Goal: Information Seeking & Learning: Learn about a topic

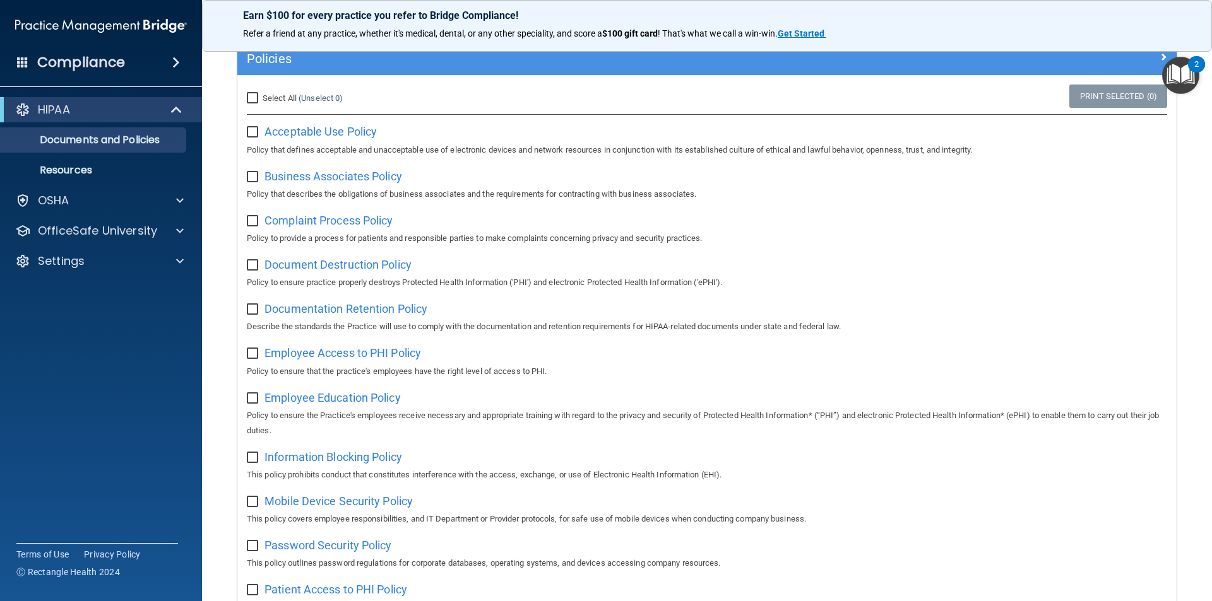
scroll to position [126, 0]
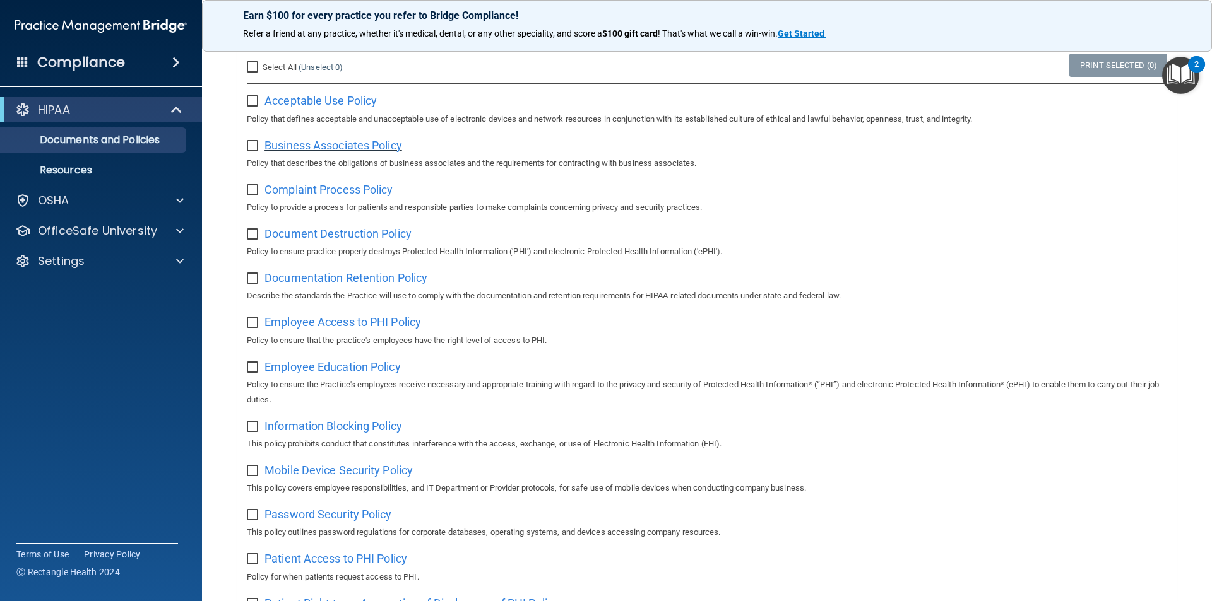
click at [315, 149] on span "Business Associates Policy" at bounding box center [333, 145] width 138 height 13
click at [306, 196] on span "Complaint Process Policy" at bounding box center [328, 189] width 128 height 13
click at [388, 374] on span "Employee Education Policy" at bounding box center [332, 366] width 136 height 13
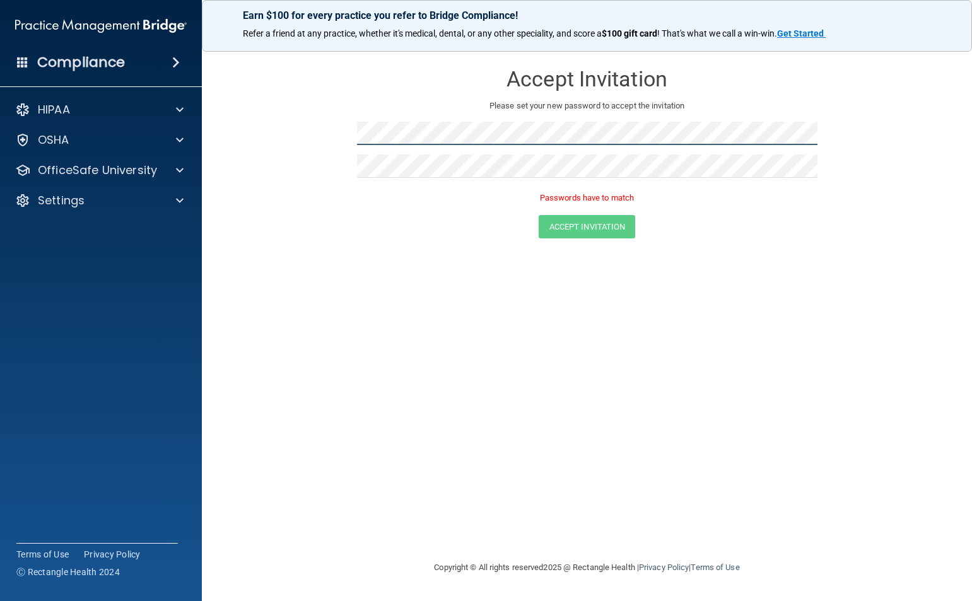
click at [336, 118] on form "Accept Invitation Please set your new password to accept the invitation Passwor…" at bounding box center [587, 153] width 720 height 201
click at [820, 231] on div "Accept Invitation" at bounding box center [587, 226] width 739 height 23
click at [112, 64] on h4 "Compliance" at bounding box center [81, 63] width 88 height 18
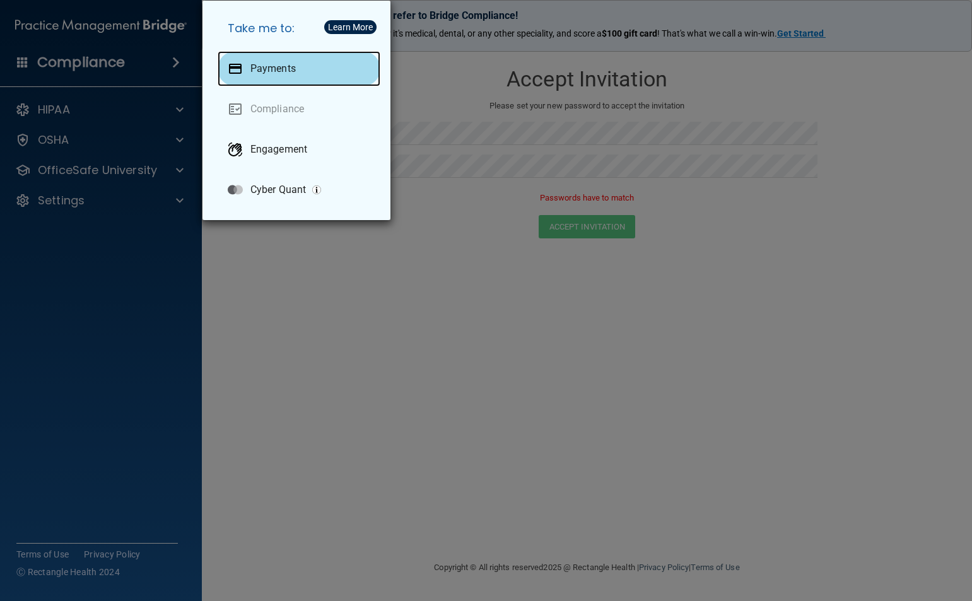
click at [288, 74] on p "Payments" at bounding box center [273, 68] width 45 height 13
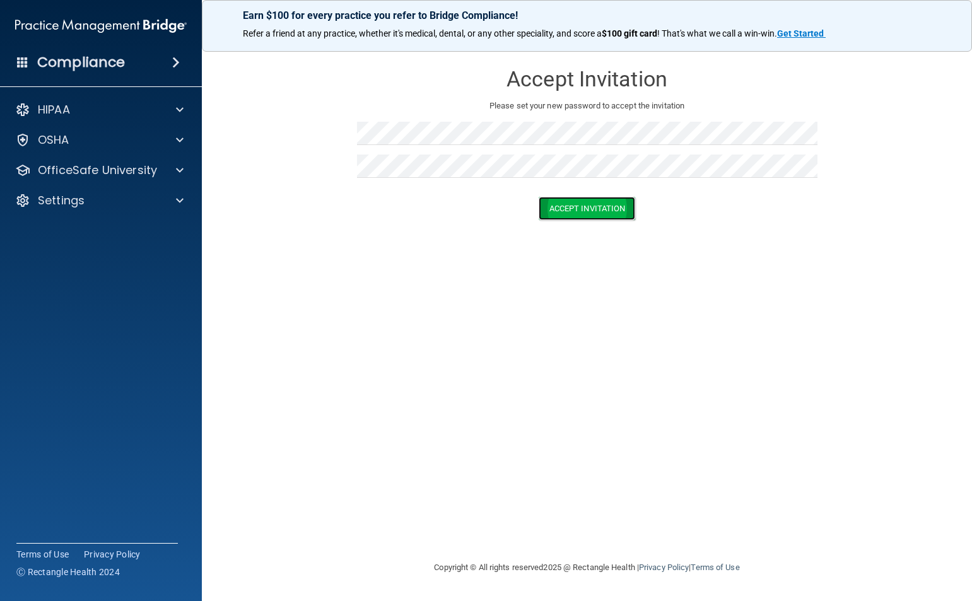
click at [586, 209] on button "Accept Invitation" at bounding box center [587, 208] width 97 height 23
click at [576, 232] on button "Accept Invitation" at bounding box center [587, 226] width 97 height 23
click at [605, 206] on button "Accept Invitation" at bounding box center [587, 208] width 97 height 23
click at [587, 227] on button "Accept Invitation" at bounding box center [587, 226] width 97 height 23
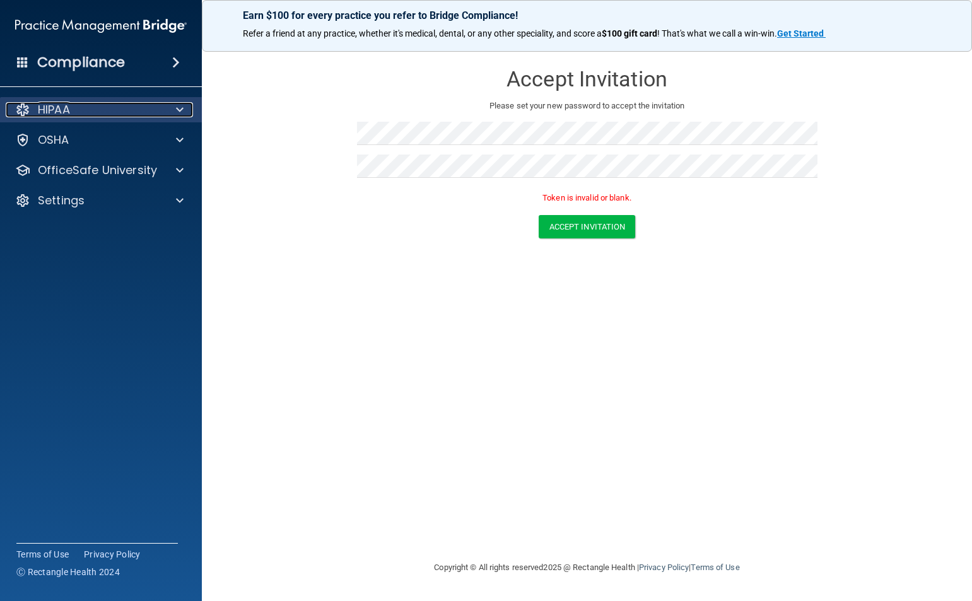
click at [98, 110] on div "HIPAA" at bounding box center [84, 109] width 156 height 15
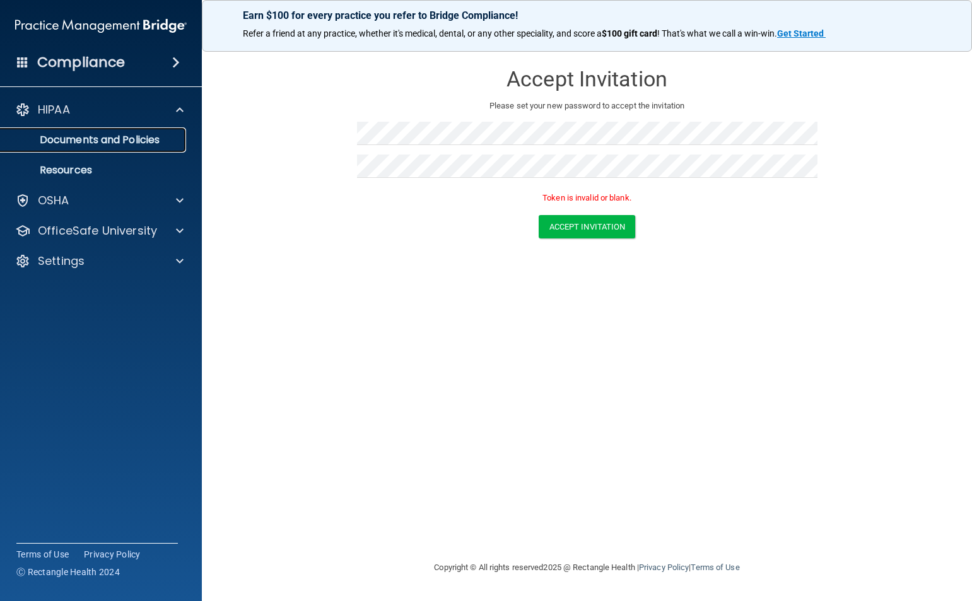
click at [139, 139] on p "Documents and Policies" at bounding box center [94, 140] width 172 height 13
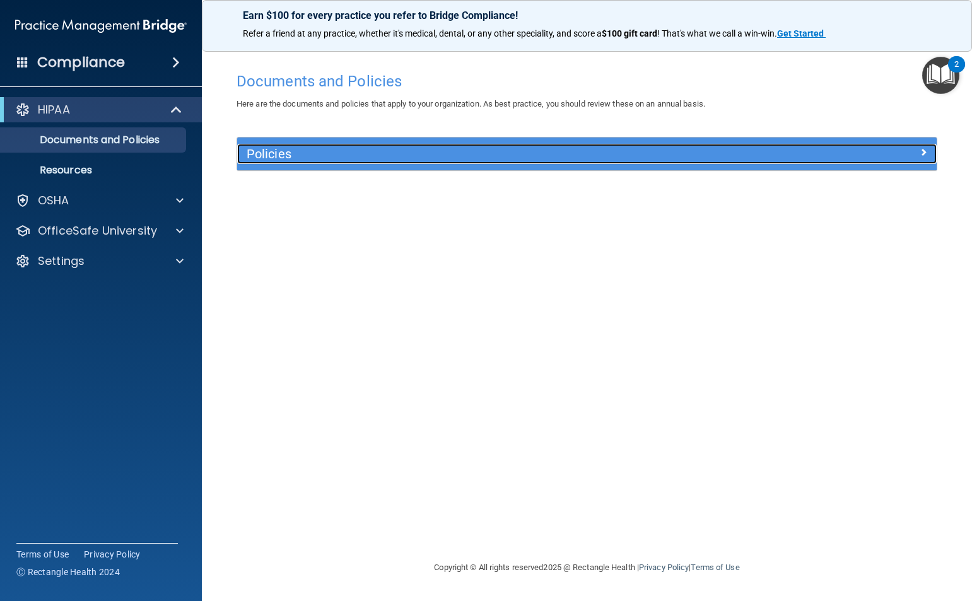
click at [297, 156] on h5 "Policies" at bounding box center [500, 154] width 506 height 14
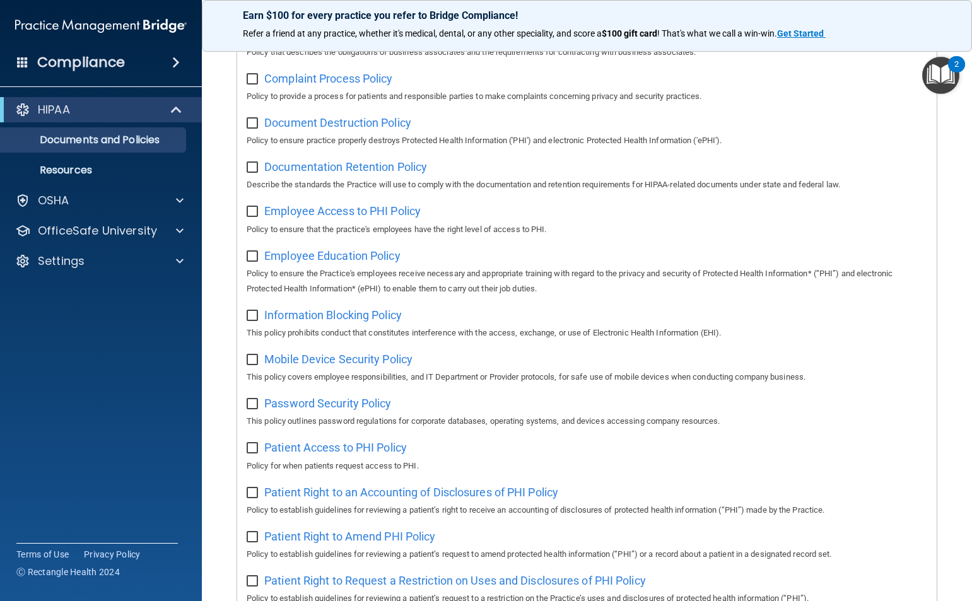
scroll to position [315, 0]
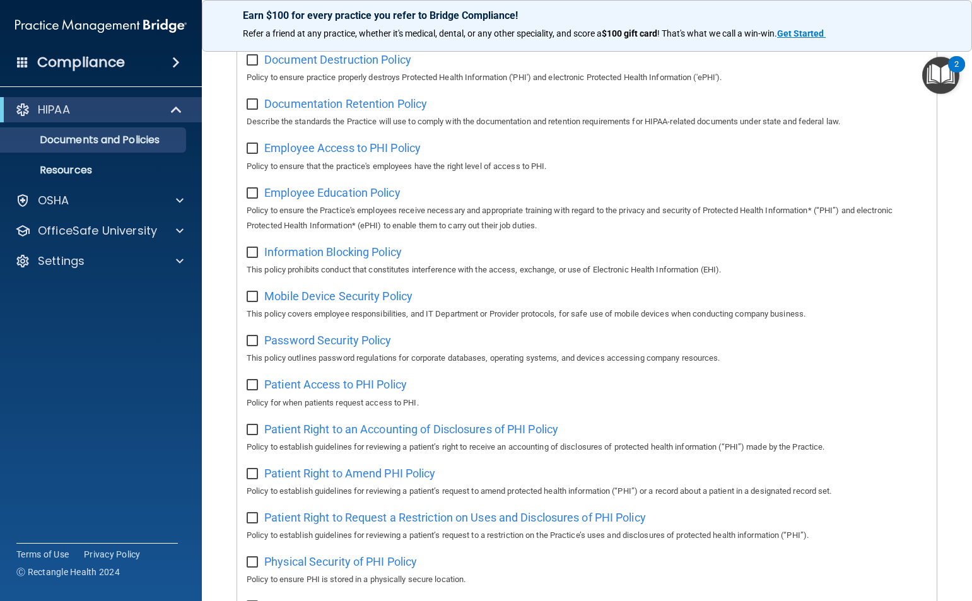
click at [391, 290] on div "Mobile Device Security Policy This policy covers employee responsibilities, and…" at bounding box center [587, 304] width 681 height 36
click at [400, 303] on span "Mobile Device Security Policy" at bounding box center [338, 296] width 148 height 13
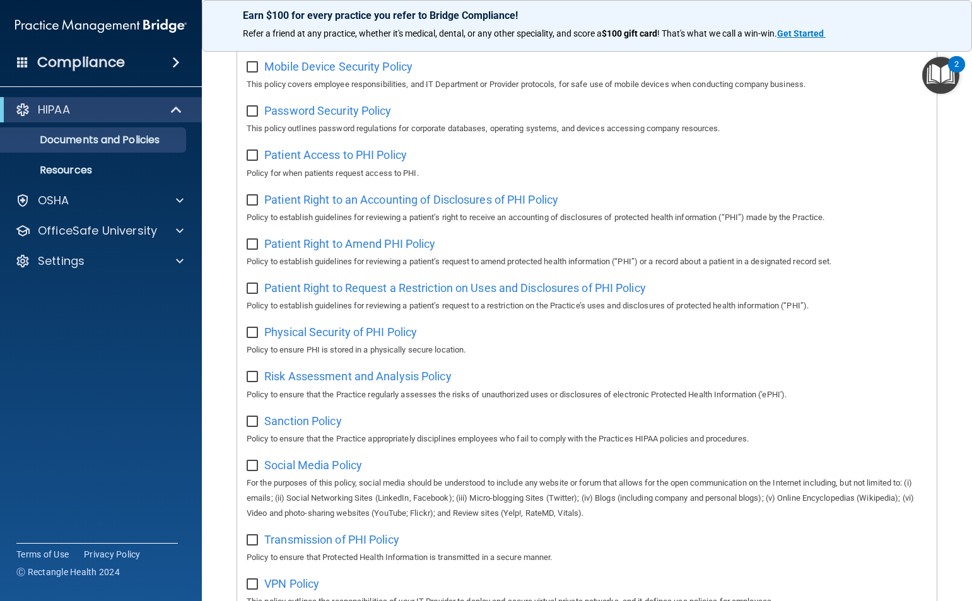
scroll to position [568, 0]
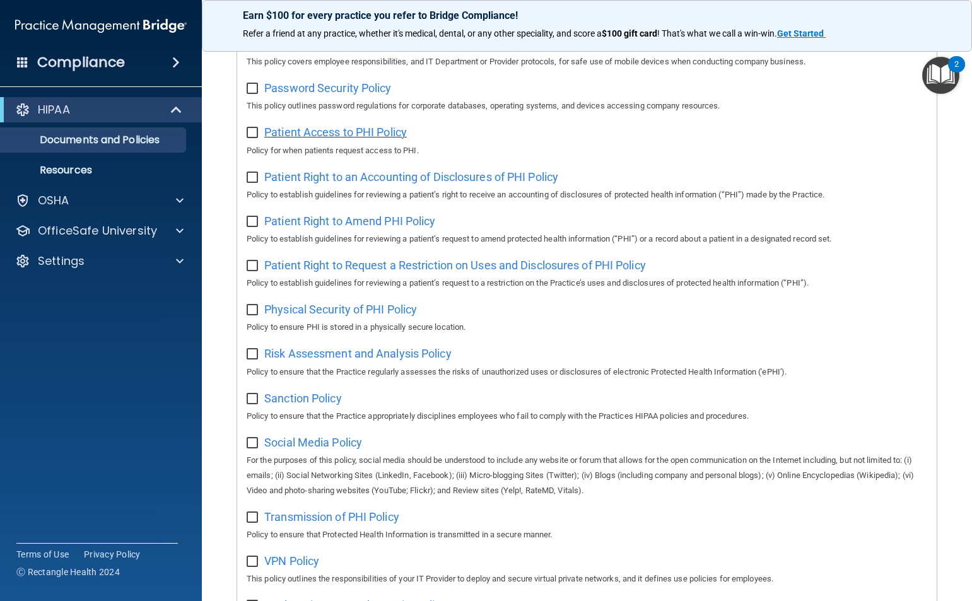
click at [361, 139] on span "Patient Access to PHI Policy" at bounding box center [335, 132] width 143 height 13
click at [450, 272] on span "Patient Right to Request a Restriction on Uses and Disclosures of PHI Policy" at bounding box center [455, 265] width 382 height 13
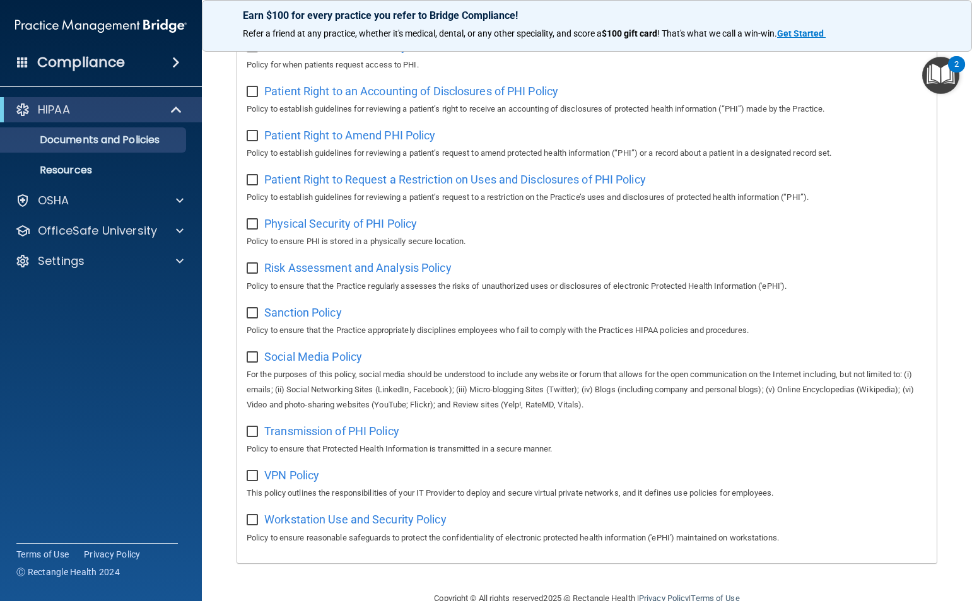
scroll to position [694, 0]
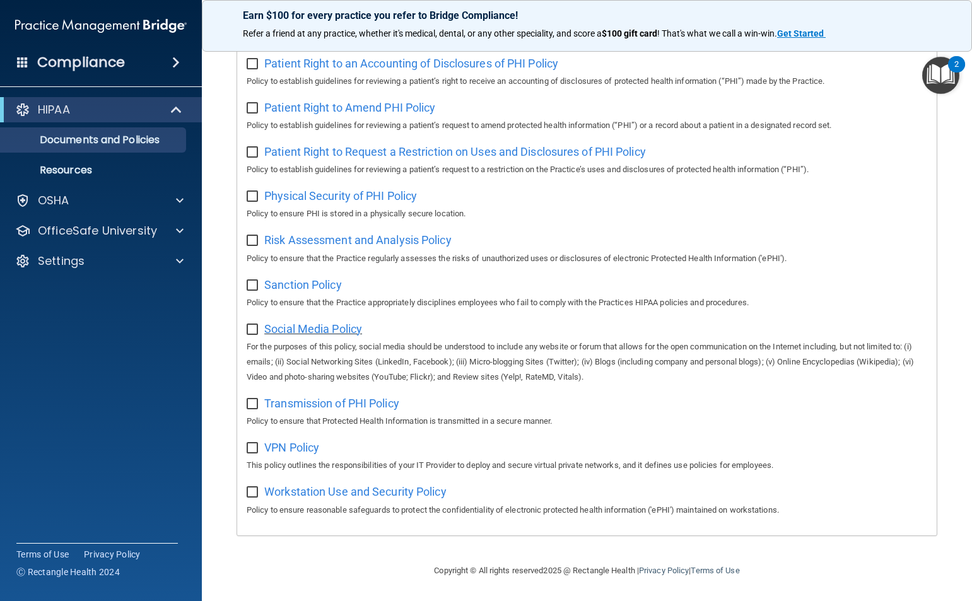
click at [308, 328] on span "Social Media Policy" at bounding box center [313, 328] width 98 height 13
click at [349, 493] on span "Workstation Use and Security Policy" at bounding box center [355, 491] width 182 height 13
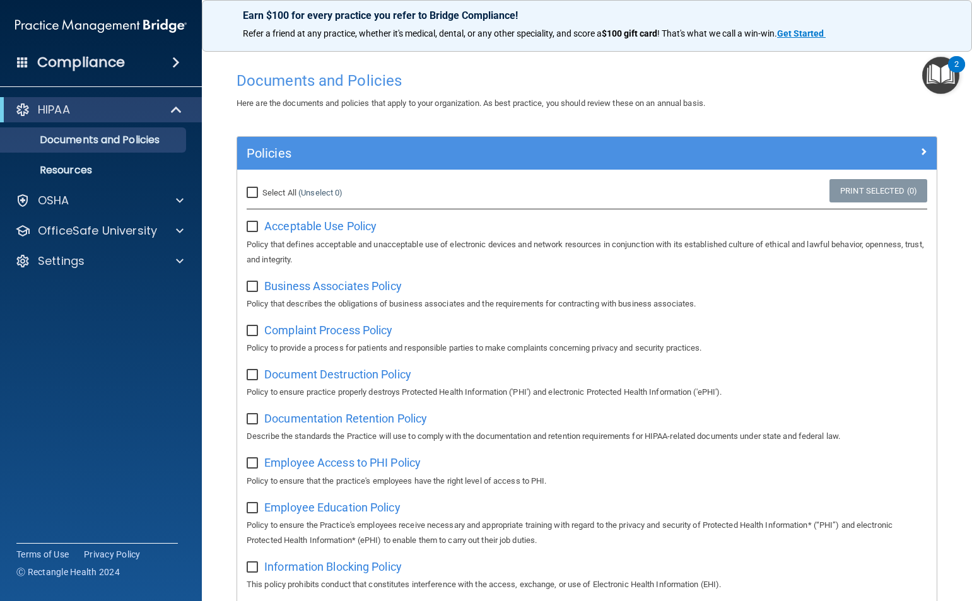
scroll to position [0, 0]
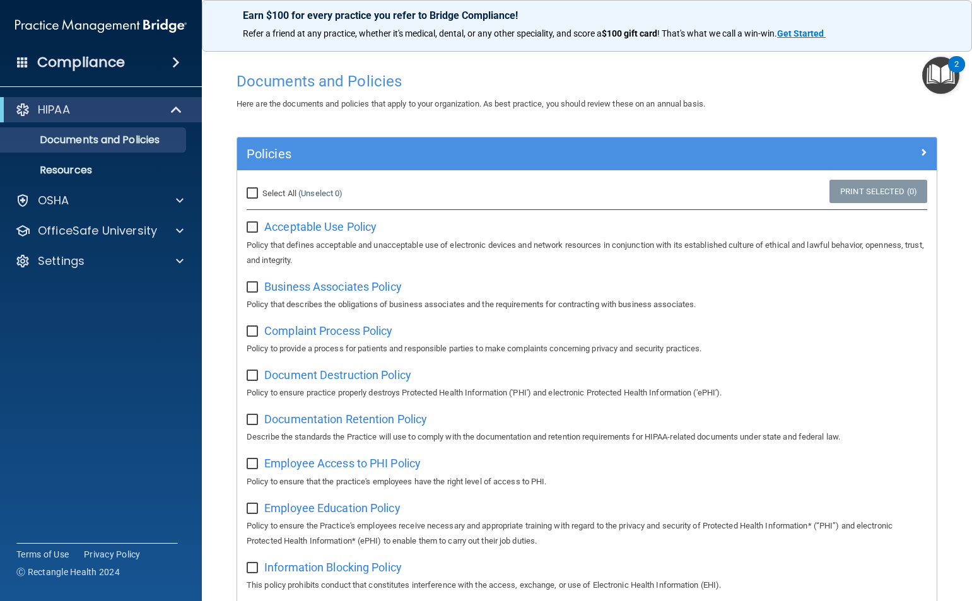
click at [945, 78] on img "Open Resource Center, 2 new notifications" at bounding box center [941, 75] width 37 height 37
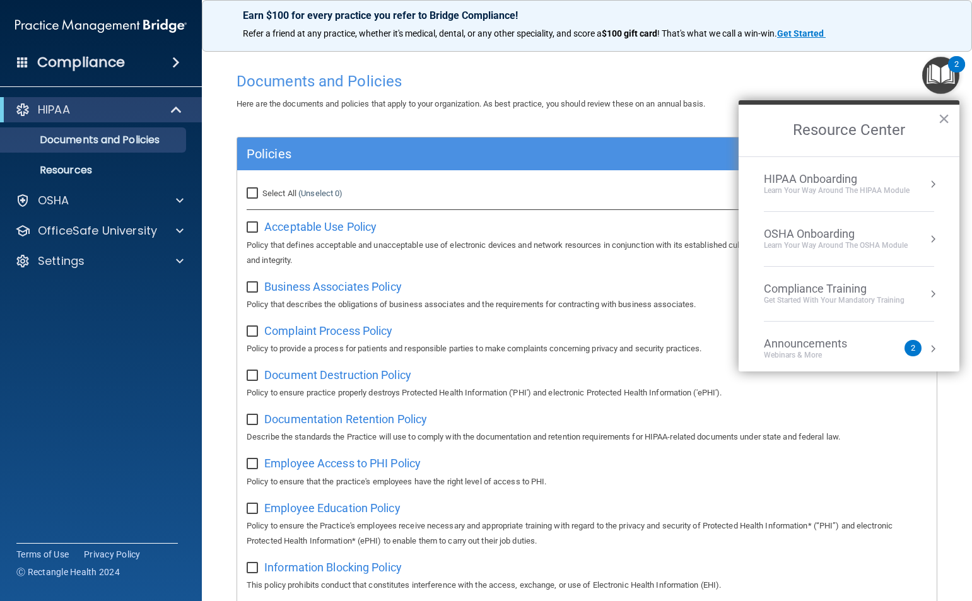
click at [905, 345] on div "2" at bounding box center [913, 348] width 17 height 16
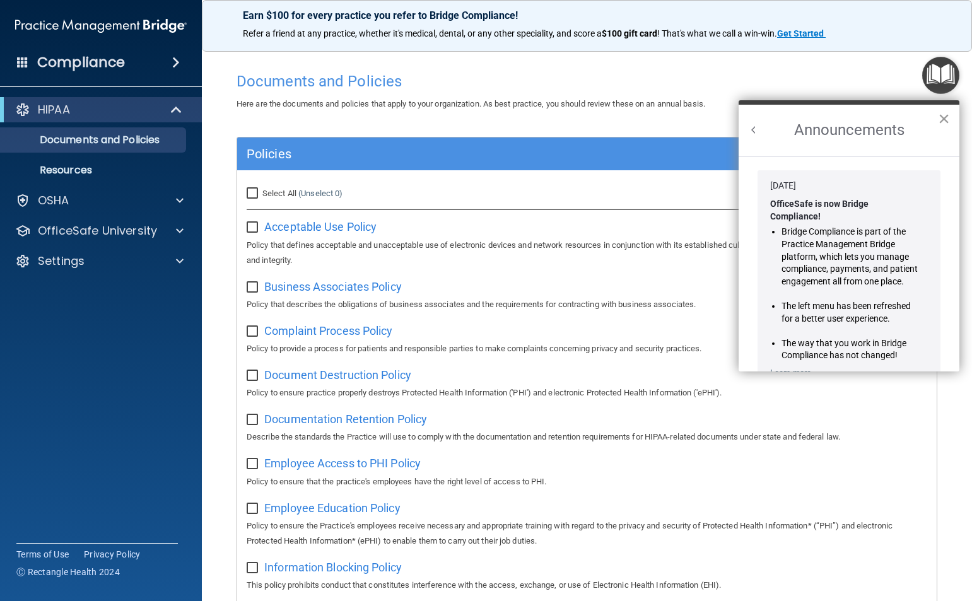
click at [941, 114] on button "×" at bounding box center [944, 119] width 12 height 20
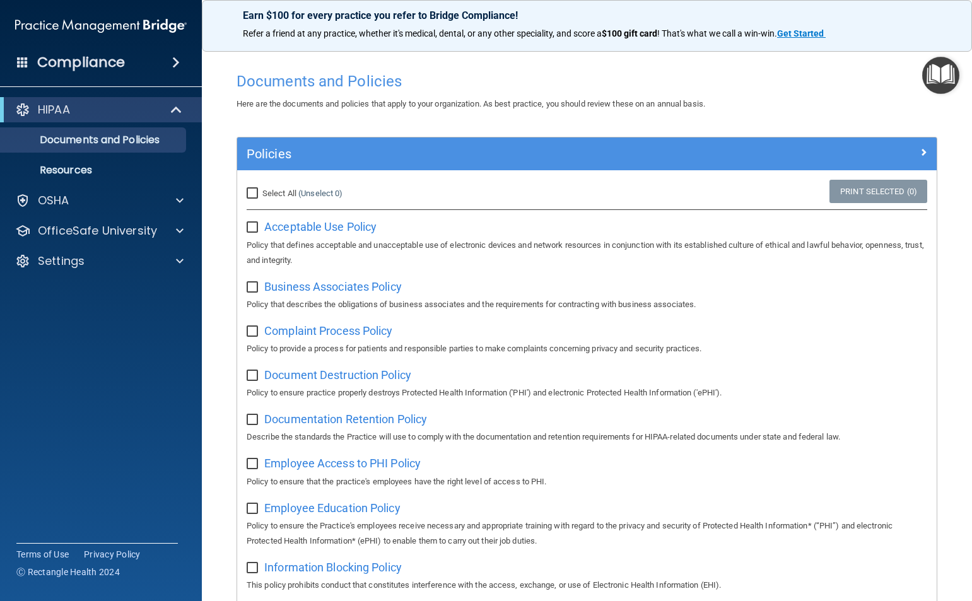
click at [142, 66] on div "Compliance" at bounding box center [101, 63] width 202 height 28
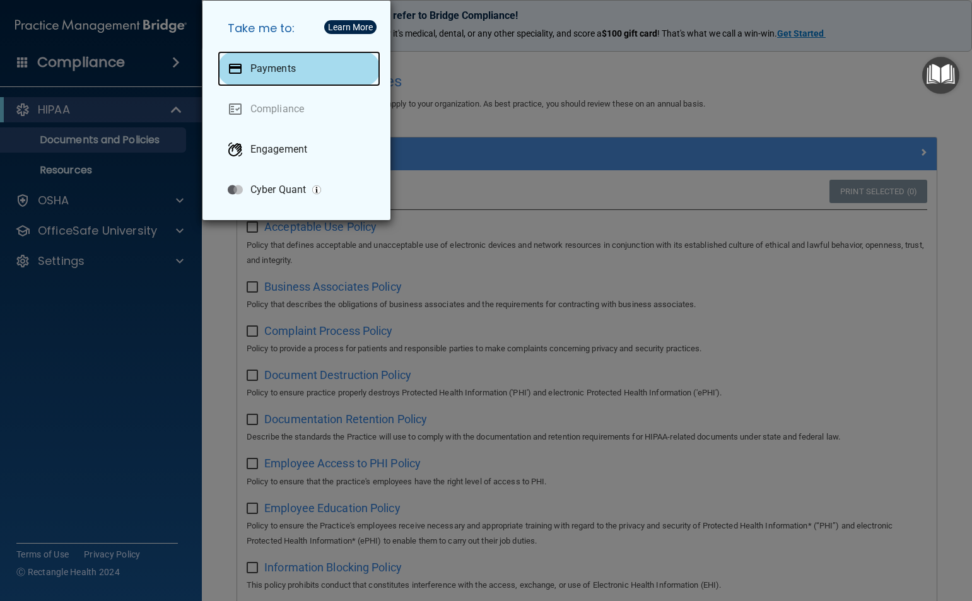
click at [259, 60] on div "Payments" at bounding box center [299, 68] width 163 height 35
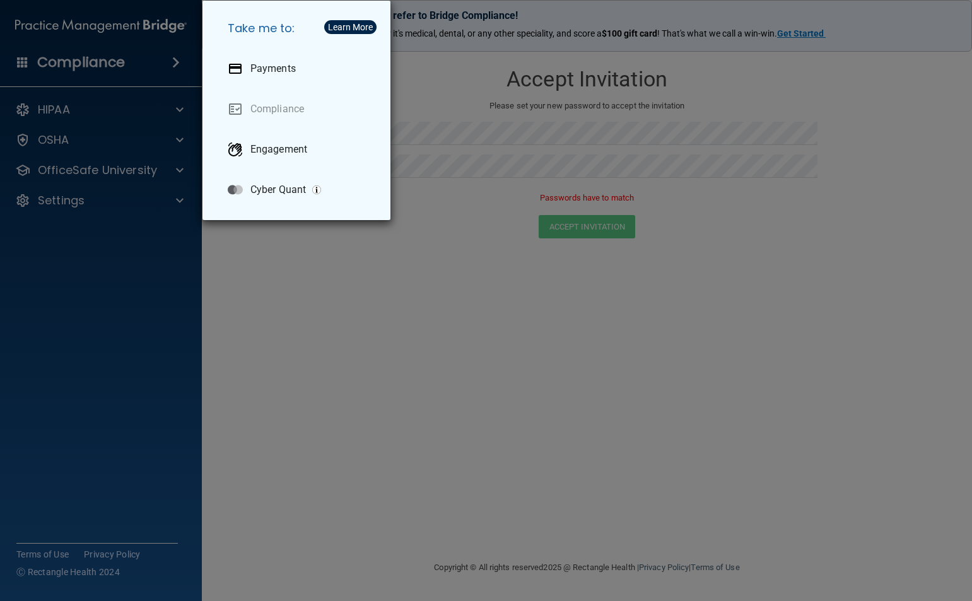
click at [308, 315] on div "Take me to: Payments Compliance Engagement Cyber Quant" at bounding box center [486, 300] width 972 height 601
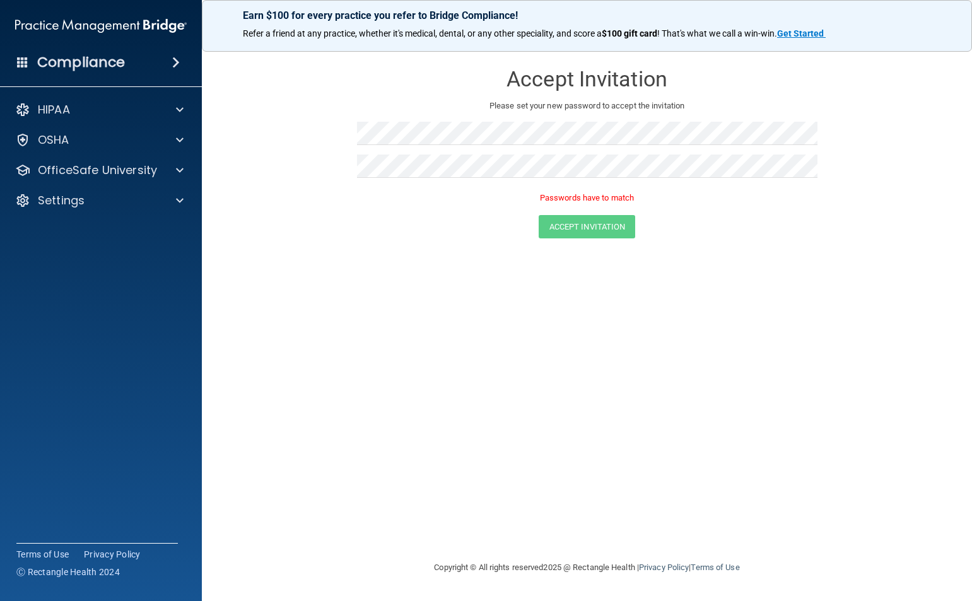
click at [175, 66] on span at bounding box center [176, 62] width 8 height 15
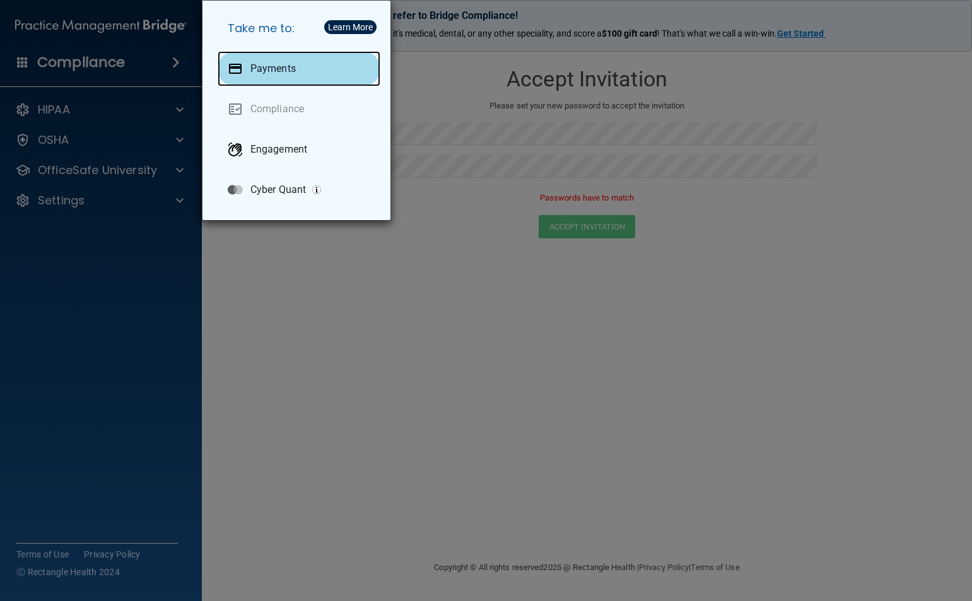
click at [304, 66] on div "Payments" at bounding box center [299, 68] width 163 height 35
click at [283, 71] on p "Payments" at bounding box center [273, 68] width 45 height 13
click at [334, 23] on div "Learn More" at bounding box center [350, 27] width 45 height 9
click at [413, 427] on div "Take me to: Payments Compliance Engagement Cyber Quant" at bounding box center [486, 300] width 972 height 601
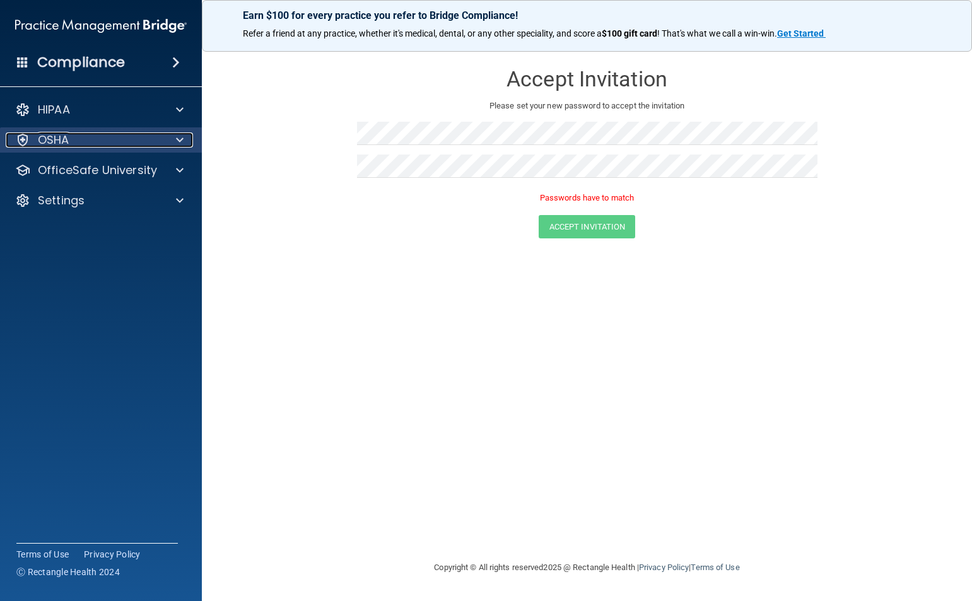
click at [179, 142] on span at bounding box center [180, 140] width 8 height 15
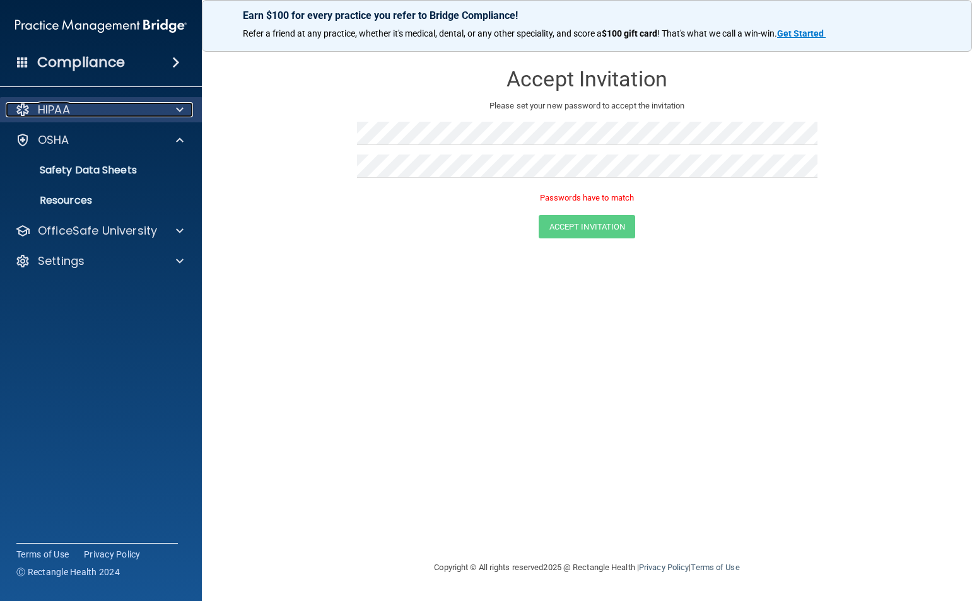
click at [179, 109] on span at bounding box center [180, 109] width 8 height 15
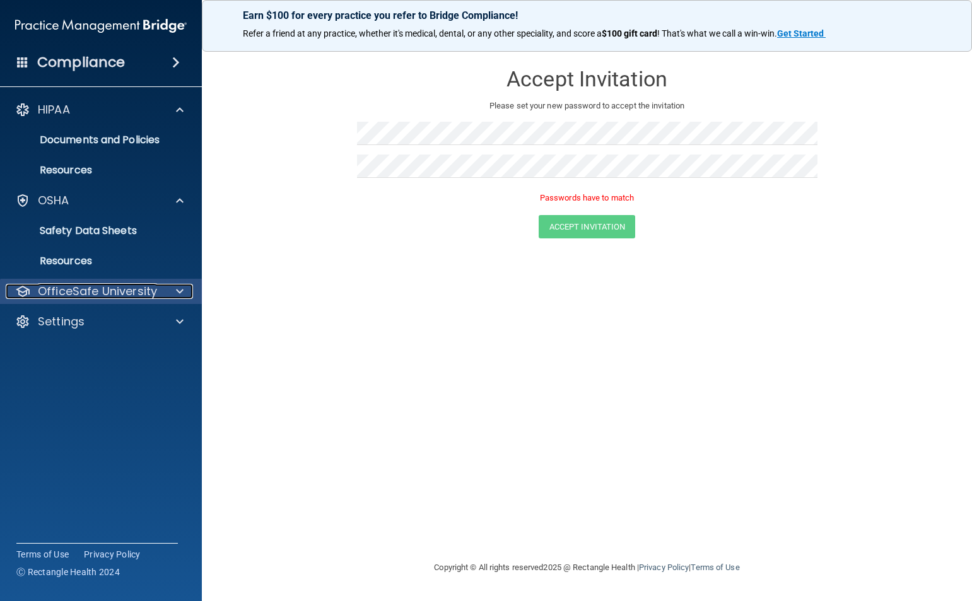
click at [181, 290] on span at bounding box center [180, 291] width 8 height 15
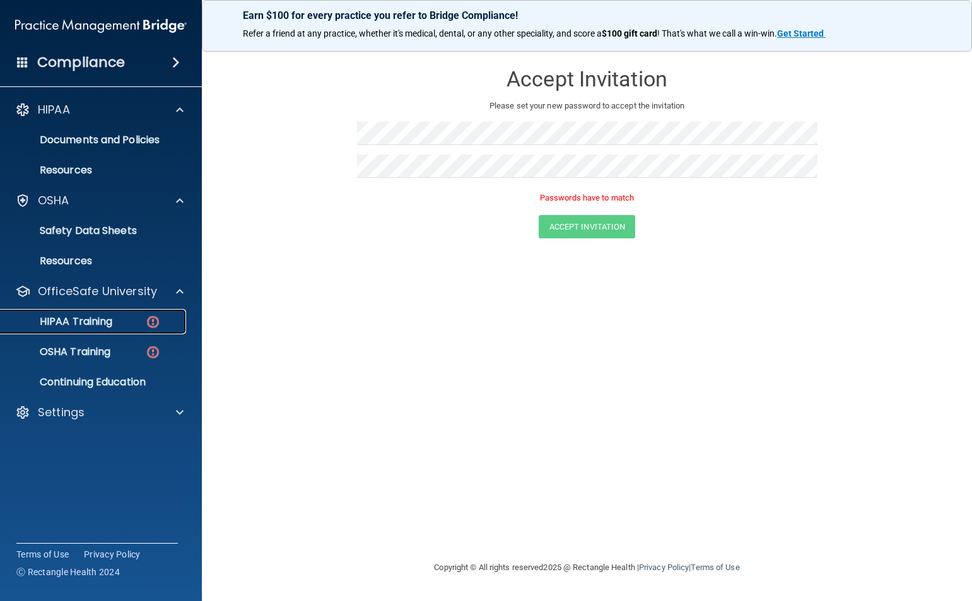
click at [143, 318] on div "HIPAA Training" at bounding box center [94, 321] width 172 height 13
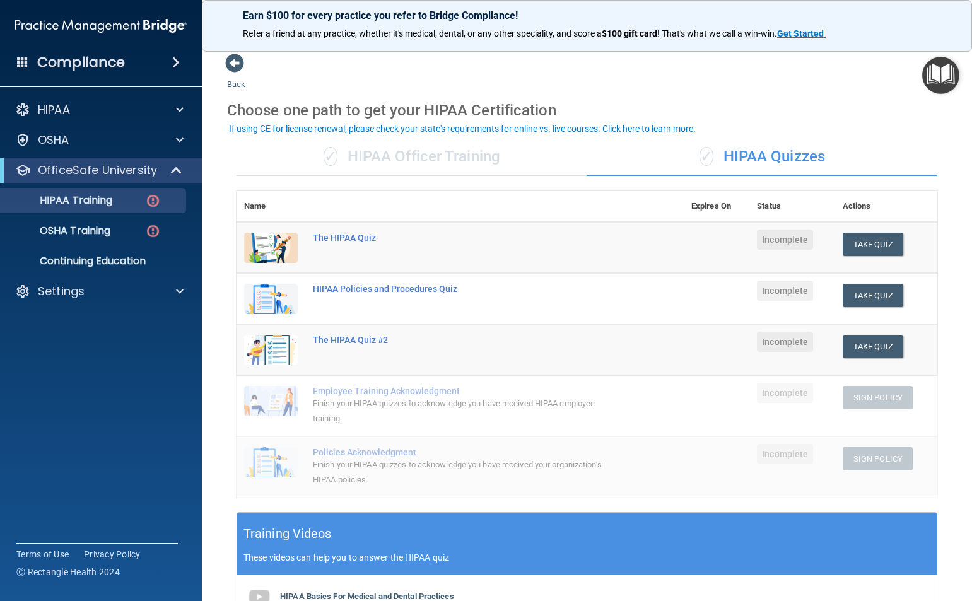
click at [331, 240] on div "The HIPAA Quiz" at bounding box center [467, 238] width 308 height 10
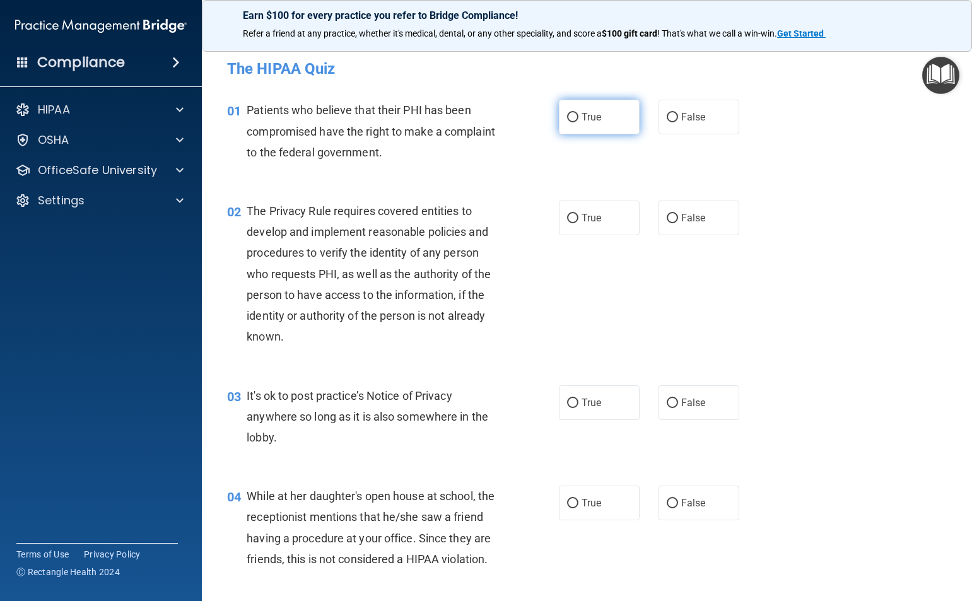
click at [567, 116] on input "True" at bounding box center [572, 117] width 11 height 9
radio input "true"
click at [572, 221] on input "True" at bounding box center [572, 218] width 11 height 9
radio input "true"
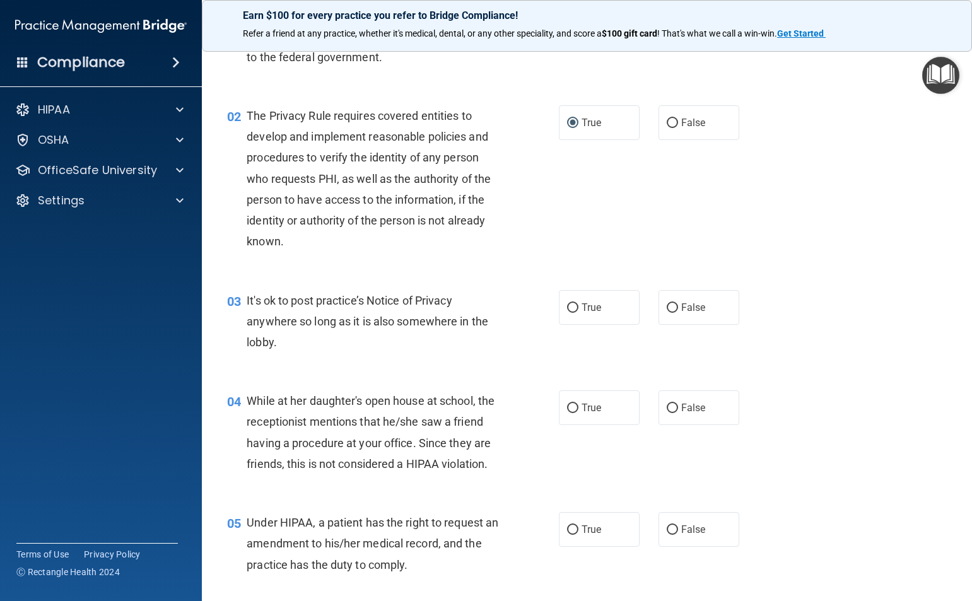
scroll to position [126, 0]
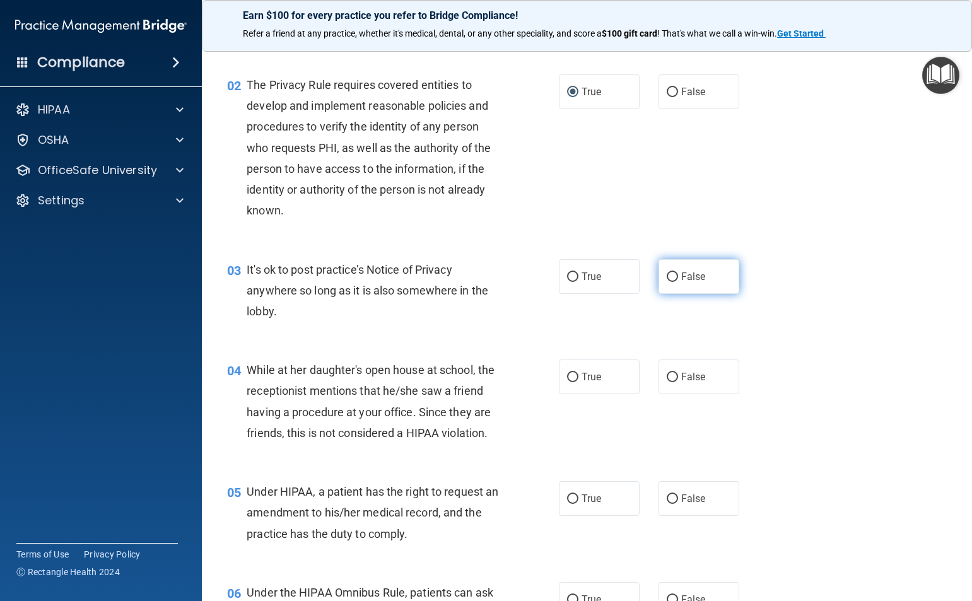
click at [668, 274] on input "False" at bounding box center [672, 277] width 11 height 9
radio input "true"
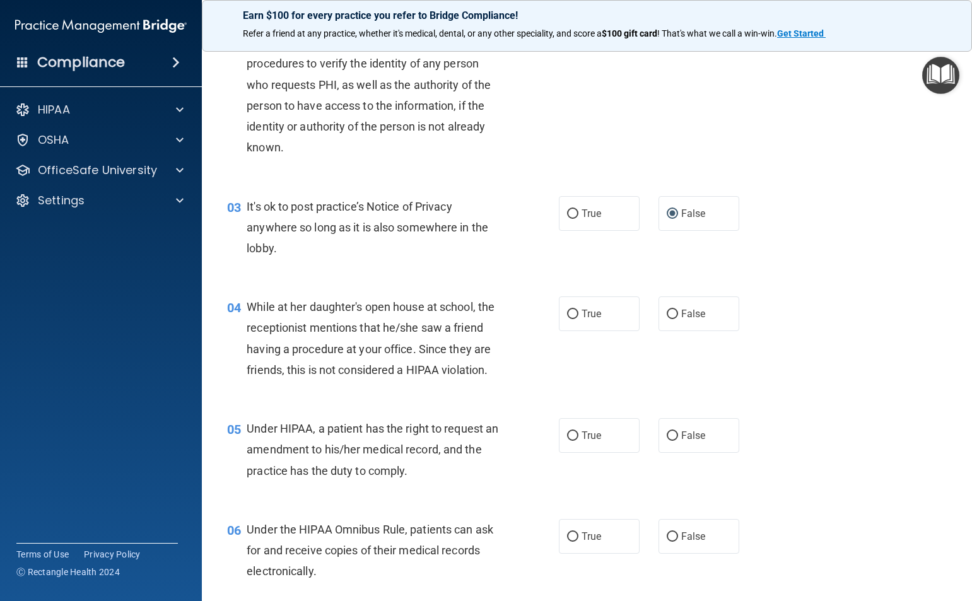
scroll to position [252, 0]
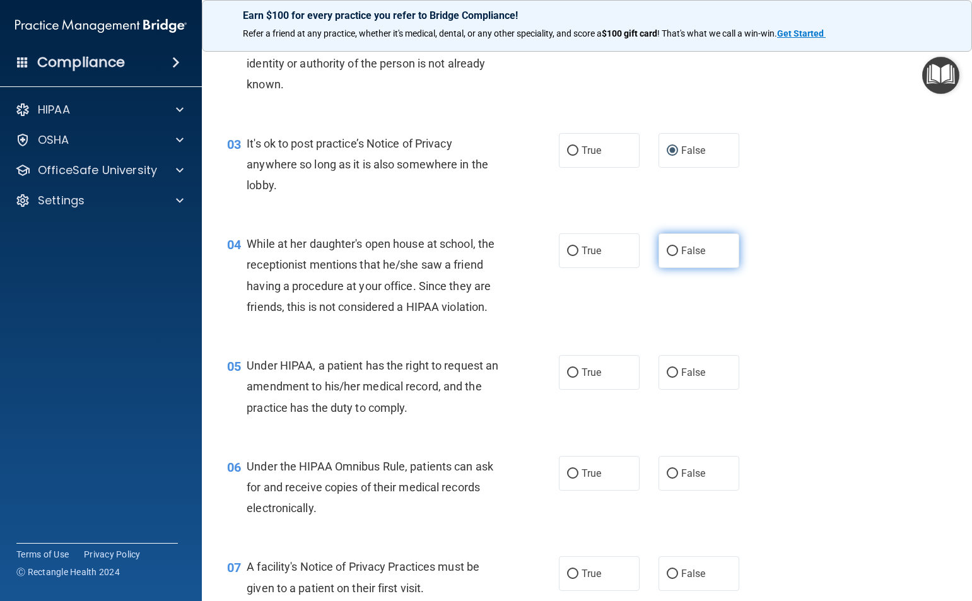
click at [667, 251] on input "False" at bounding box center [672, 251] width 11 height 9
radio input "true"
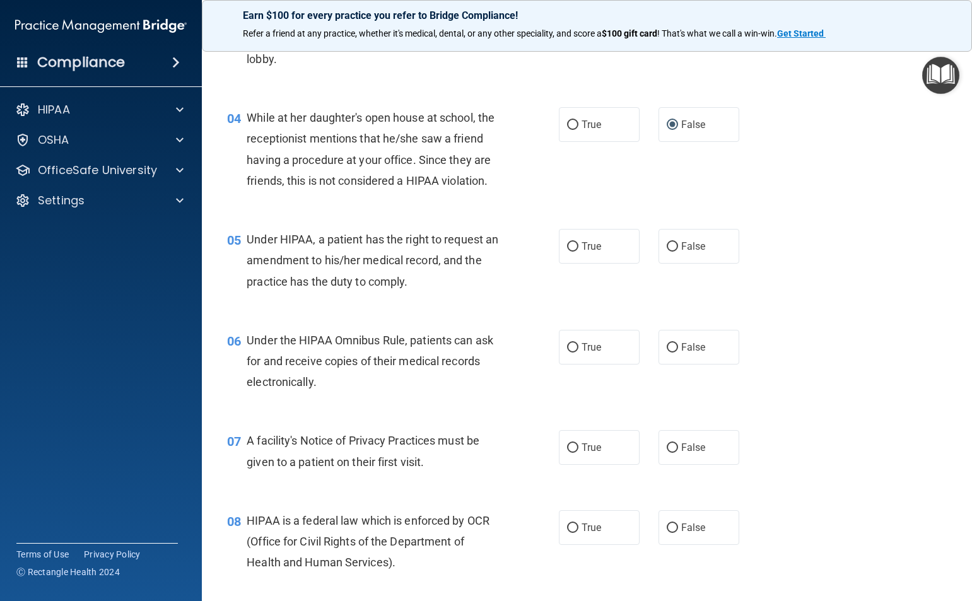
scroll to position [442, 0]
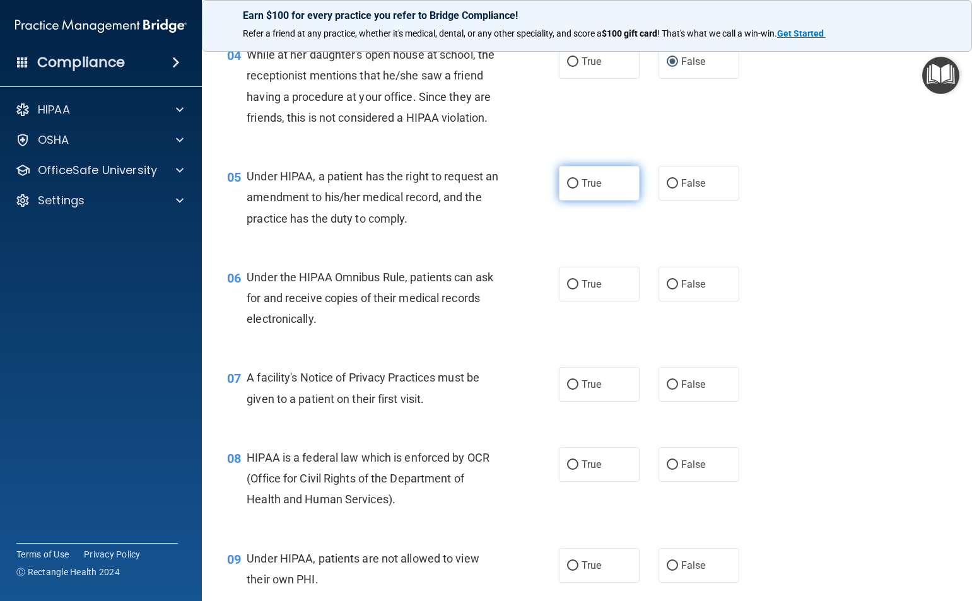
click at [567, 189] on input "True" at bounding box center [572, 183] width 11 height 9
radio input "true"
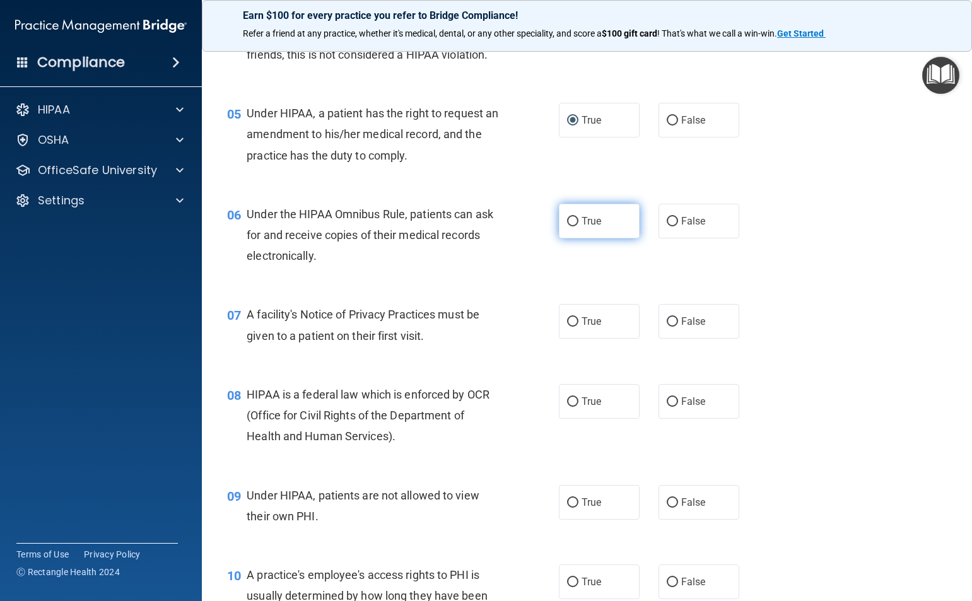
click at [569, 227] on input "True" at bounding box center [572, 221] width 11 height 9
radio input "true"
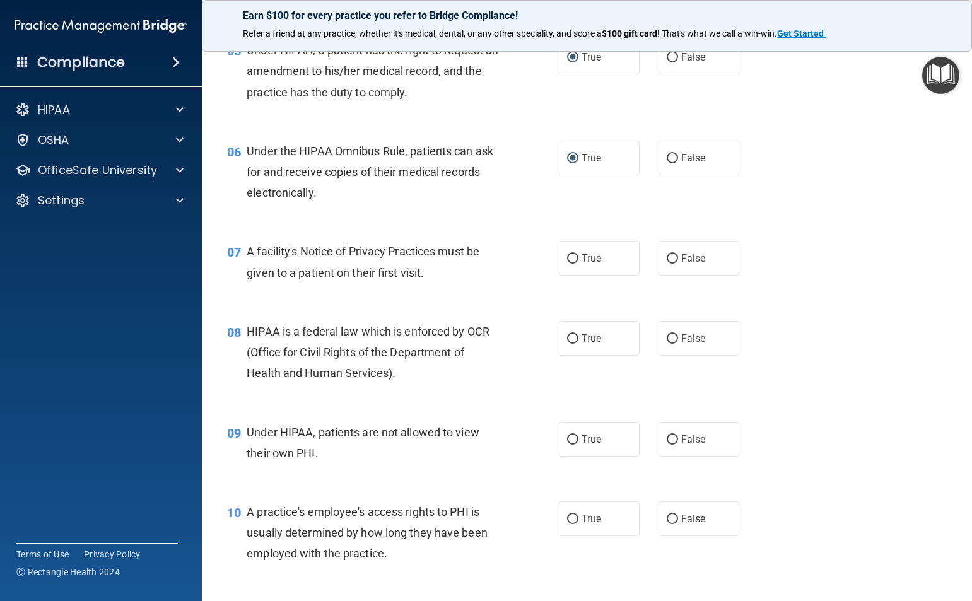
scroll to position [631, 0]
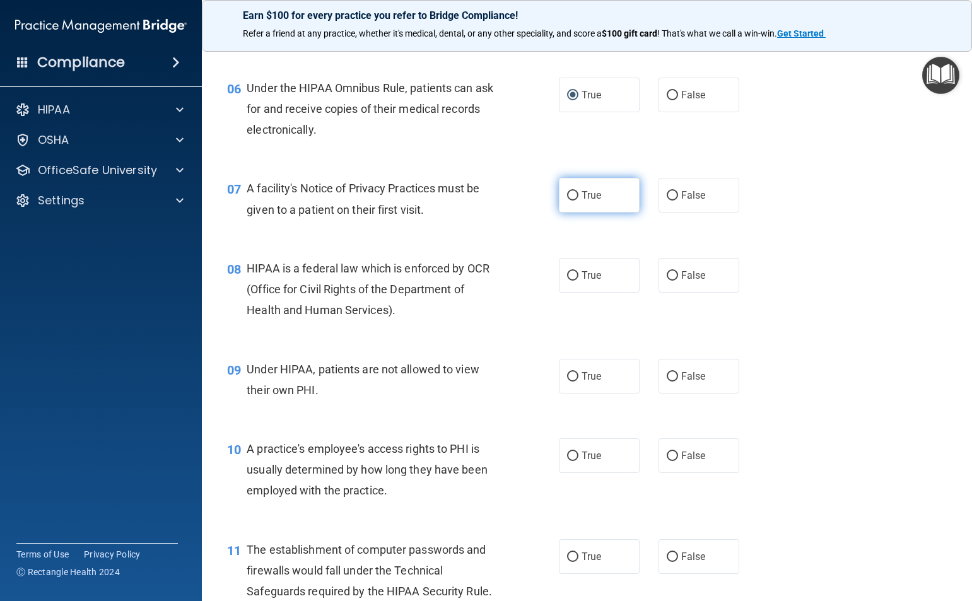
click at [568, 201] on input "True" at bounding box center [572, 195] width 11 height 9
radio input "true"
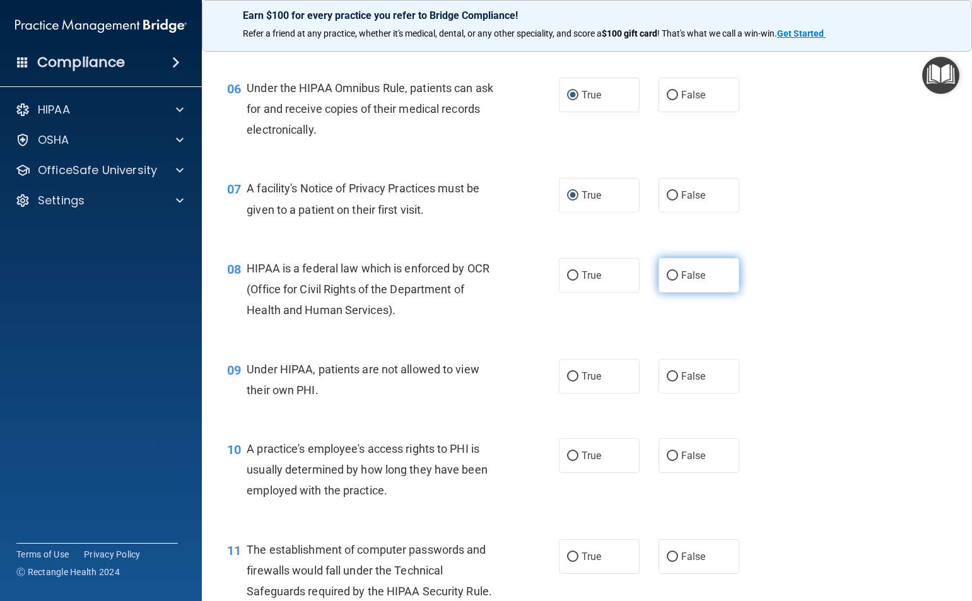
click at [669, 281] on input "False" at bounding box center [672, 275] width 11 height 9
radio input "true"
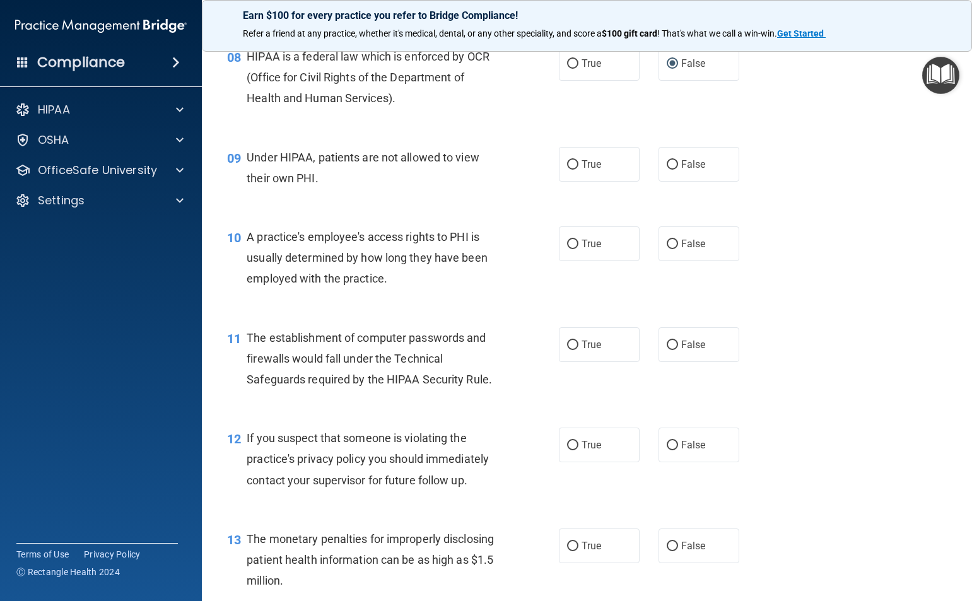
scroll to position [820, 0]
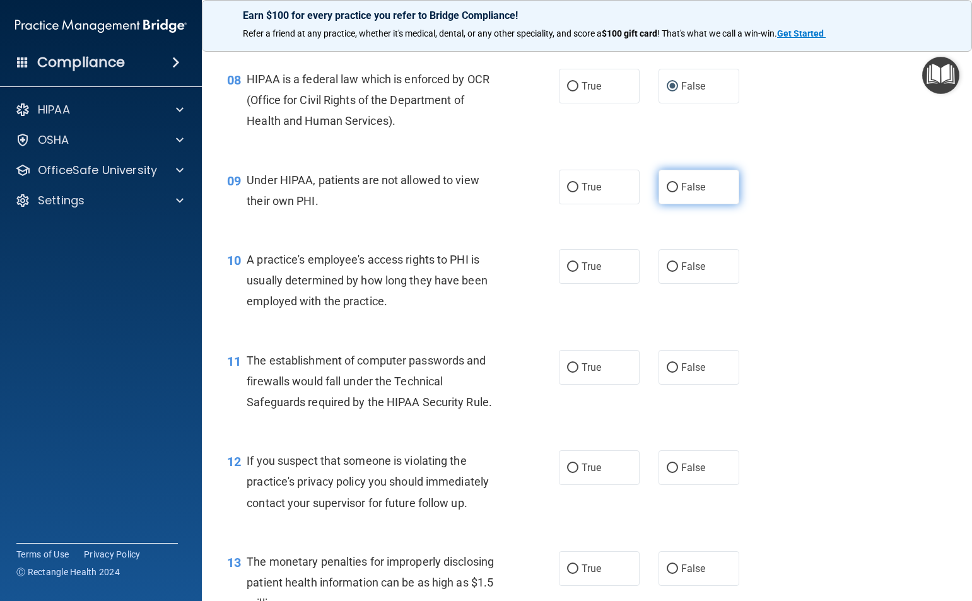
click at [669, 192] on input "False" at bounding box center [672, 187] width 11 height 9
radio input "true"
click at [667, 272] on input "False" at bounding box center [672, 266] width 11 height 9
radio input "true"
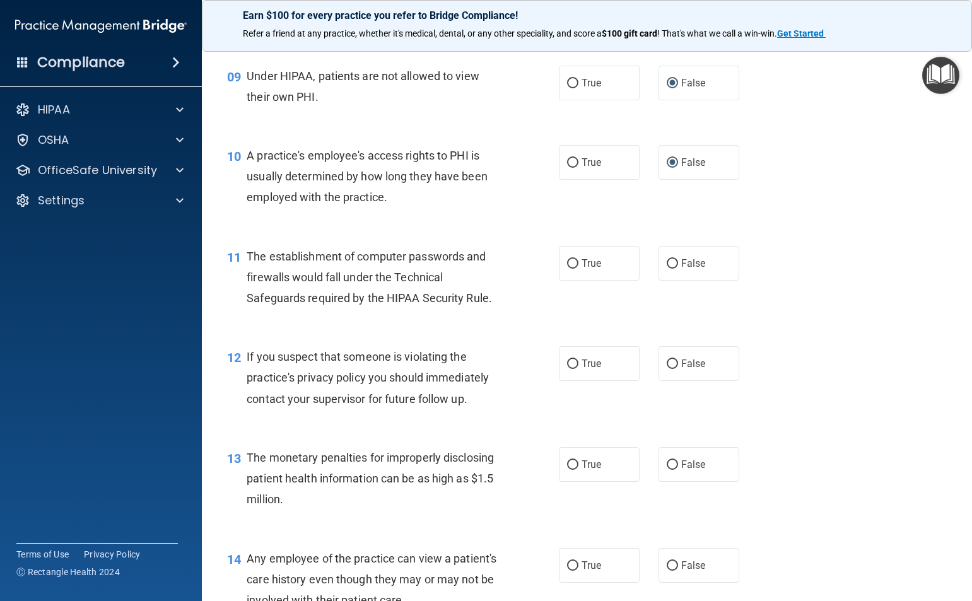
scroll to position [946, 0]
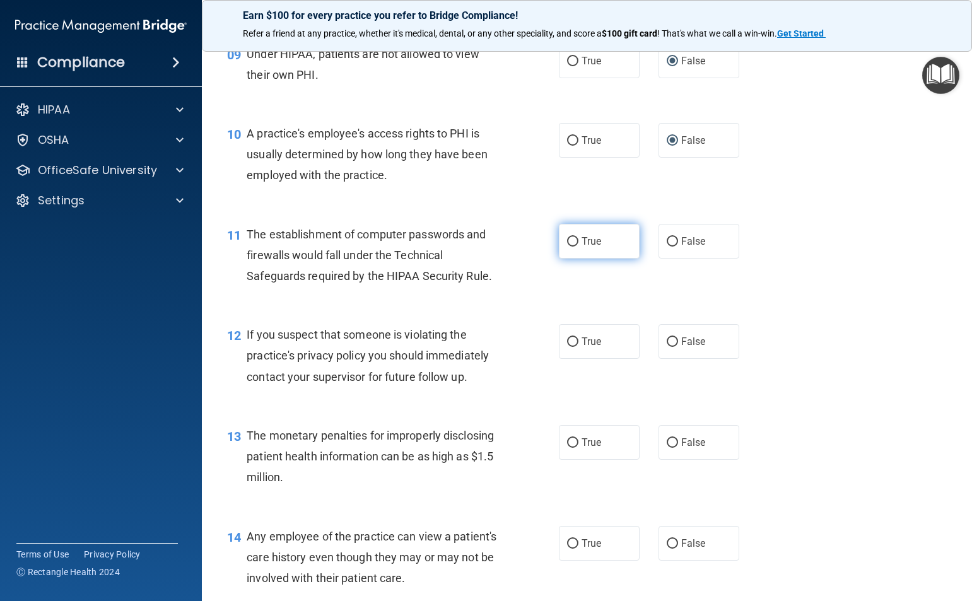
click at [567, 247] on input "True" at bounding box center [572, 241] width 11 height 9
radio input "true"
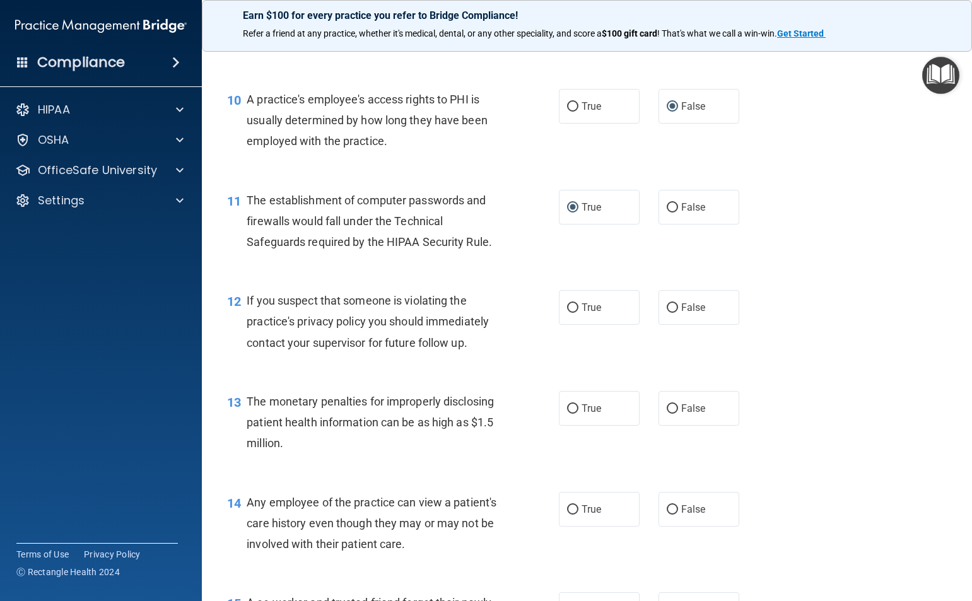
scroll to position [1010, 0]
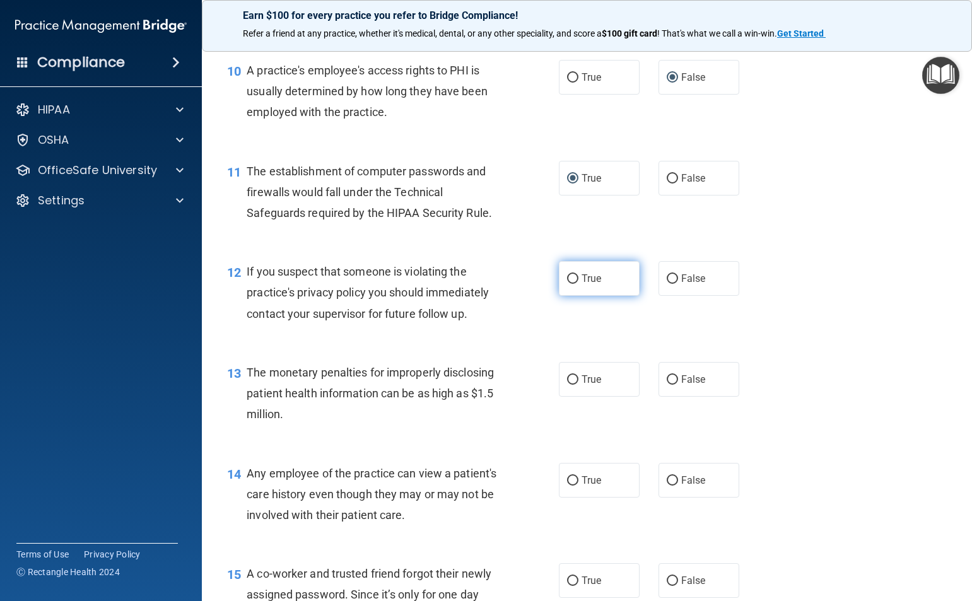
click at [567, 284] on input "True" at bounding box center [572, 278] width 11 height 9
radio input "true"
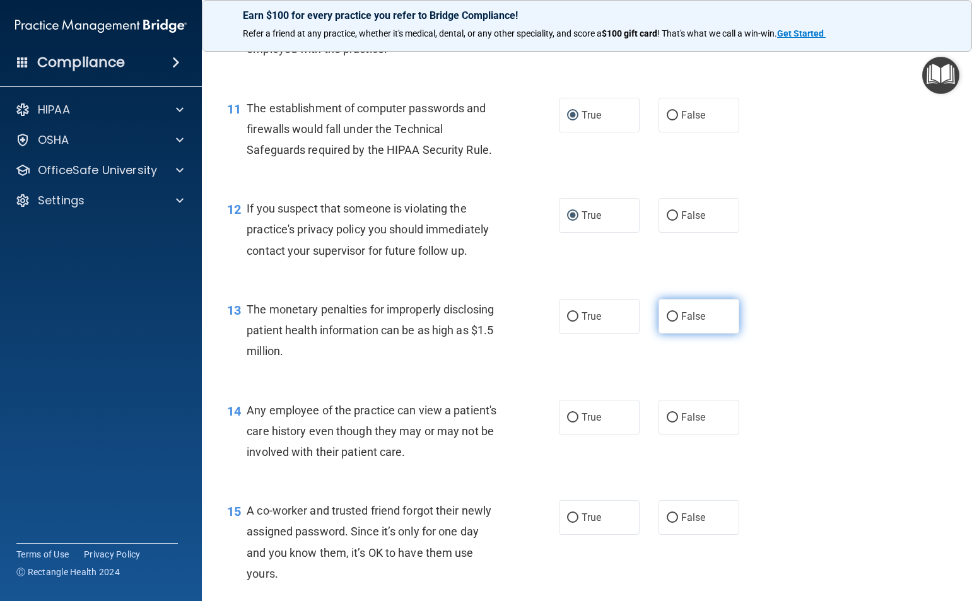
click at [668, 322] on input "False" at bounding box center [672, 316] width 11 height 9
radio input "true"
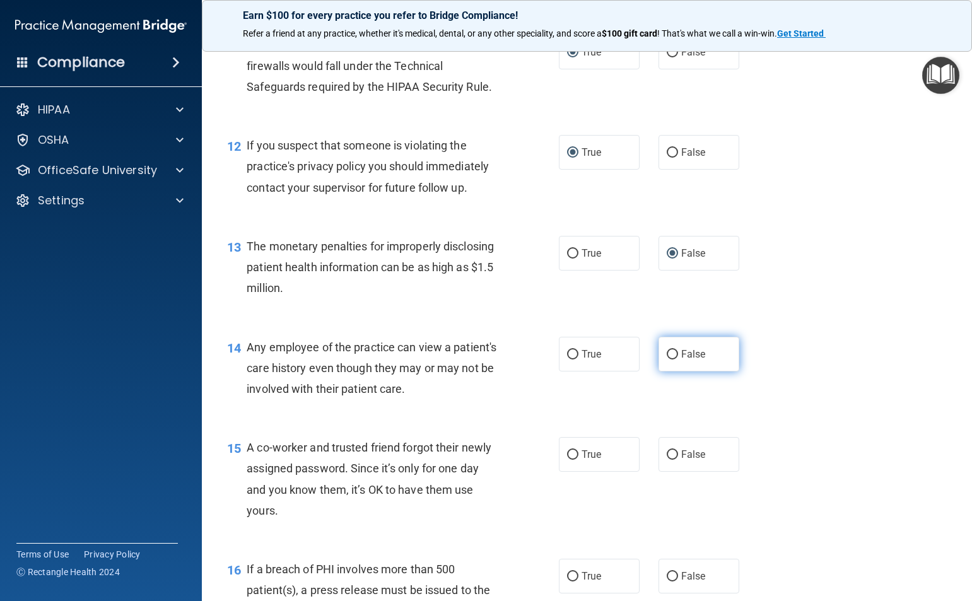
click at [667, 360] on input "False" at bounding box center [672, 354] width 11 height 9
radio input "true"
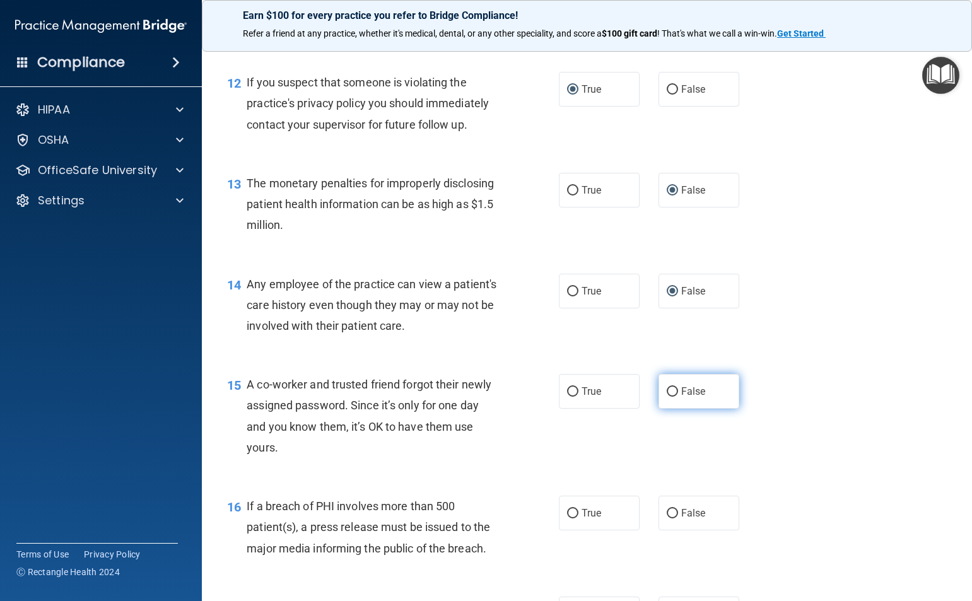
click at [667, 397] on input "False" at bounding box center [672, 391] width 11 height 9
radio input "true"
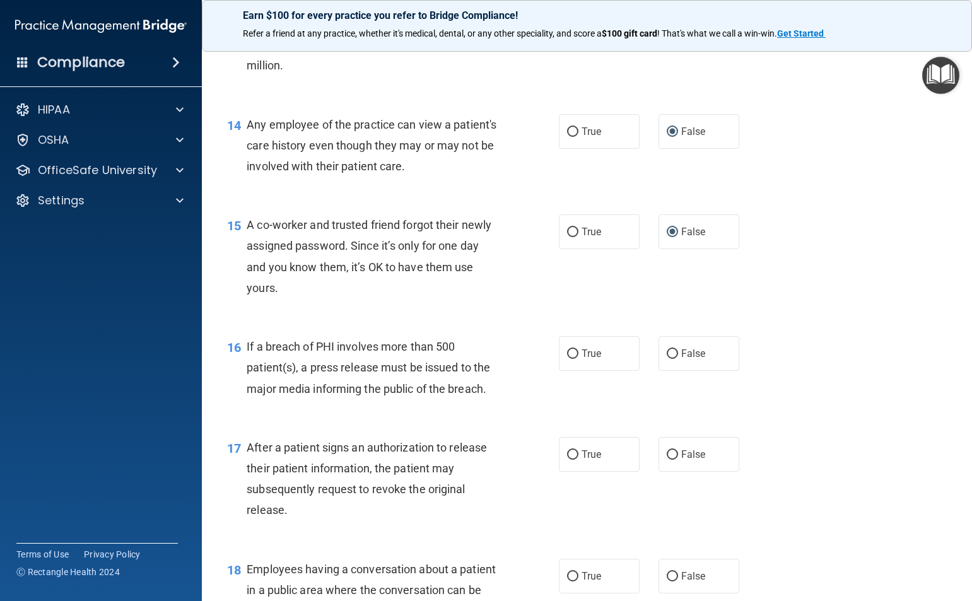
scroll to position [1388, 0]
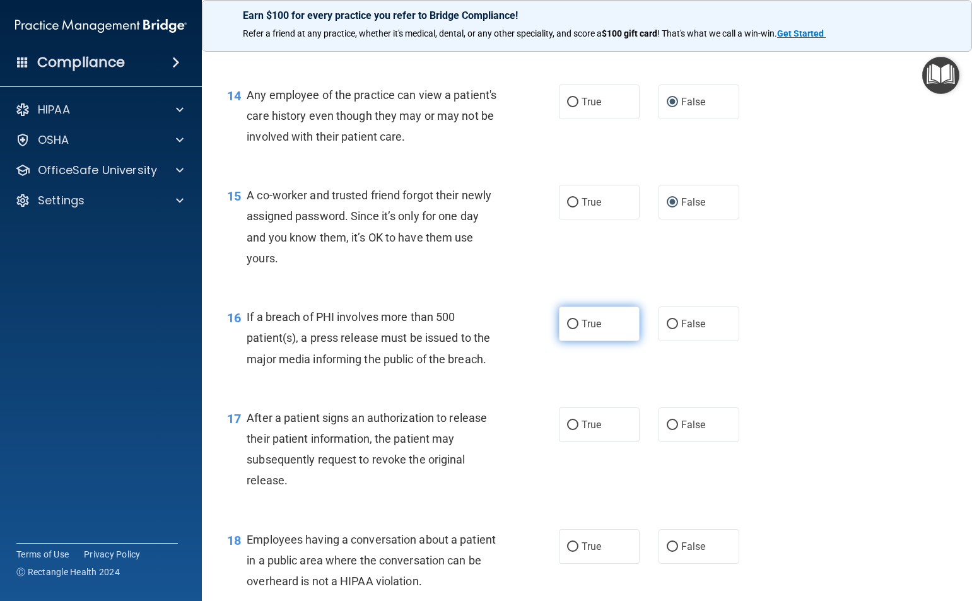
click at [567, 329] on input "True" at bounding box center [572, 324] width 11 height 9
radio input "true"
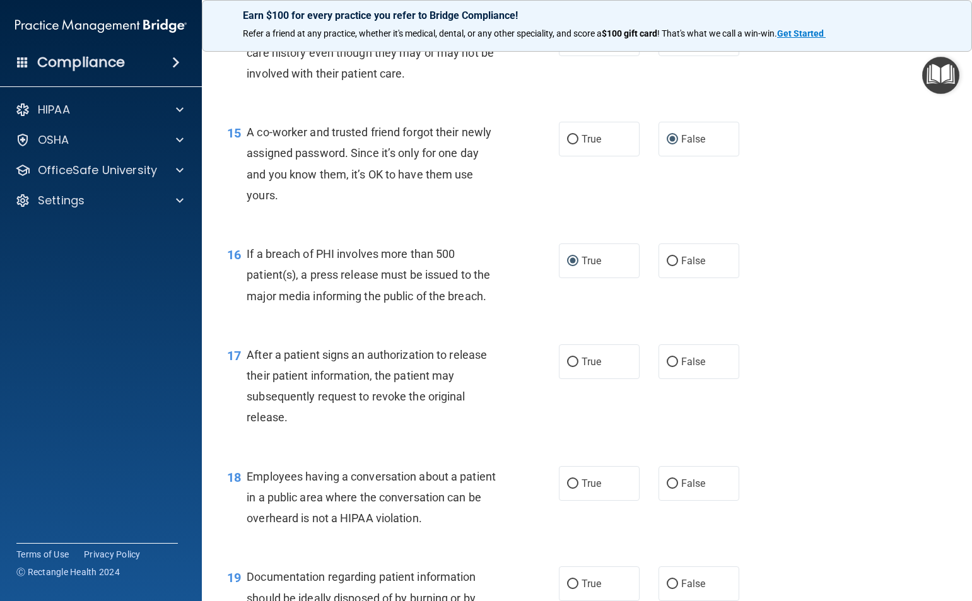
scroll to position [1514, 0]
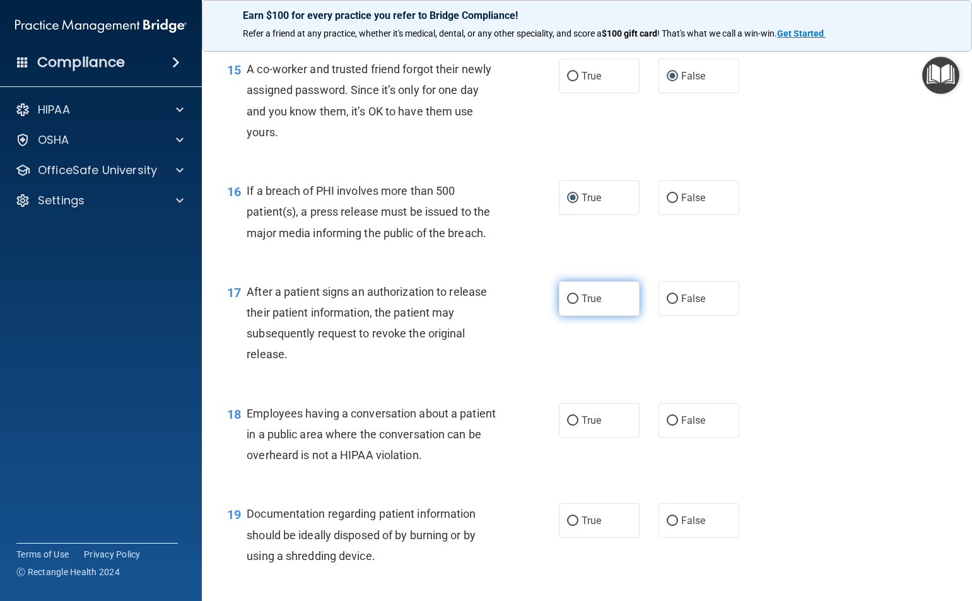
click at [571, 304] on input "True" at bounding box center [572, 299] width 11 height 9
radio input "true"
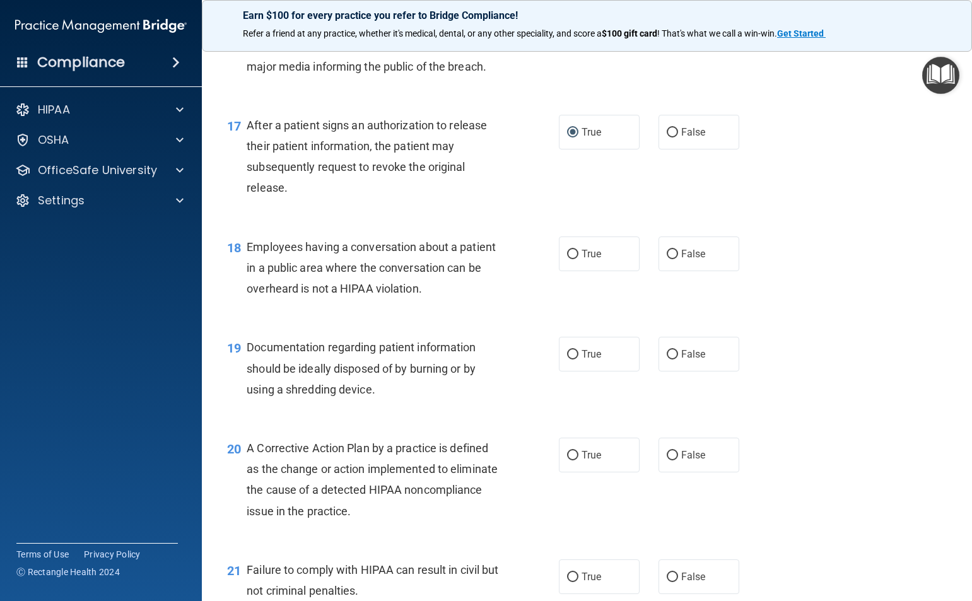
scroll to position [1704, 0]
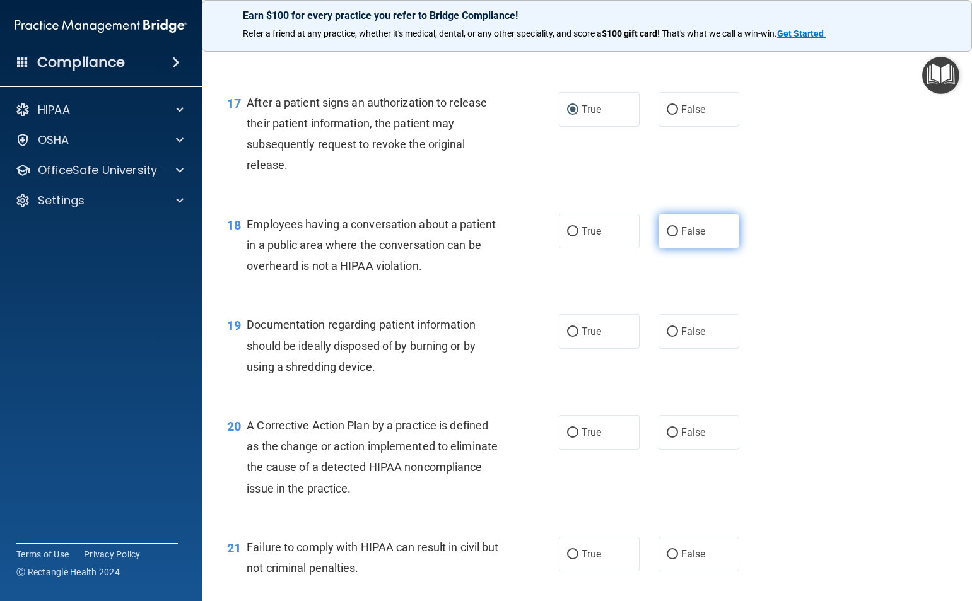
click at [667, 237] on input "False" at bounding box center [672, 231] width 11 height 9
radio input "true"
click at [667, 337] on input "False" at bounding box center [672, 331] width 11 height 9
radio input "true"
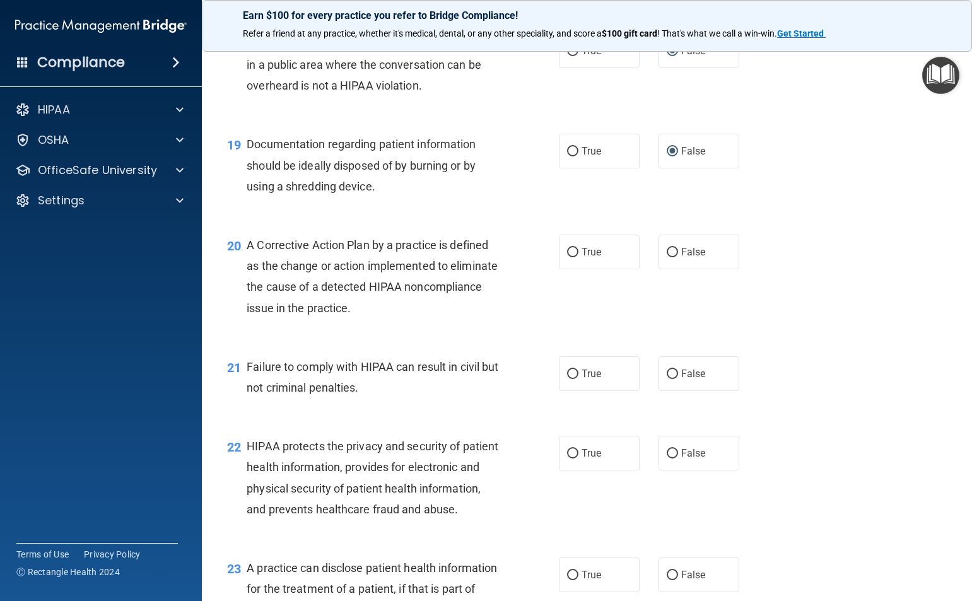
scroll to position [1893, 0]
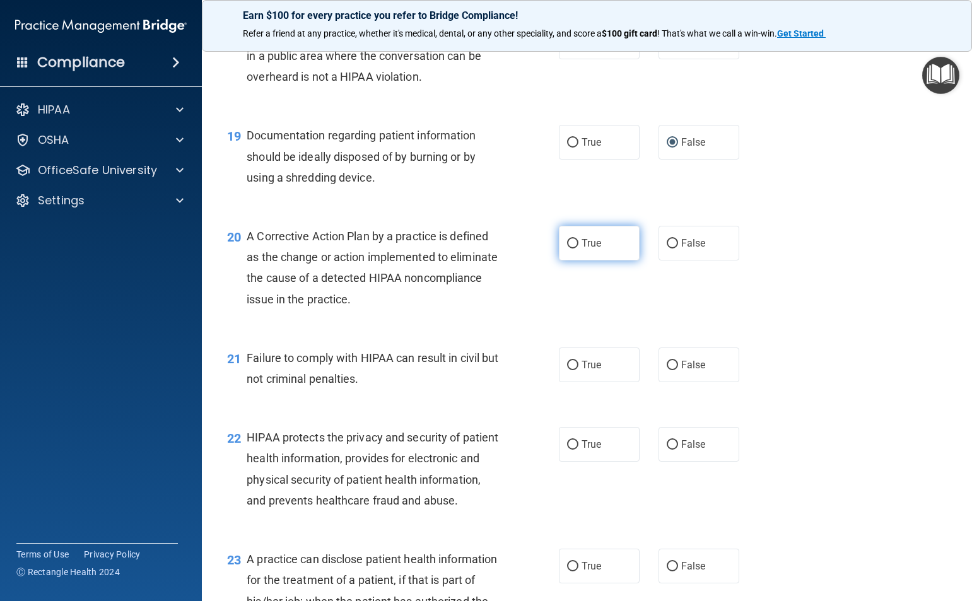
click at [569, 257] on label "True" at bounding box center [599, 243] width 81 height 35
click at [569, 249] on input "True" at bounding box center [572, 243] width 11 height 9
radio input "true"
click at [669, 370] on input "False" at bounding box center [672, 365] width 11 height 9
radio input "true"
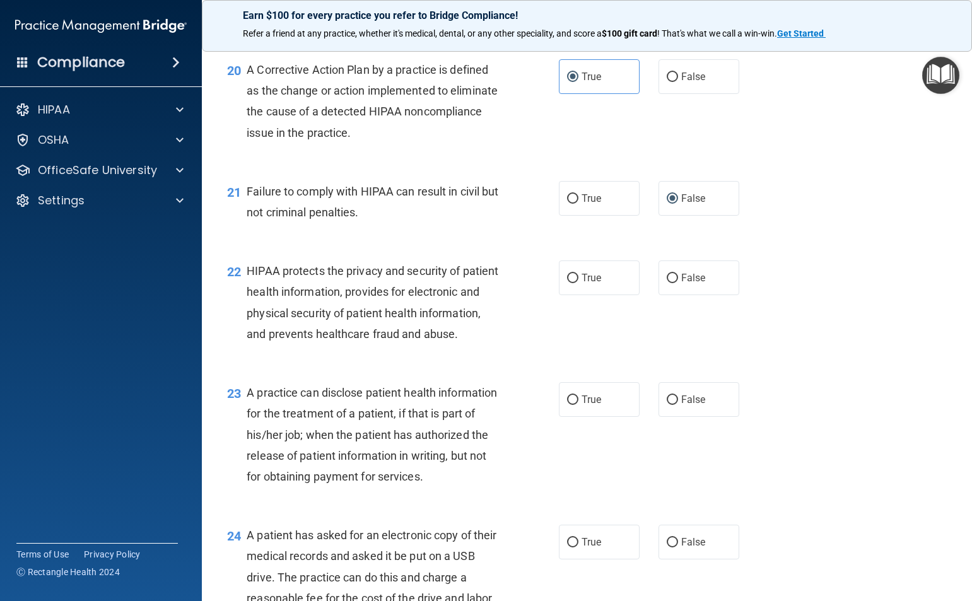
scroll to position [2082, 0]
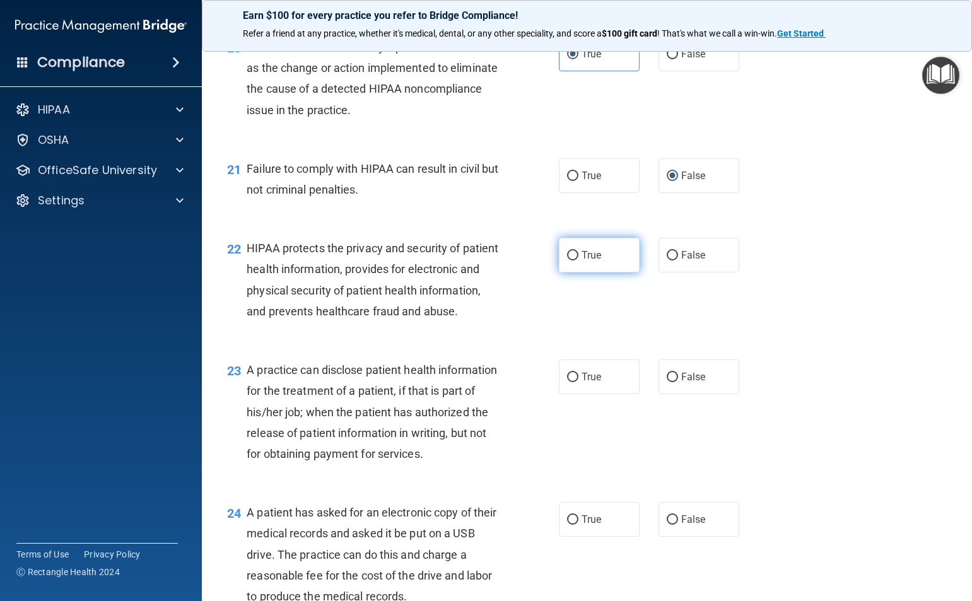
click at [567, 261] on input "True" at bounding box center [572, 255] width 11 height 9
radio input "true"
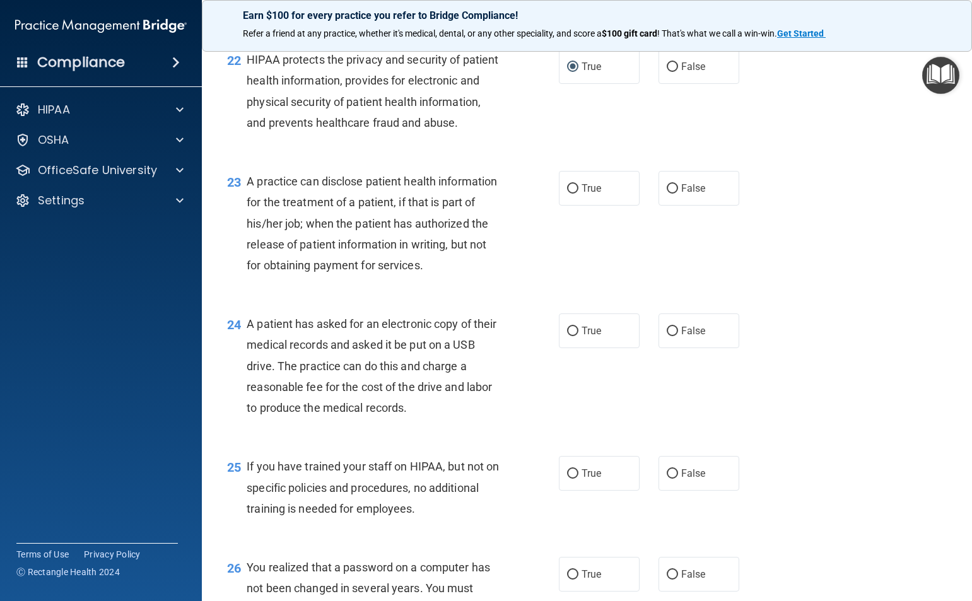
scroll to position [2272, 0]
click at [572, 193] on input "True" at bounding box center [572, 188] width 11 height 9
radio input "true"
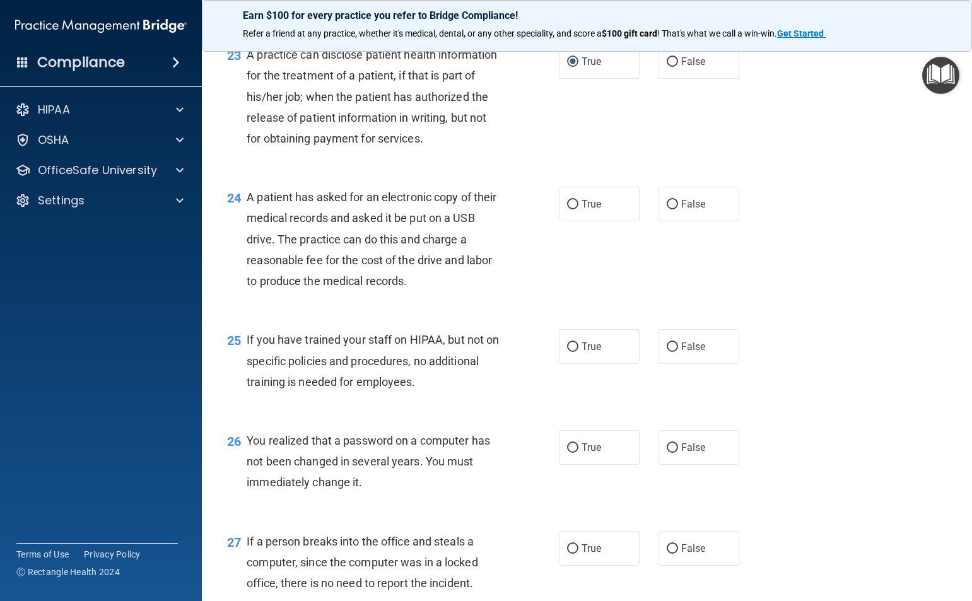
scroll to position [2461, 0]
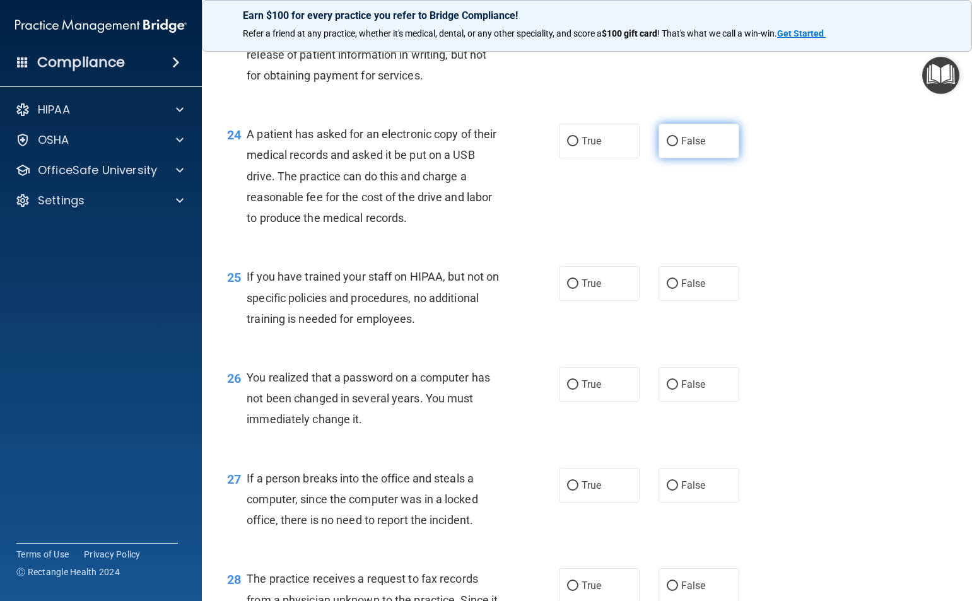
click at [667, 146] on input "False" at bounding box center [672, 141] width 11 height 9
radio input "true"
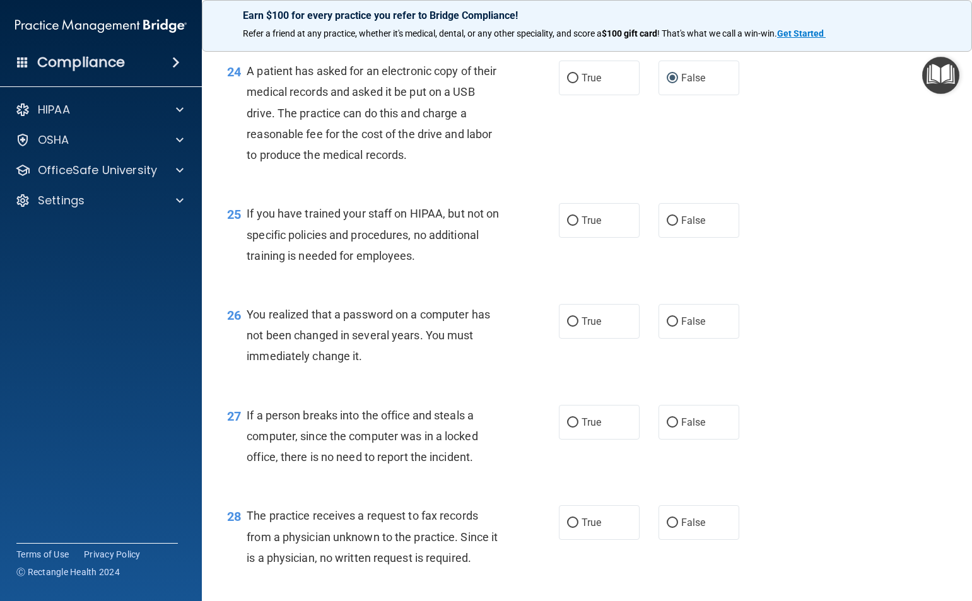
scroll to position [2587, 0]
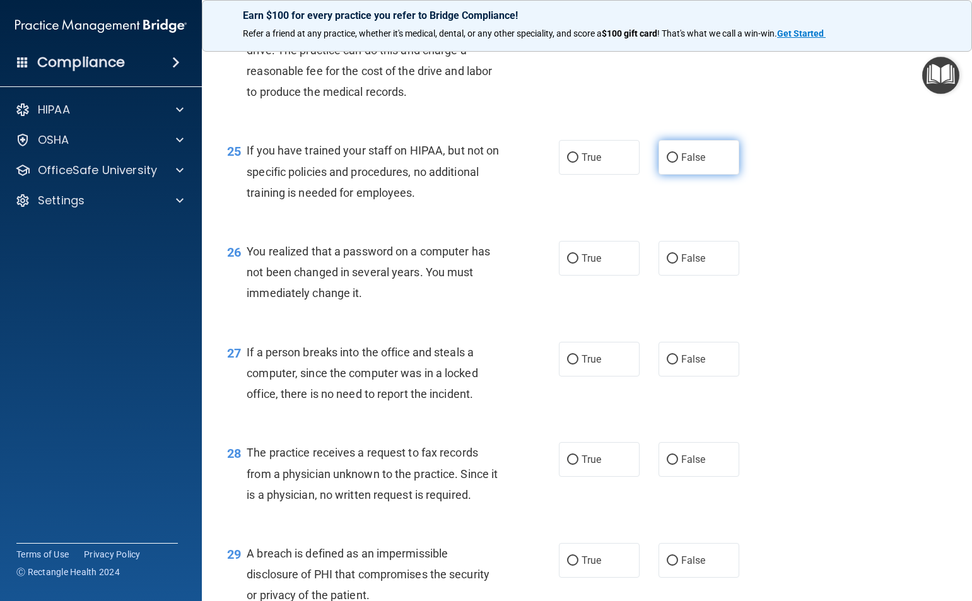
click at [668, 175] on label "False" at bounding box center [699, 157] width 81 height 35
click at [668, 163] on input "False" at bounding box center [672, 157] width 11 height 9
radio input "true"
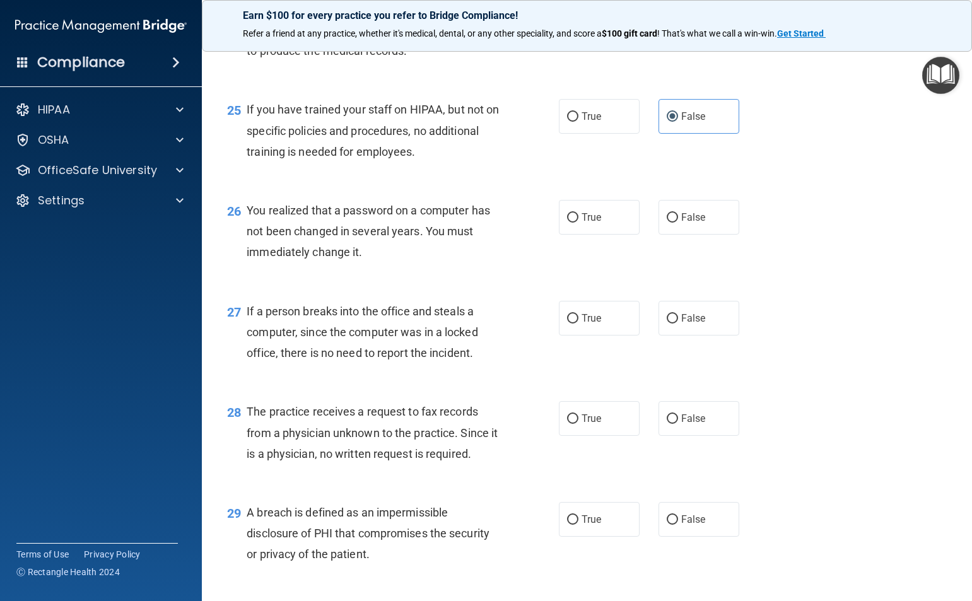
scroll to position [2650, 0]
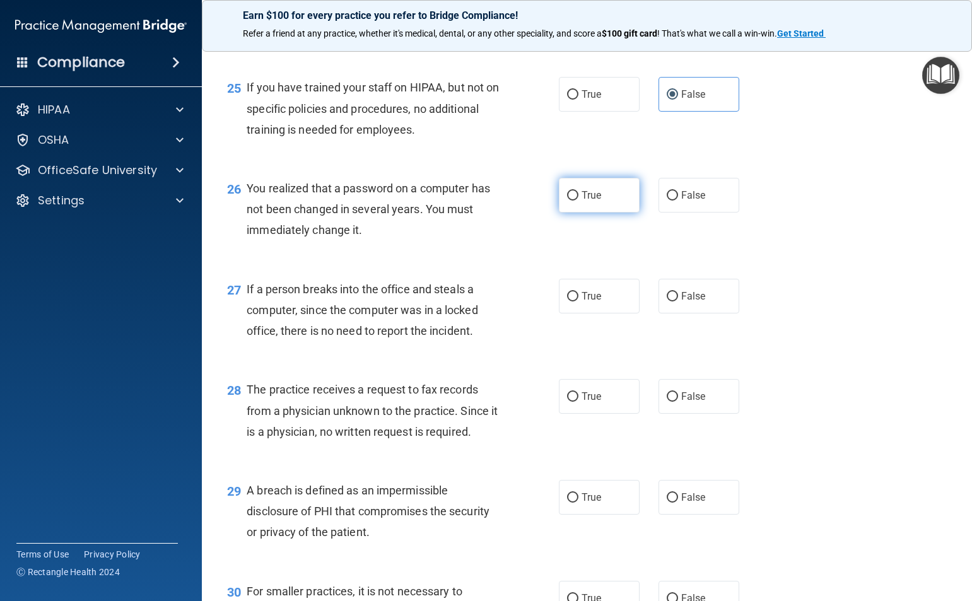
click at [569, 201] on input "True" at bounding box center [572, 195] width 11 height 9
radio input "true"
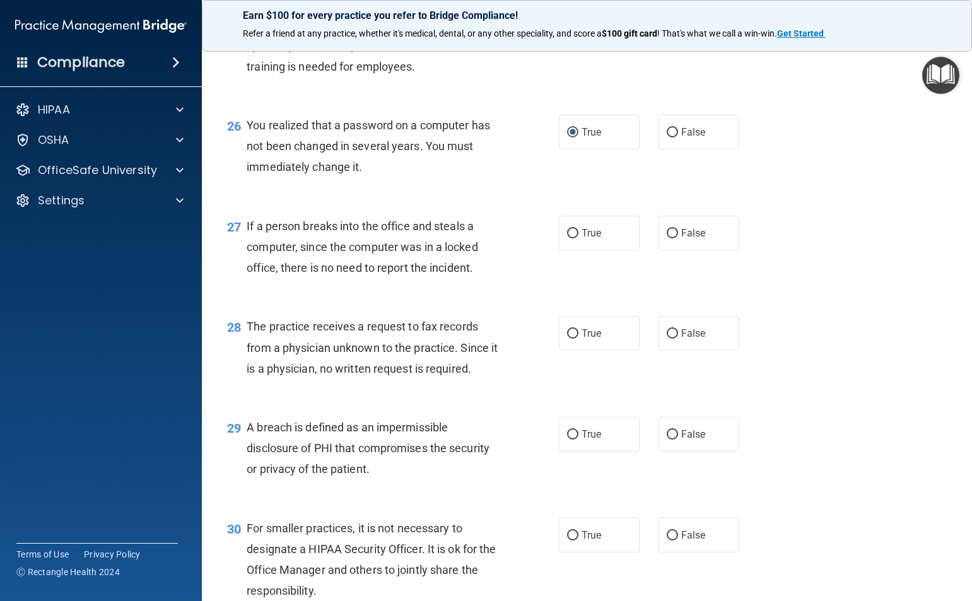
scroll to position [2776, 0]
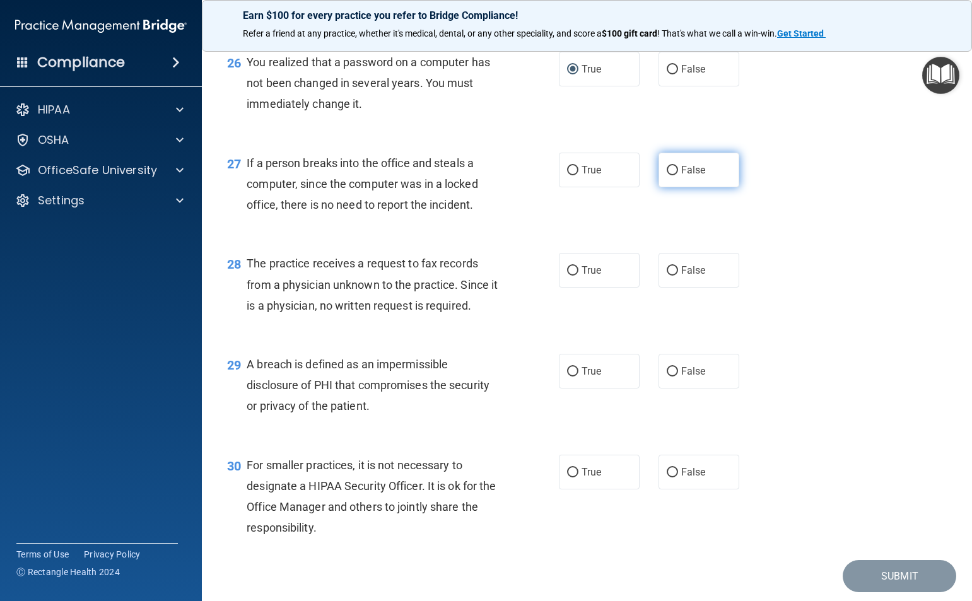
click at [668, 175] on input "False" at bounding box center [672, 170] width 11 height 9
radio input "true"
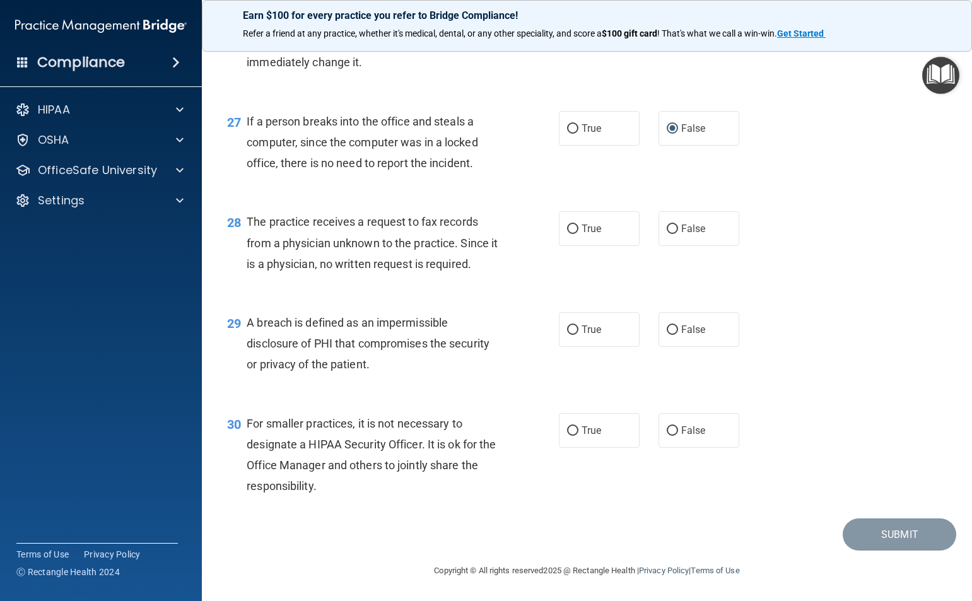
scroll to position [2881, 0]
click at [667, 228] on input "False" at bounding box center [672, 229] width 11 height 9
radio input "true"
click at [572, 332] on input "True" at bounding box center [572, 330] width 11 height 9
radio input "true"
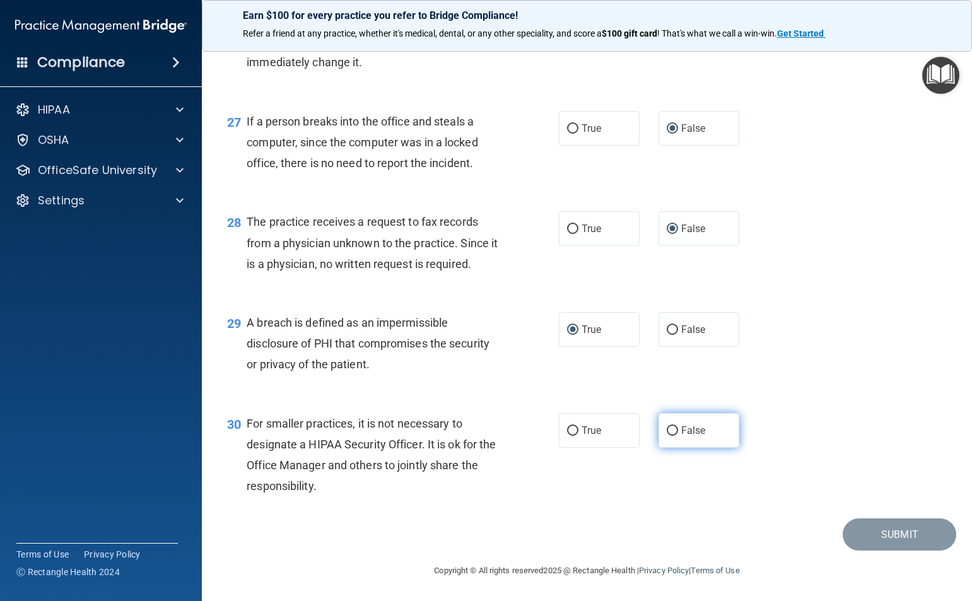
click at [671, 430] on input "False" at bounding box center [672, 431] width 11 height 9
radio input "true"
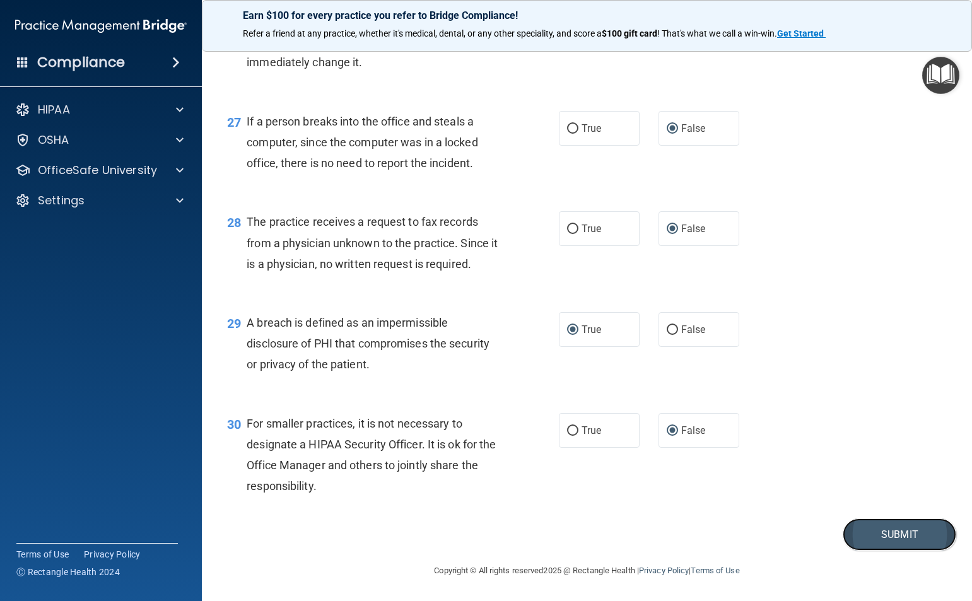
click at [890, 531] on button "Submit" at bounding box center [900, 535] width 114 height 32
click at [883, 540] on button "Submit" at bounding box center [900, 535] width 114 height 32
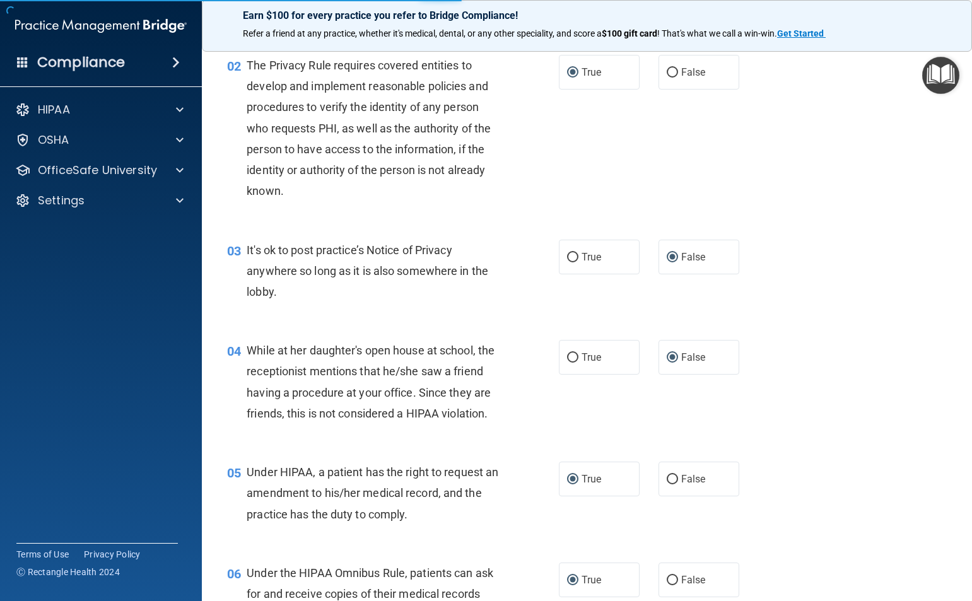
scroll to position [0, 0]
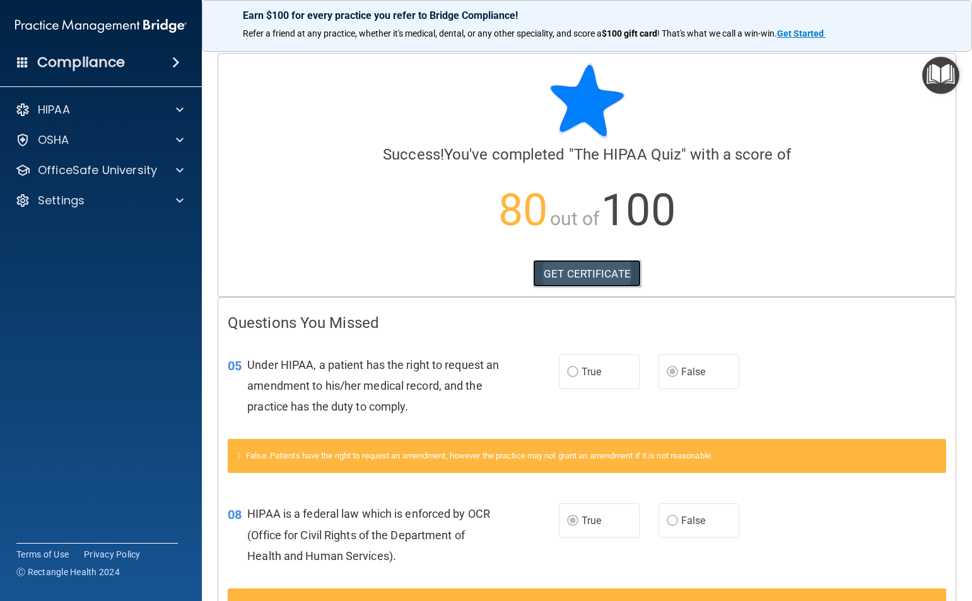
click at [591, 271] on link "GET CERTIFICATE" at bounding box center [587, 274] width 108 height 28
click at [101, 64] on h4 "Compliance" at bounding box center [81, 63] width 88 height 18
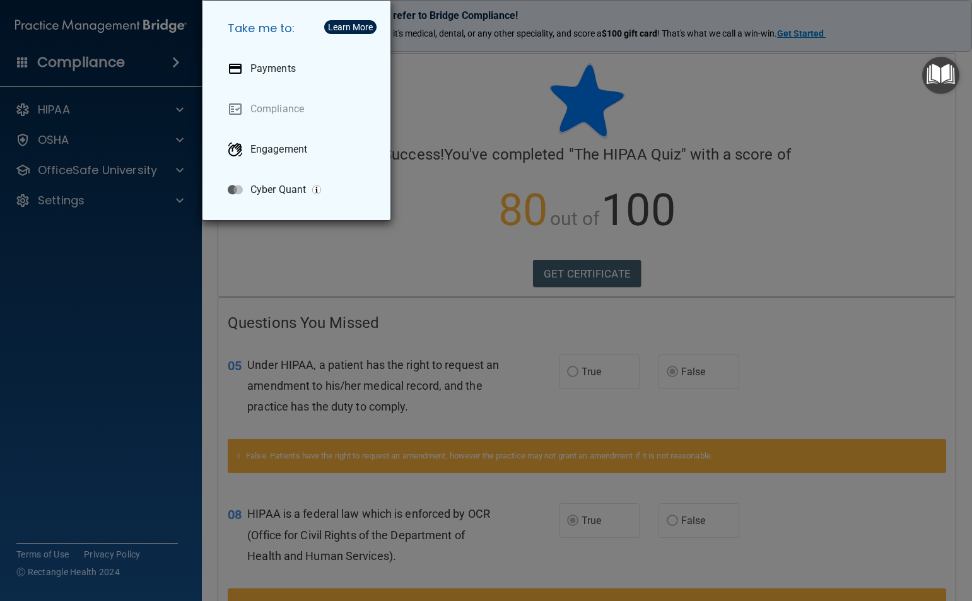
click at [101, 64] on div "Take me to: Payments Compliance Engagement Cyber Quant" at bounding box center [486, 300] width 972 height 601
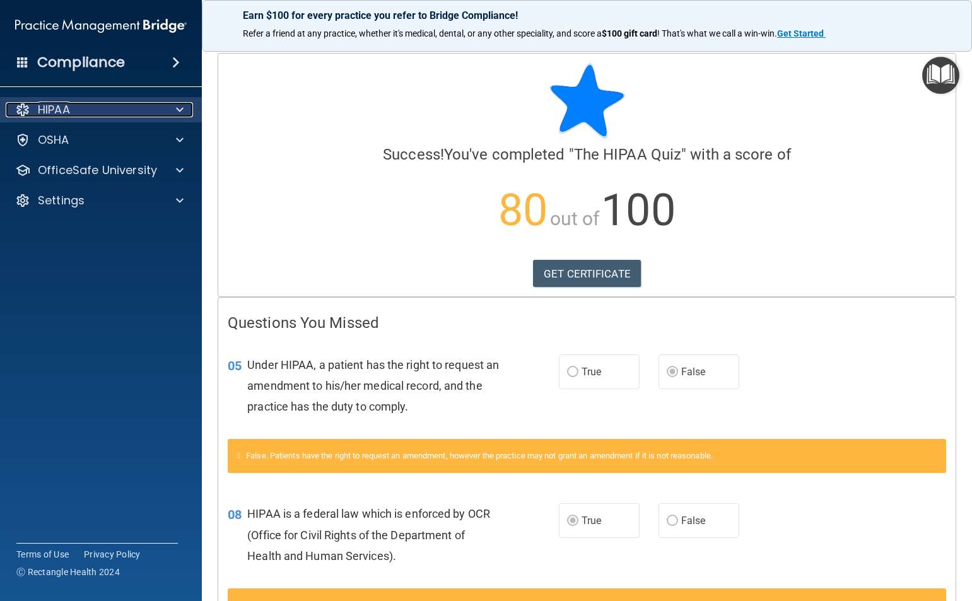
click at [177, 106] on span at bounding box center [180, 109] width 8 height 15
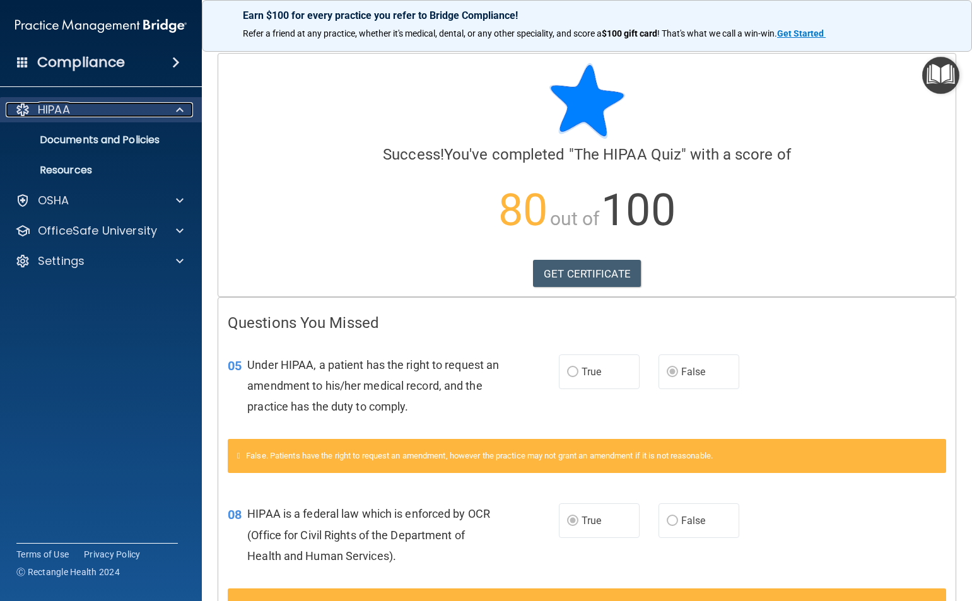
click at [177, 106] on span at bounding box center [180, 109] width 8 height 15
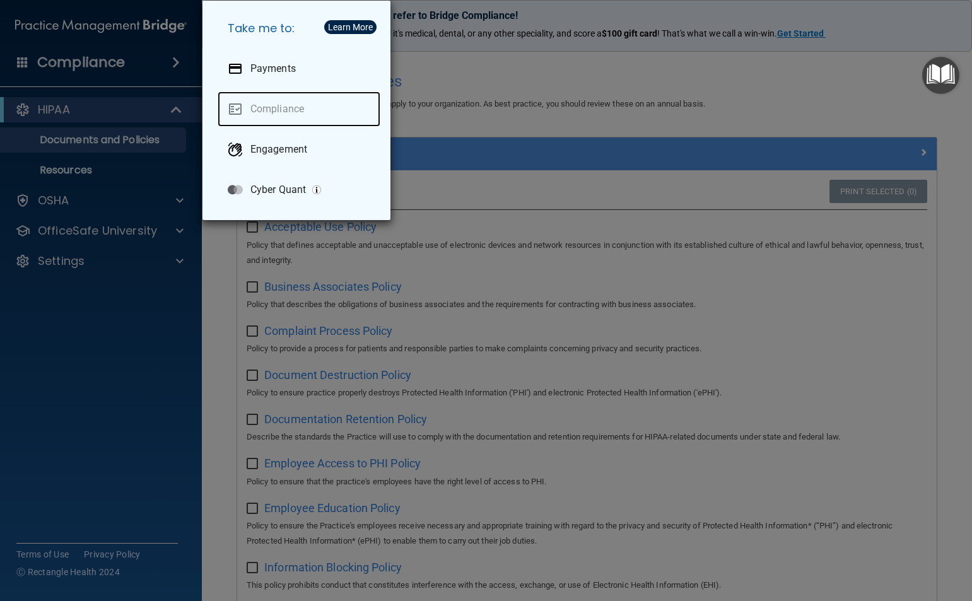
click at [288, 106] on link "Compliance" at bounding box center [299, 108] width 163 height 35
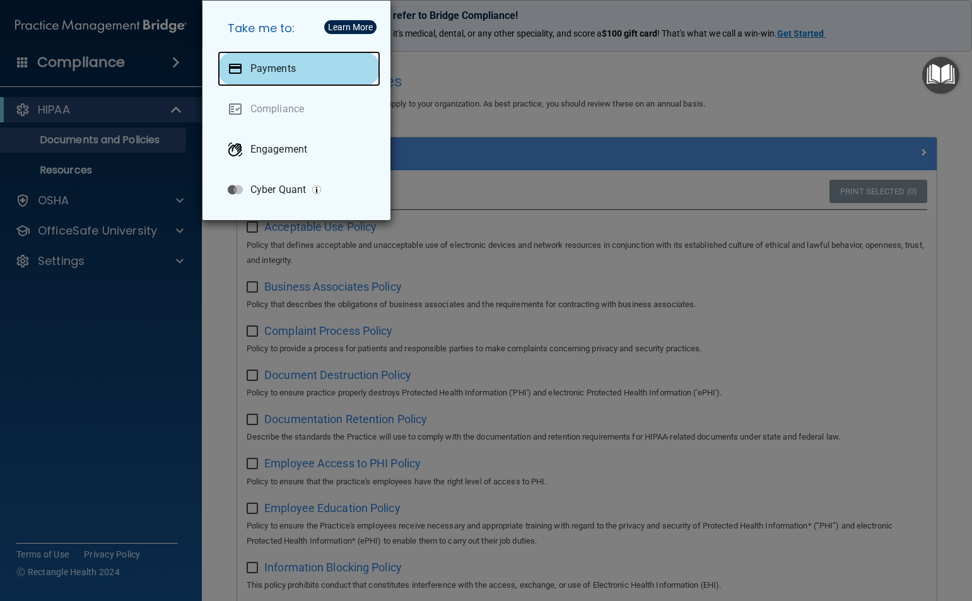
click at [298, 67] on div "Payments" at bounding box center [299, 68] width 163 height 35
click at [863, 91] on div "Take me to: Payments Compliance Engagement Cyber Quant" at bounding box center [486, 300] width 972 height 601
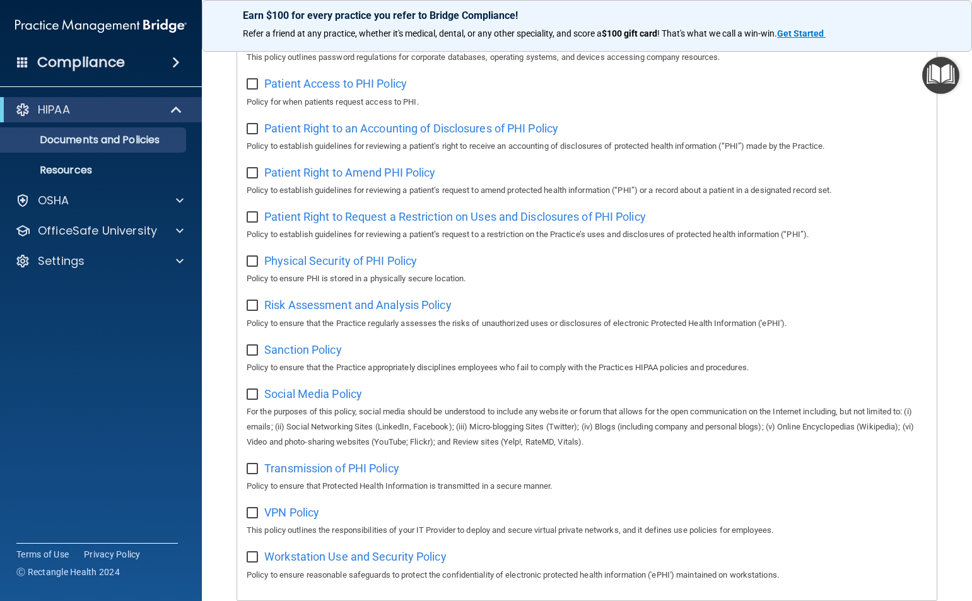
scroll to position [695, 0]
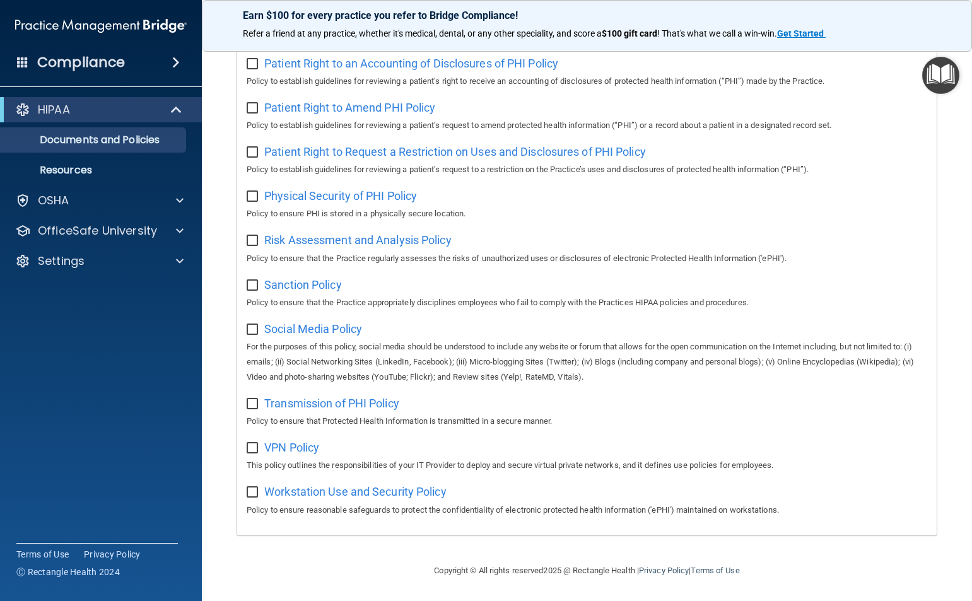
click at [251, 493] on input "checkbox" at bounding box center [254, 493] width 15 height 10
checkbox input "true"
click at [254, 444] on input "checkbox" at bounding box center [254, 449] width 15 height 10
checkbox input "true"
click at [254, 403] on input "checkbox" at bounding box center [254, 404] width 15 height 10
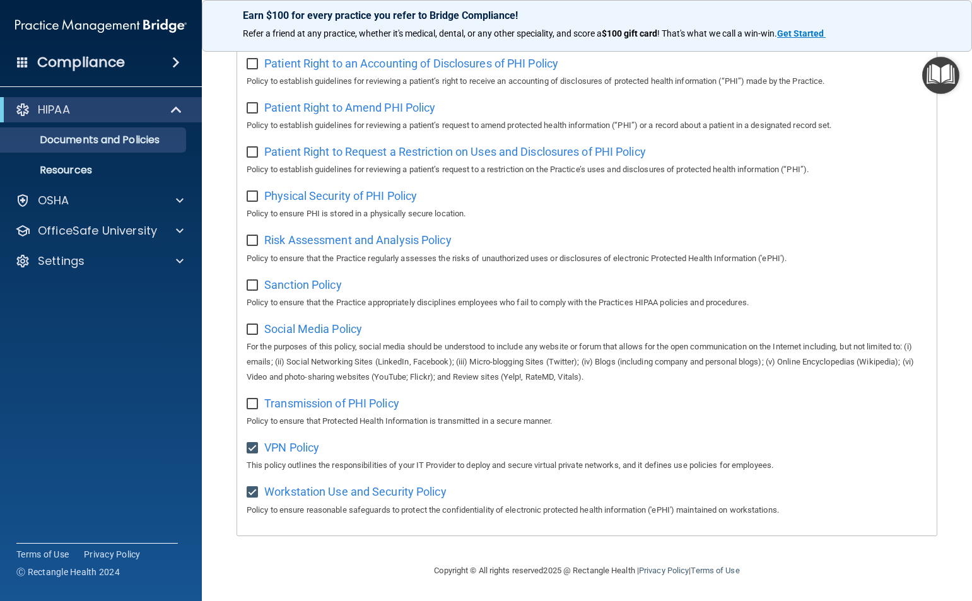
checkbox input "true"
click at [249, 325] on input "checkbox" at bounding box center [254, 330] width 15 height 10
checkbox input "true"
click at [252, 284] on input "checkbox" at bounding box center [254, 286] width 15 height 10
checkbox input "true"
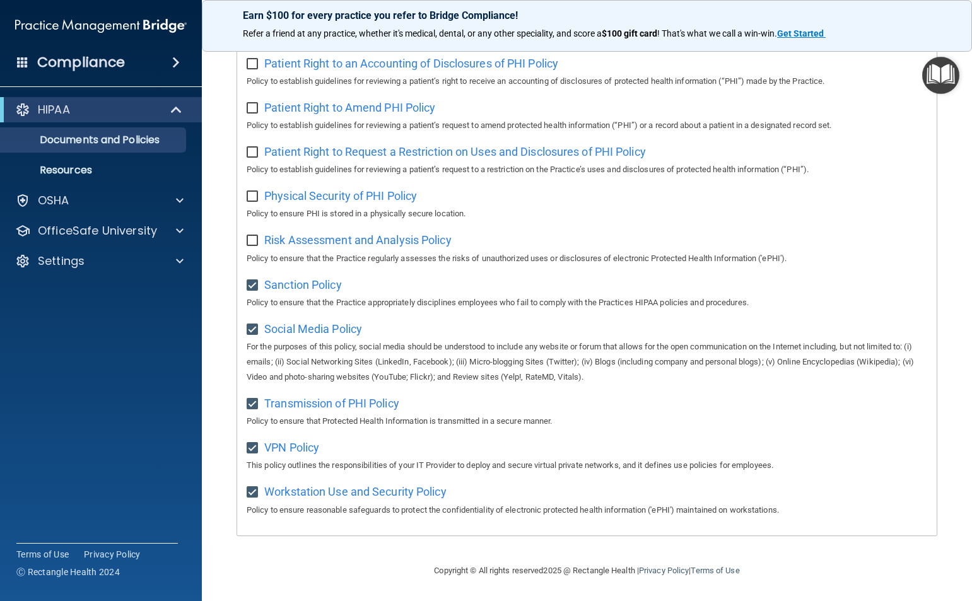
click at [251, 237] on input "checkbox" at bounding box center [254, 241] width 15 height 10
checkbox input "true"
click at [257, 192] on input "checkbox" at bounding box center [254, 197] width 15 height 10
checkbox input "true"
click at [255, 148] on input "checkbox" at bounding box center [254, 153] width 15 height 10
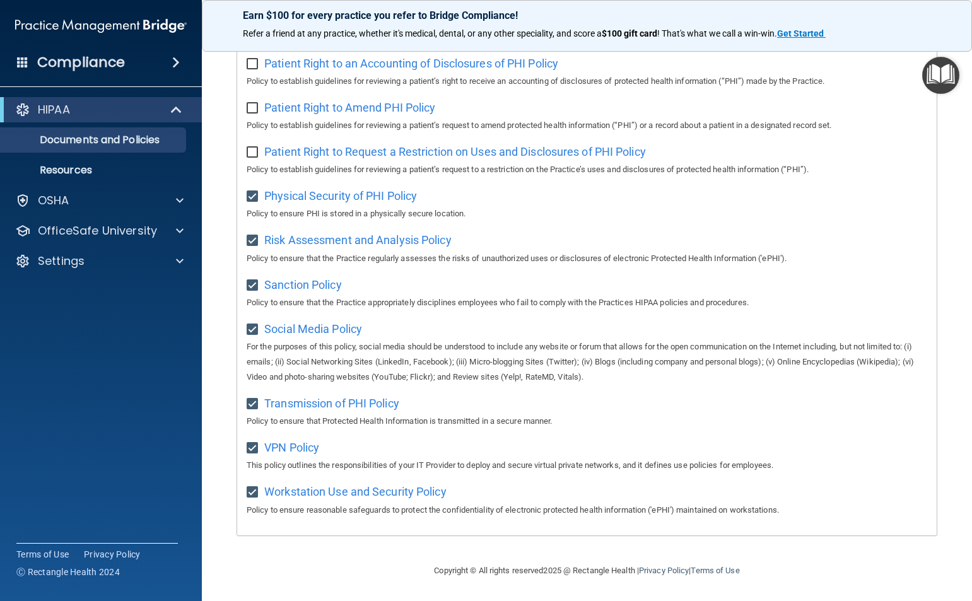
checkbox input "true"
click at [253, 103] on input "checkbox" at bounding box center [254, 108] width 15 height 10
checkbox input "true"
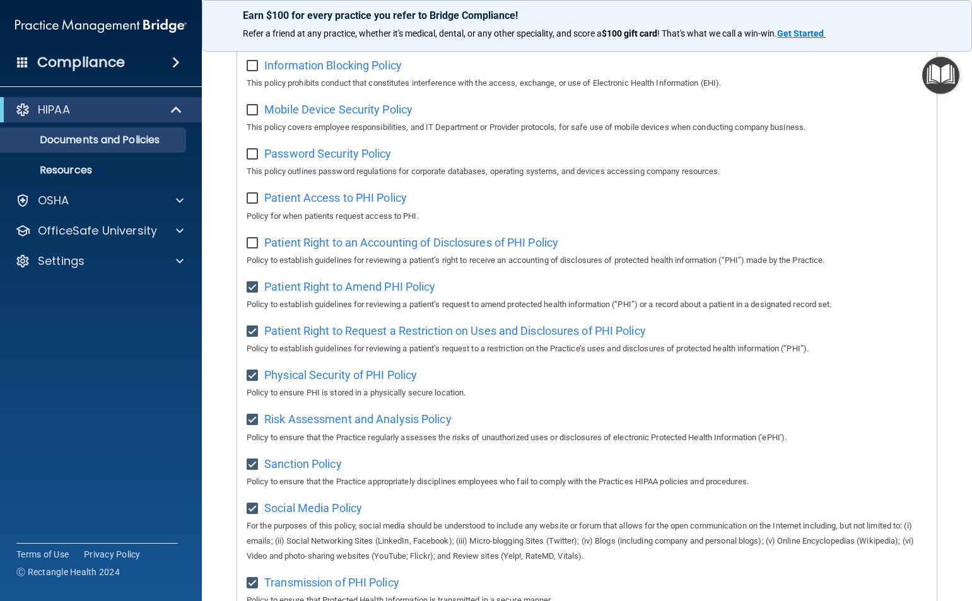
scroll to position [442, 0]
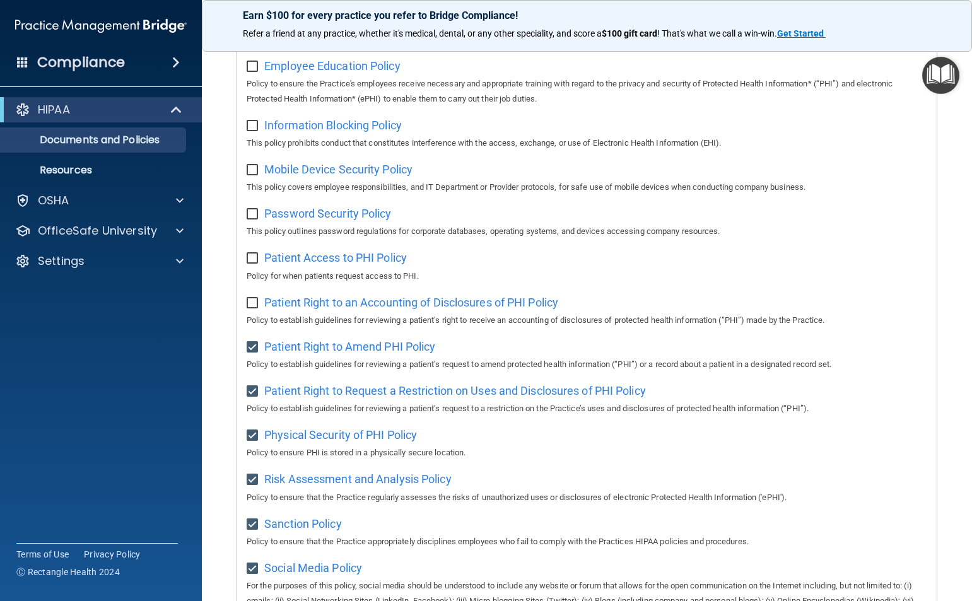
click at [254, 309] on input "checkbox" at bounding box center [254, 303] width 15 height 10
checkbox input "true"
click at [253, 264] on input "checkbox" at bounding box center [254, 259] width 15 height 10
checkbox input "true"
click at [251, 220] on input "checkbox" at bounding box center [254, 214] width 15 height 10
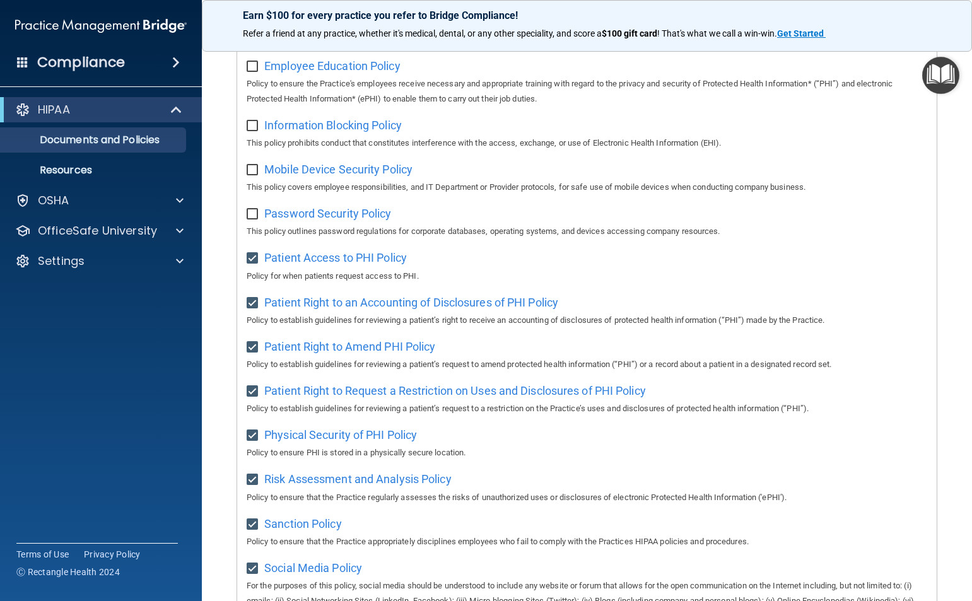
checkbox input "true"
click at [251, 174] on input "checkbox" at bounding box center [254, 170] width 15 height 10
checkbox input "true"
click at [251, 129] on input "checkbox" at bounding box center [254, 126] width 15 height 10
checkbox input "true"
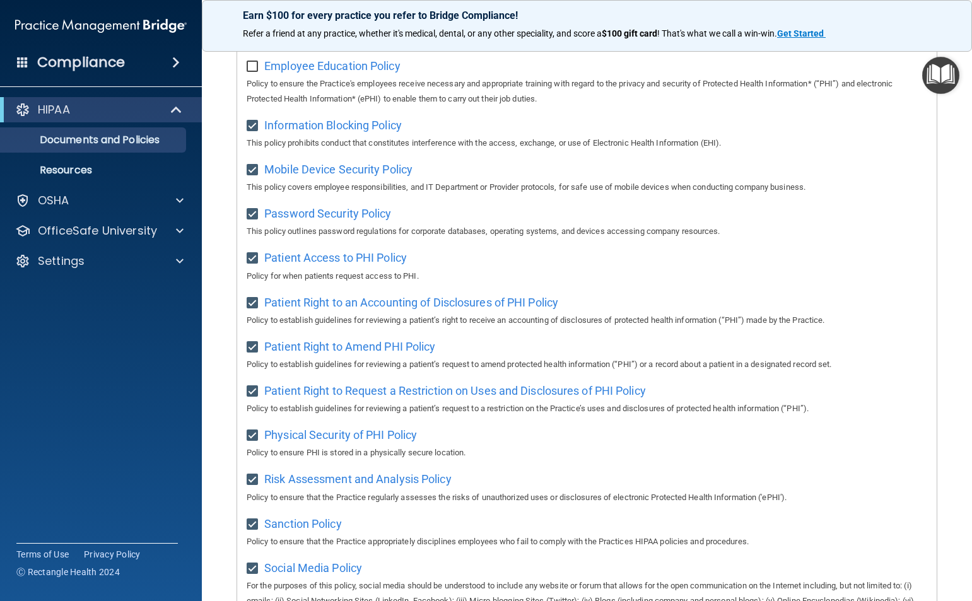
click at [249, 71] on input "checkbox" at bounding box center [254, 67] width 15 height 10
checkbox input "true"
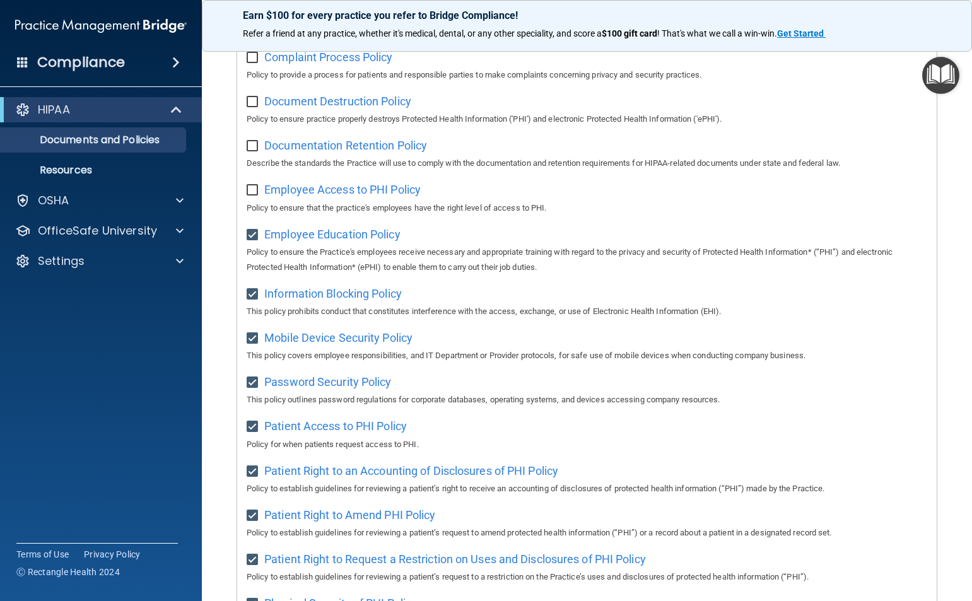
scroll to position [253, 0]
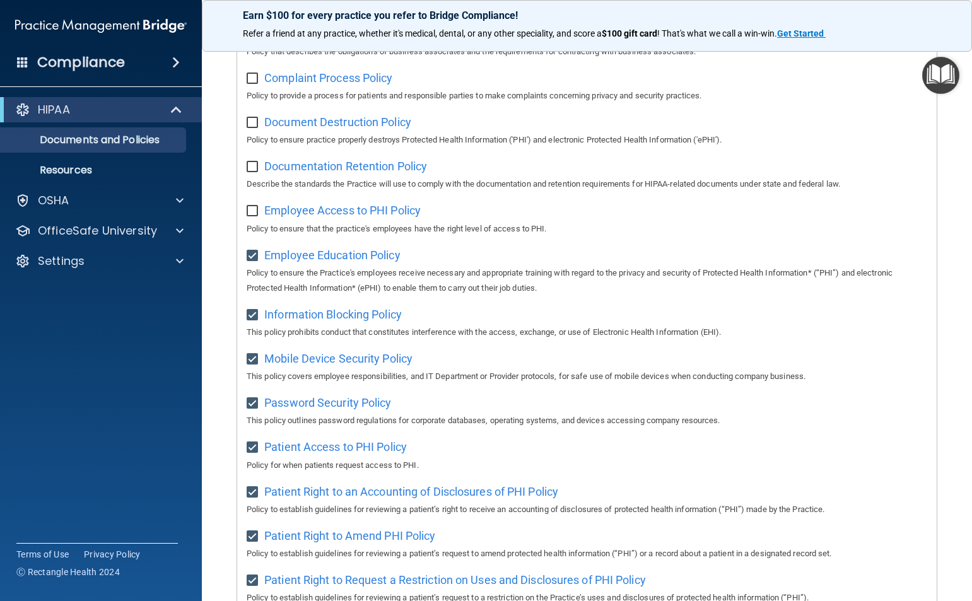
click at [254, 214] on input "checkbox" at bounding box center [254, 211] width 15 height 10
checkbox input "true"
click at [248, 172] on input "checkbox" at bounding box center [254, 167] width 15 height 10
checkbox input "true"
click at [252, 124] on input "checkbox" at bounding box center [254, 123] width 15 height 10
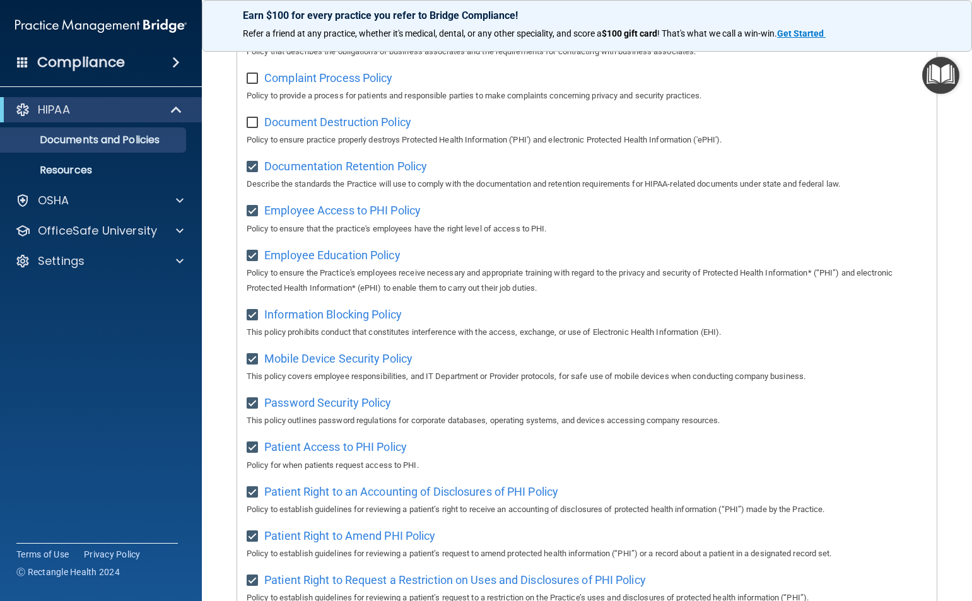
checkbox input "true"
click at [251, 76] on input "checkbox" at bounding box center [254, 79] width 15 height 10
checkbox input "true"
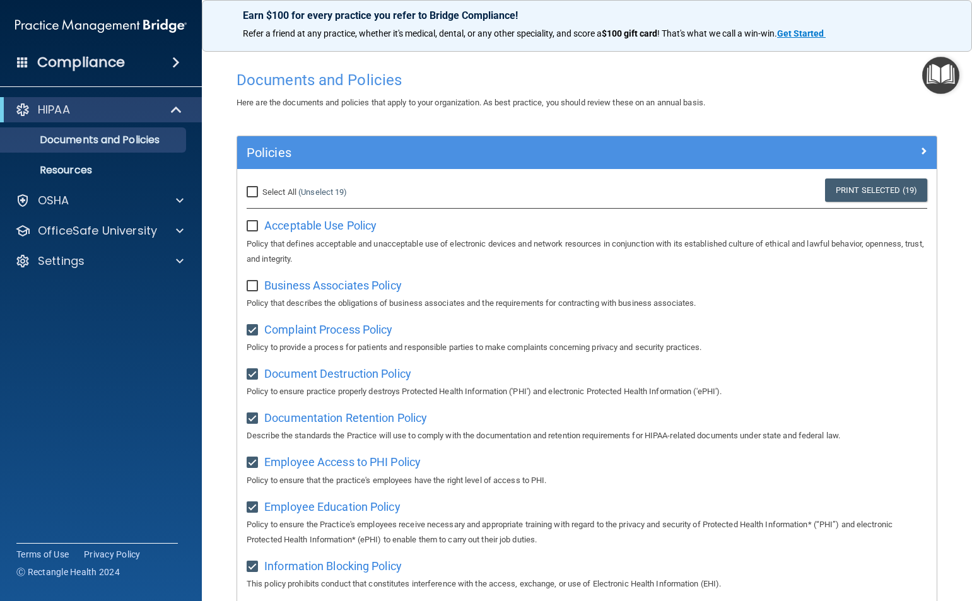
scroll to position [1, 0]
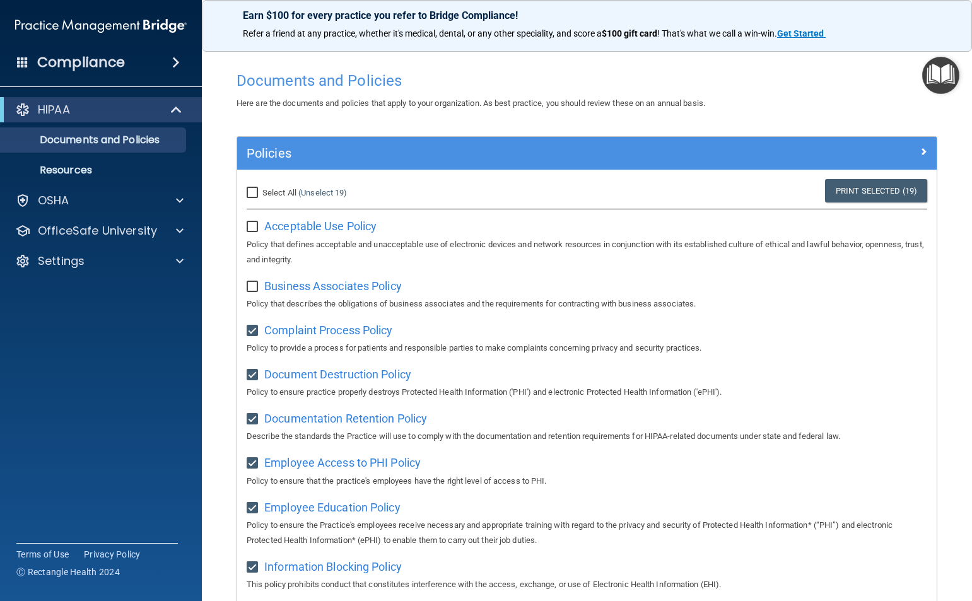
click at [251, 282] on input "checkbox" at bounding box center [254, 287] width 15 height 10
checkbox input "true"
click at [256, 232] on input "checkbox" at bounding box center [254, 227] width 15 height 10
checkbox input "true"
click at [256, 192] on input "Select All (Unselect 21) Unselect All" at bounding box center [254, 193] width 15 height 10
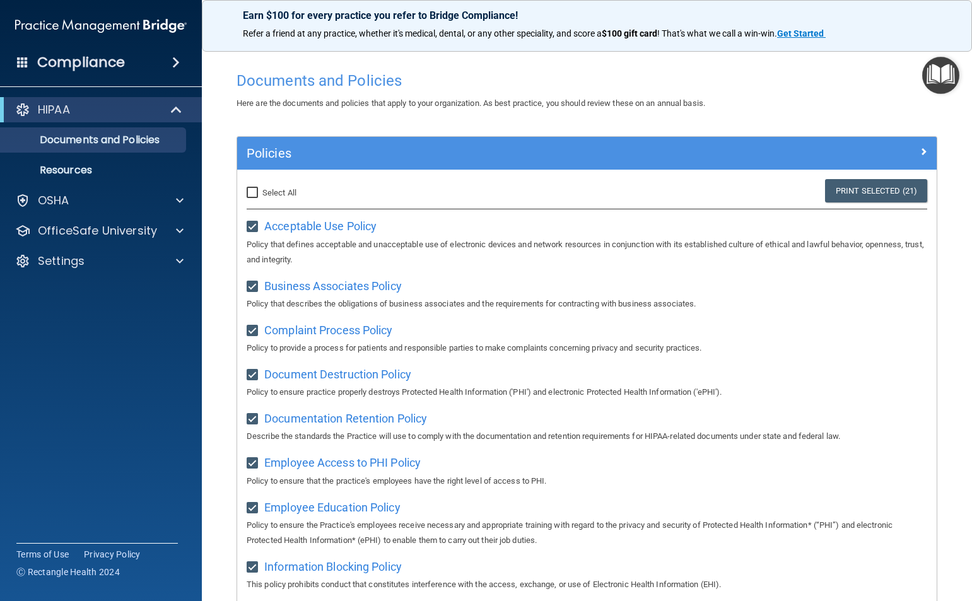
checkbox input "true"
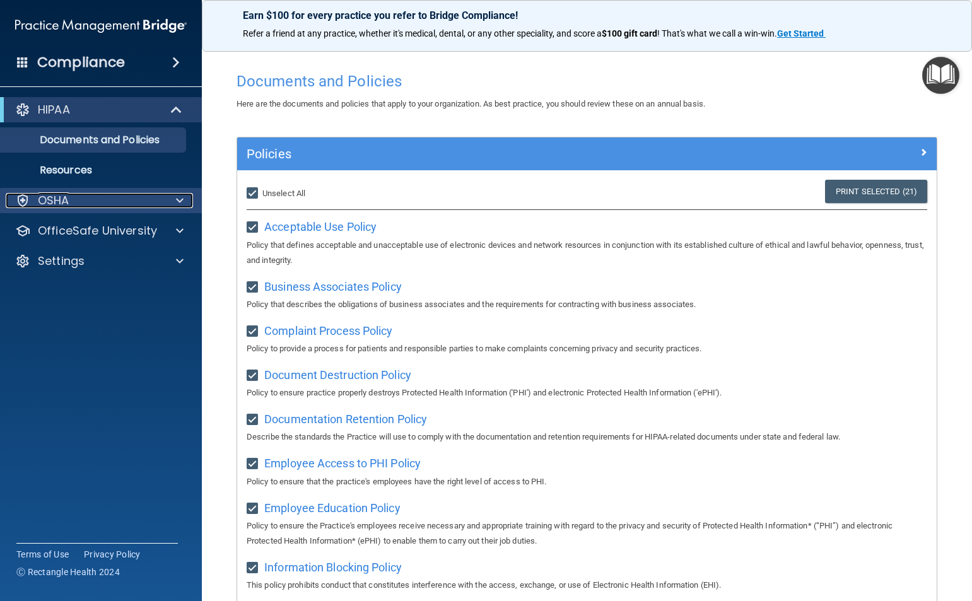
click at [107, 206] on div "OSHA" at bounding box center [84, 200] width 156 height 15
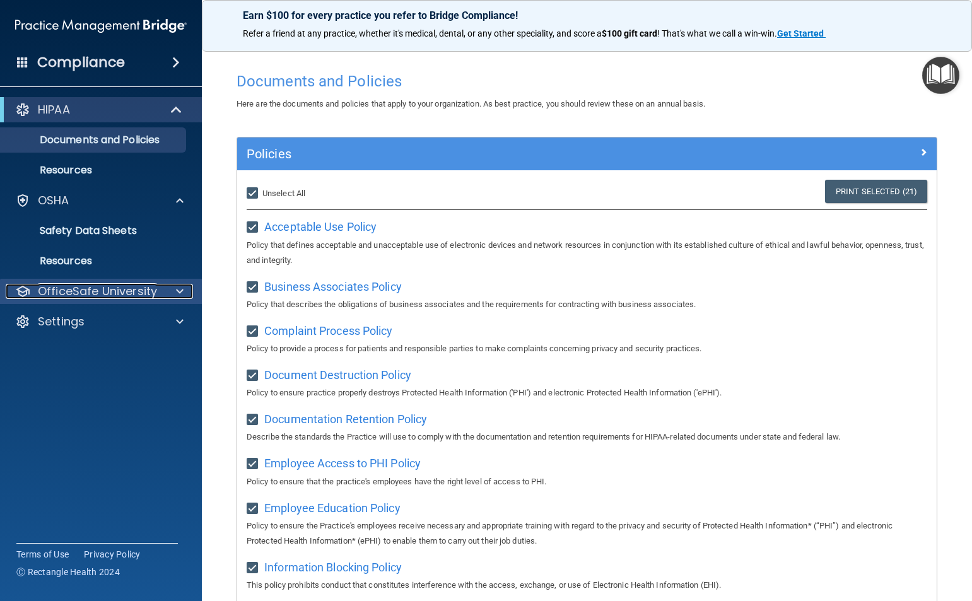
click at [179, 294] on span at bounding box center [180, 291] width 8 height 15
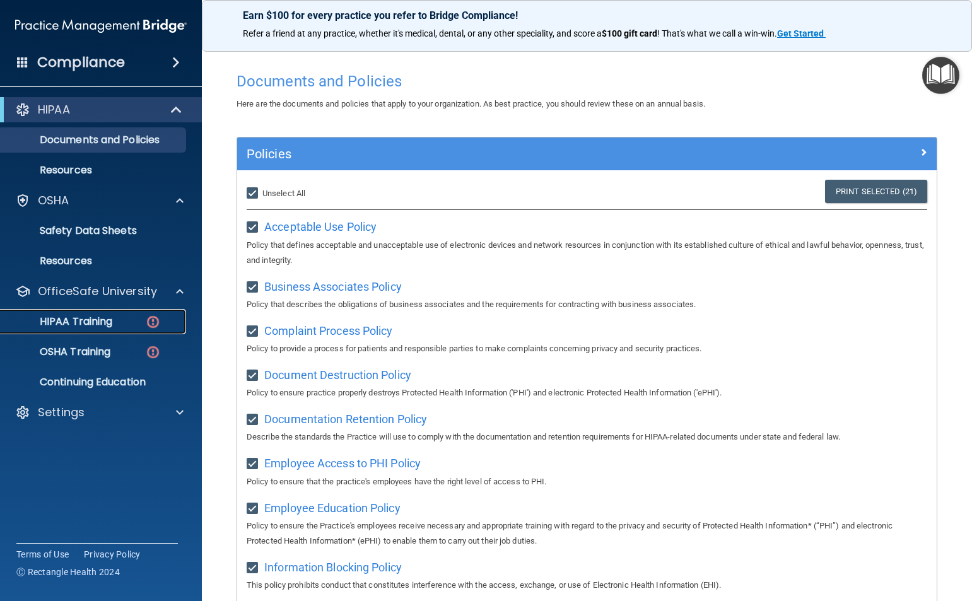
click at [153, 317] on img at bounding box center [153, 322] width 16 height 16
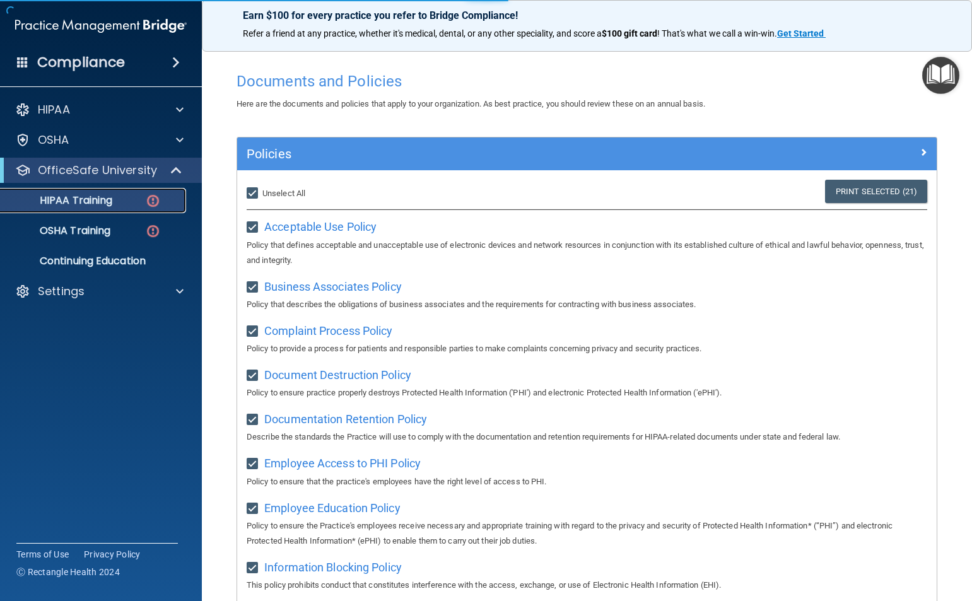
click at [150, 201] on img at bounding box center [153, 201] width 16 height 16
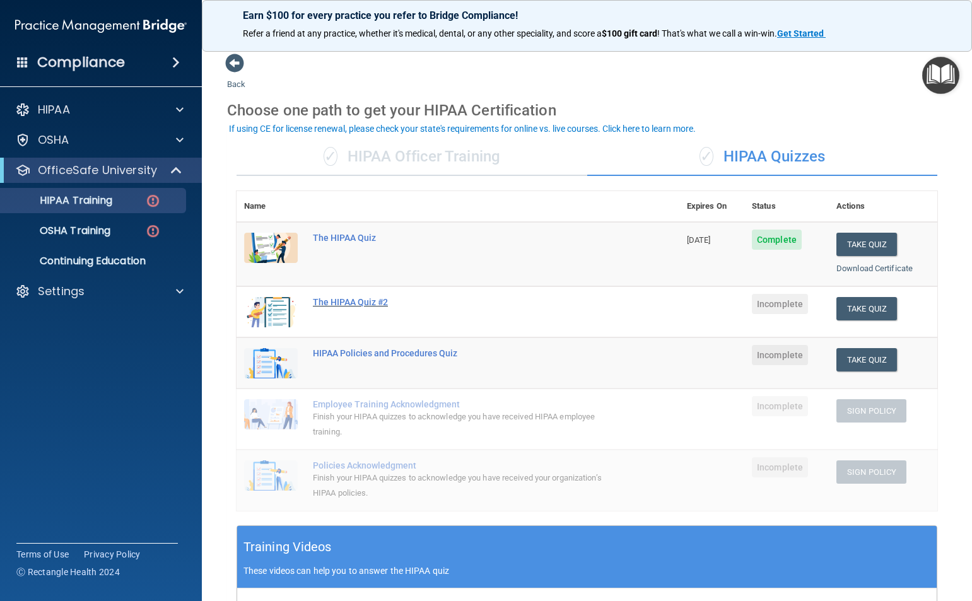
click at [353, 300] on div "The HIPAA Quiz #2" at bounding box center [465, 302] width 304 height 10
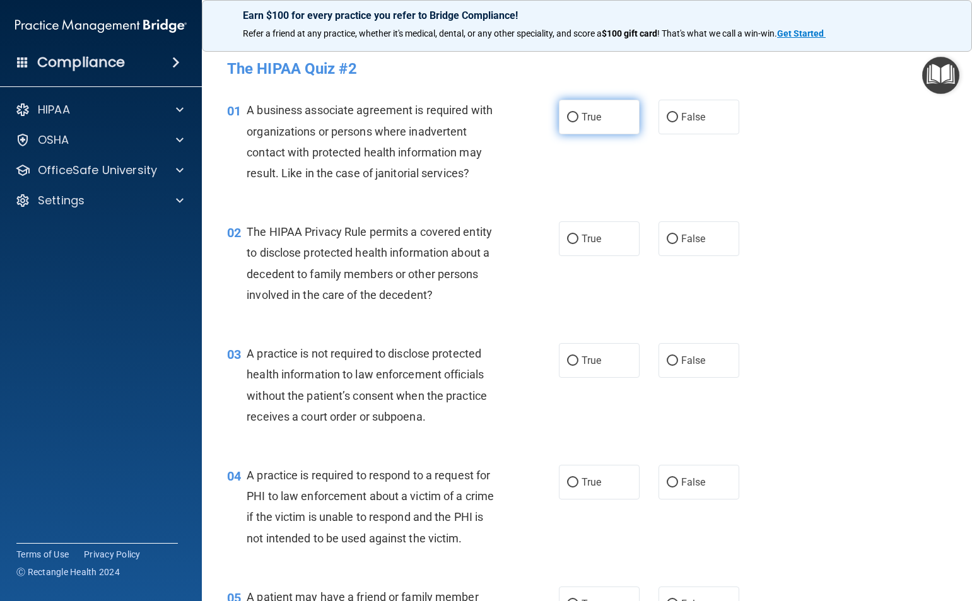
click at [569, 119] on input "True" at bounding box center [572, 117] width 11 height 9
radio input "true"
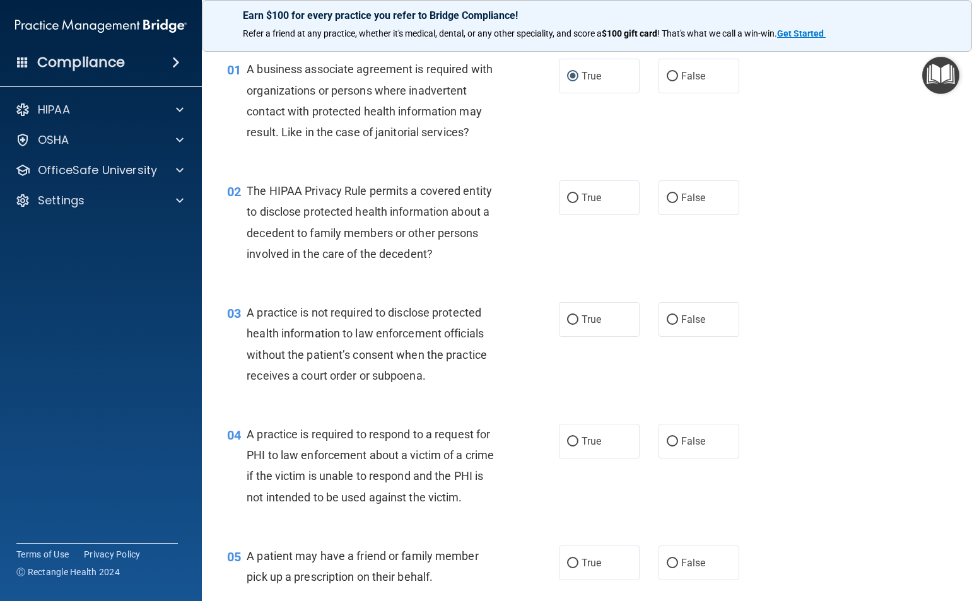
scroll to position [63, 0]
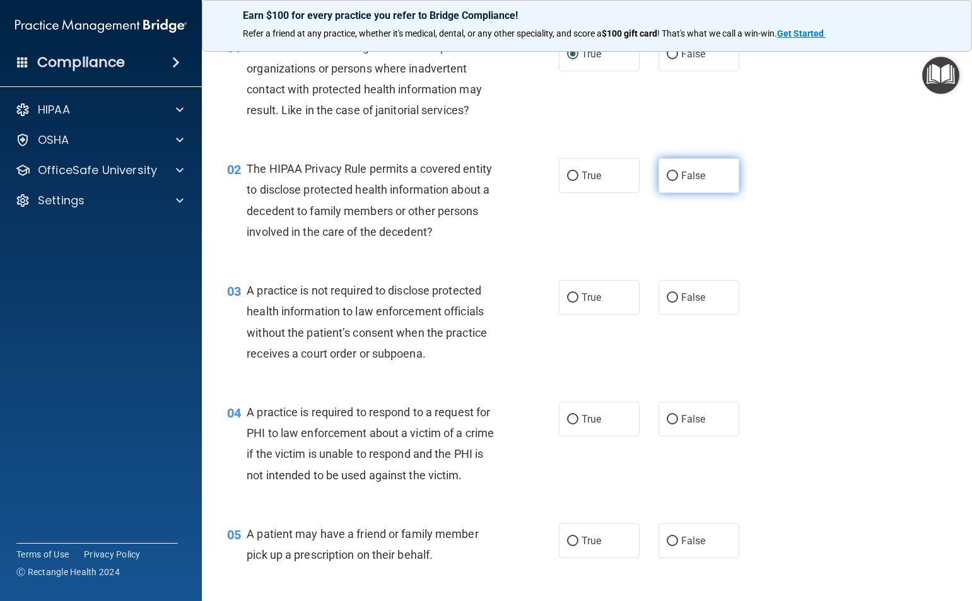
click at [667, 174] on input "False" at bounding box center [672, 176] width 11 height 9
radio input "true"
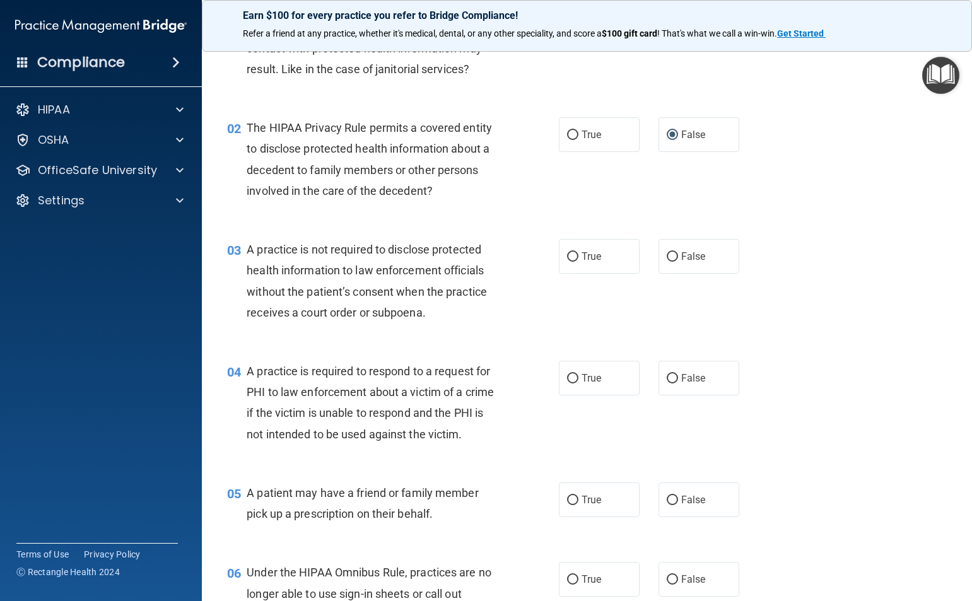
scroll to position [126, 0]
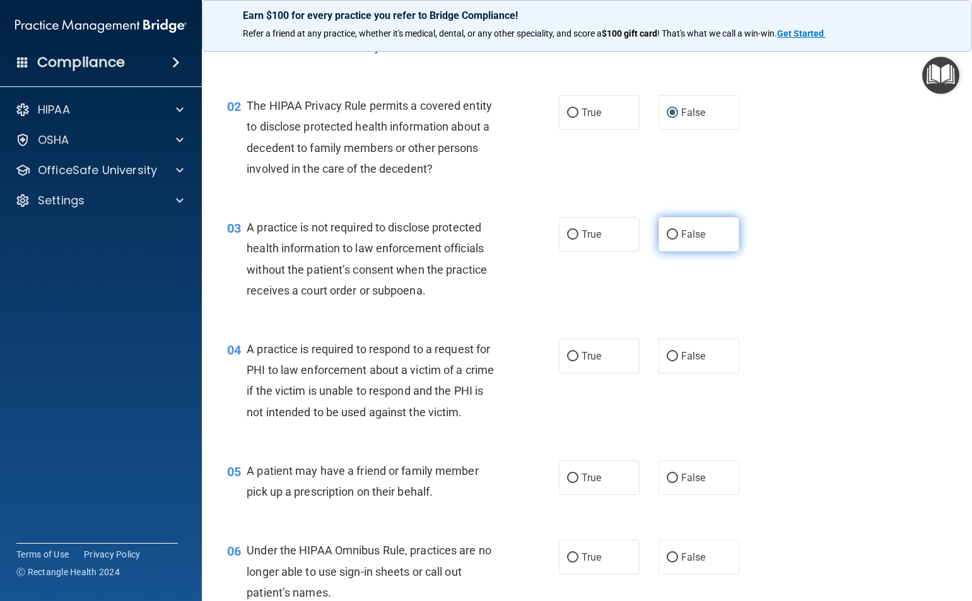
click at [667, 237] on input "False" at bounding box center [672, 234] width 11 height 9
radio input "true"
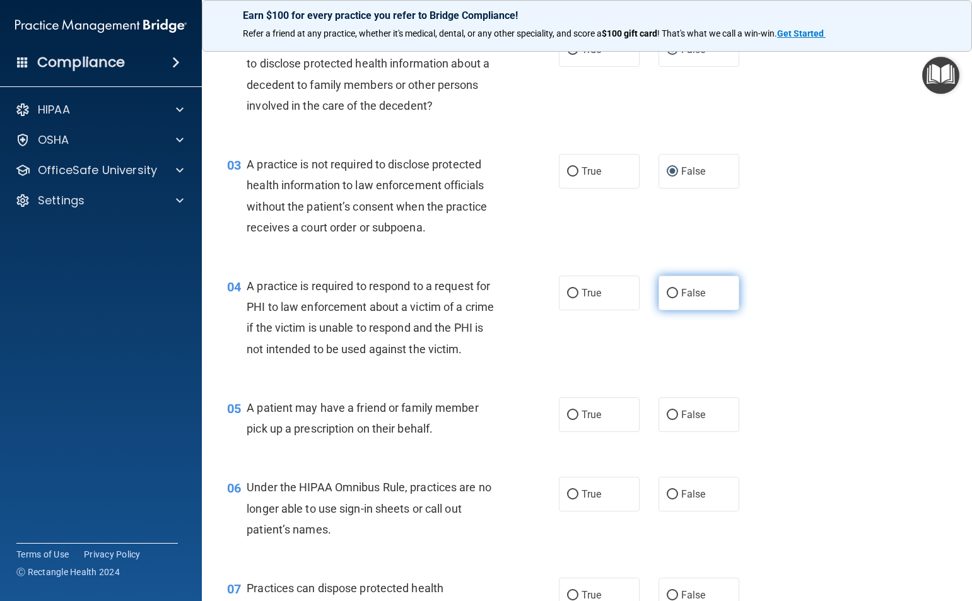
click at [669, 294] on input "False" at bounding box center [672, 293] width 11 height 9
radio input "true"
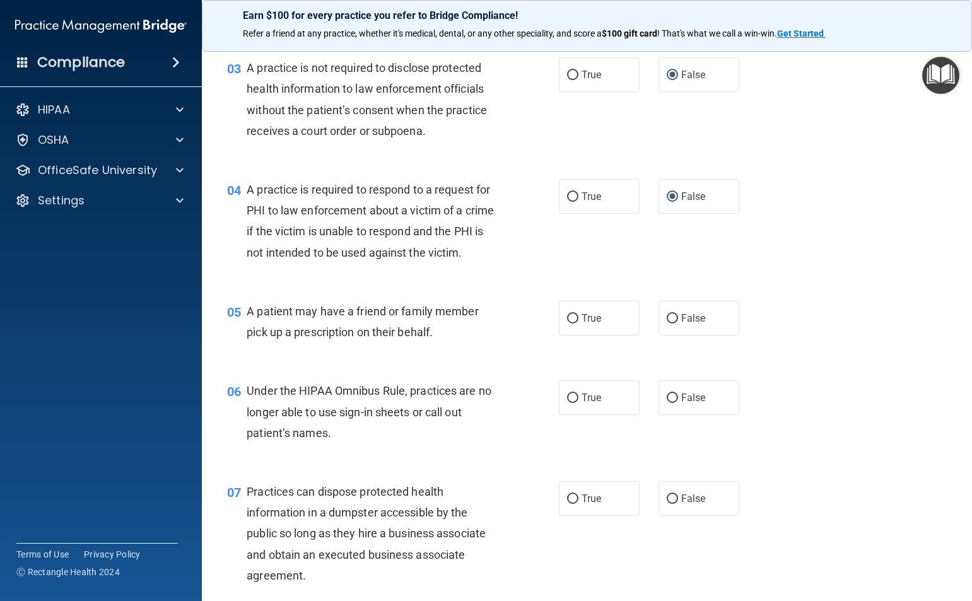
scroll to position [315, 0]
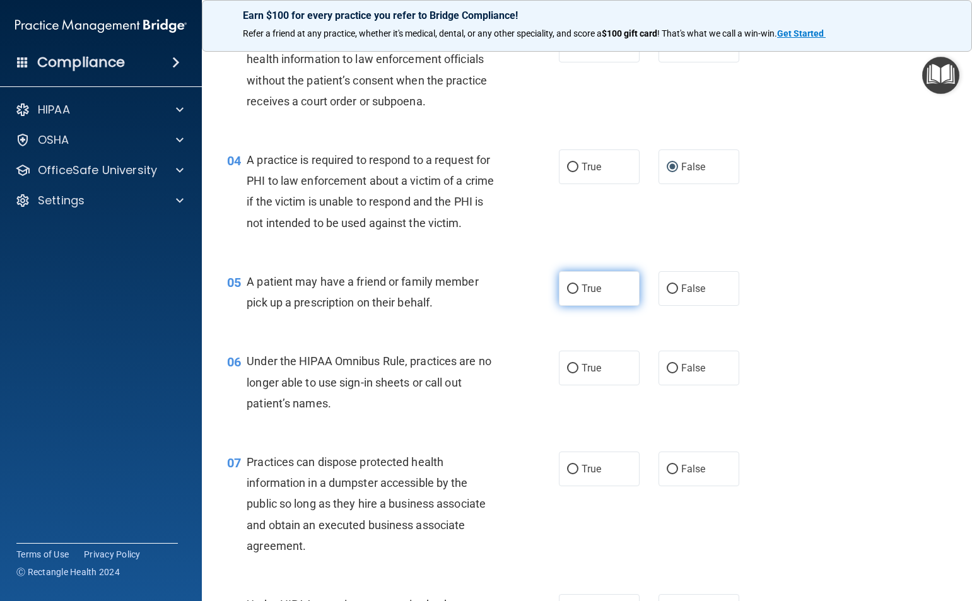
click at [568, 292] on input "True" at bounding box center [572, 289] width 11 height 9
radio input "true"
click at [569, 369] on input "True" at bounding box center [572, 368] width 11 height 9
radio input "true"
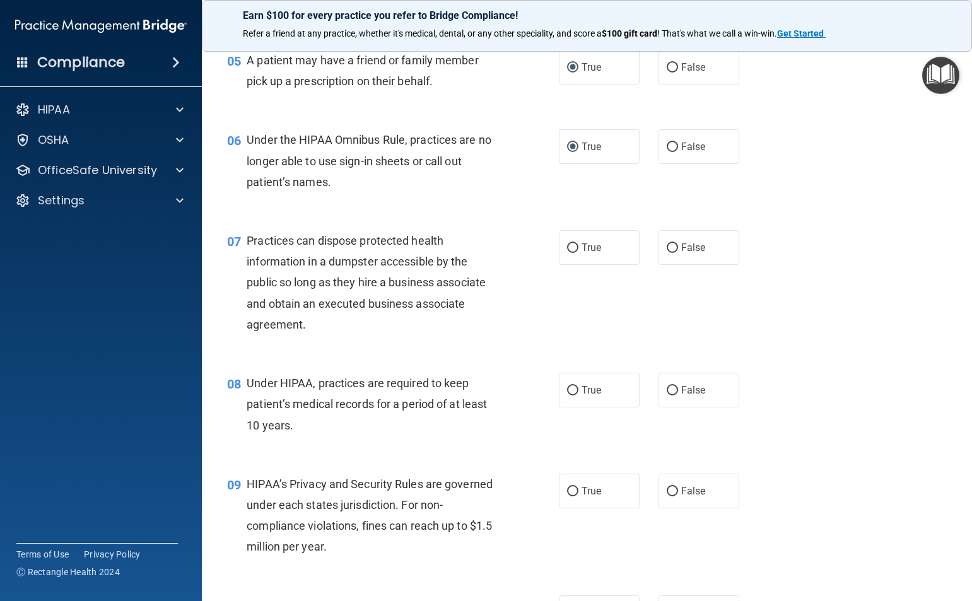
scroll to position [568, 0]
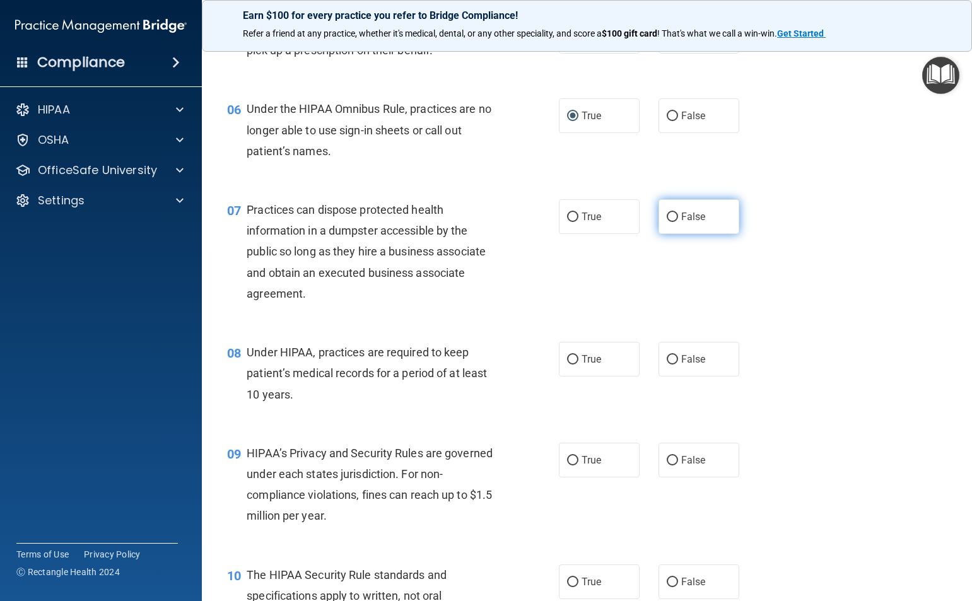
click at [670, 220] on input "False" at bounding box center [672, 217] width 11 height 9
radio input "true"
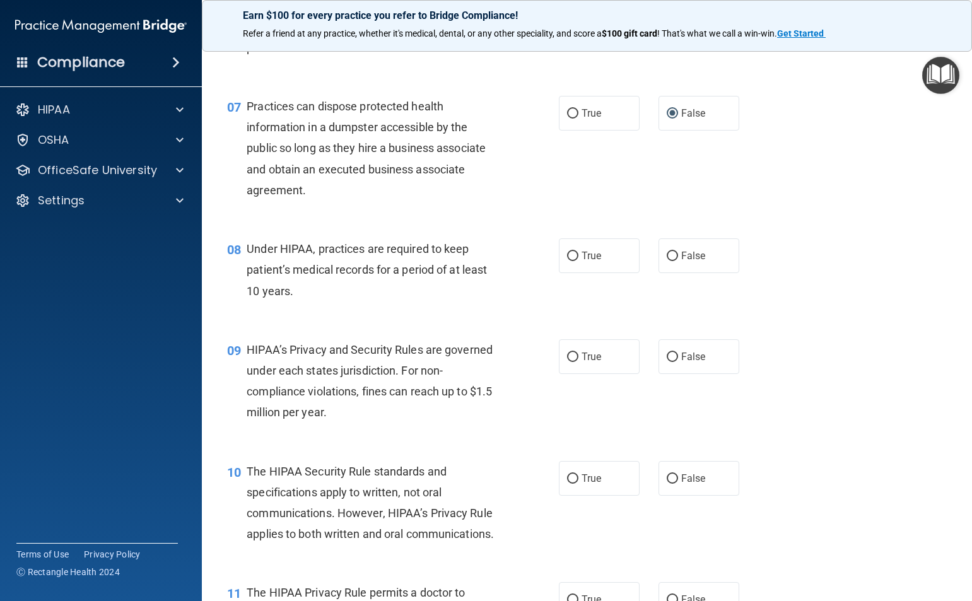
scroll to position [694, 0]
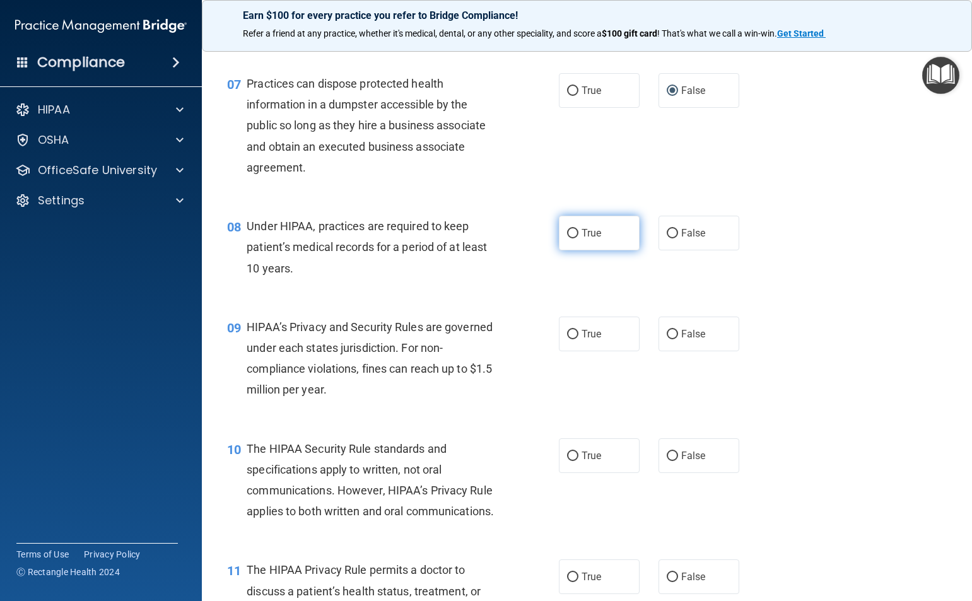
click at [570, 232] on input "True" at bounding box center [572, 233] width 11 height 9
radio input "true"
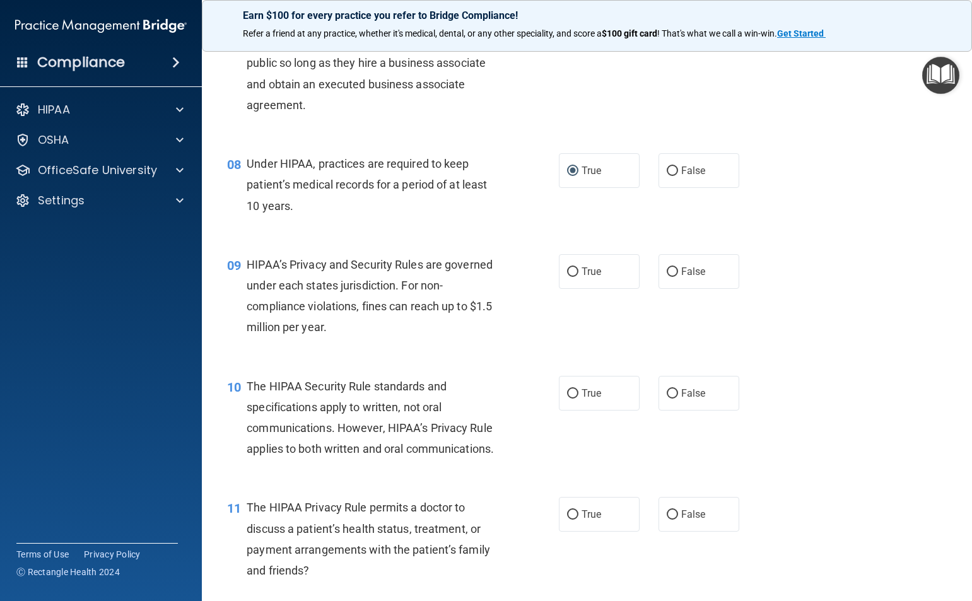
scroll to position [757, 0]
click at [570, 273] on input "True" at bounding box center [572, 271] width 11 height 9
radio input "true"
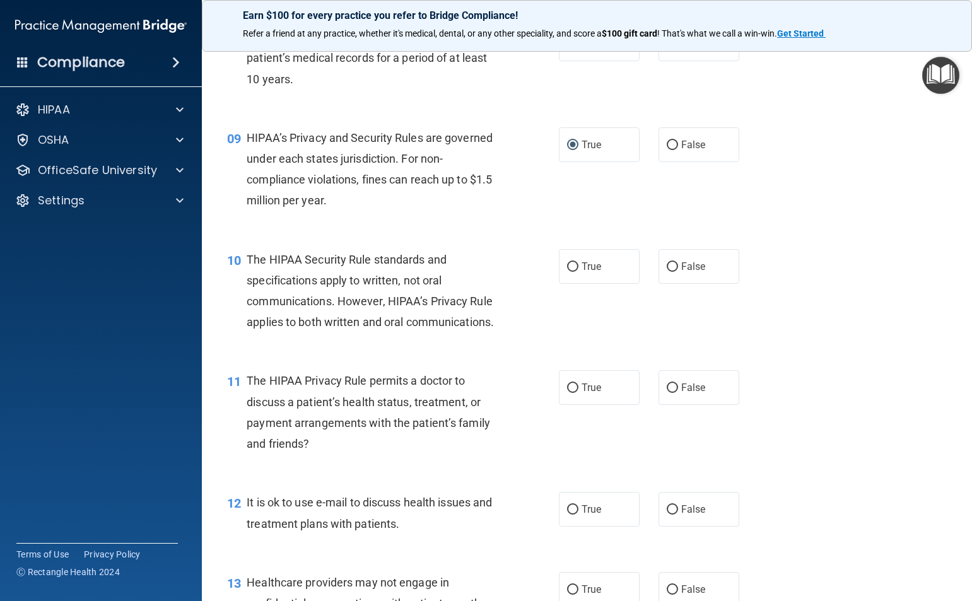
scroll to position [946, 0]
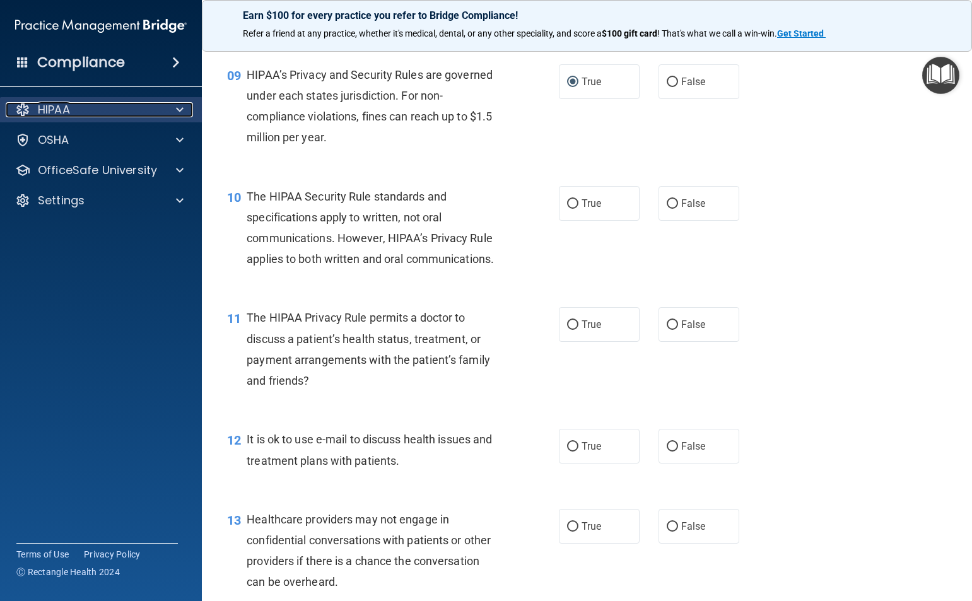
click at [180, 110] on span at bounding box center [180, 109] width 8 height 15
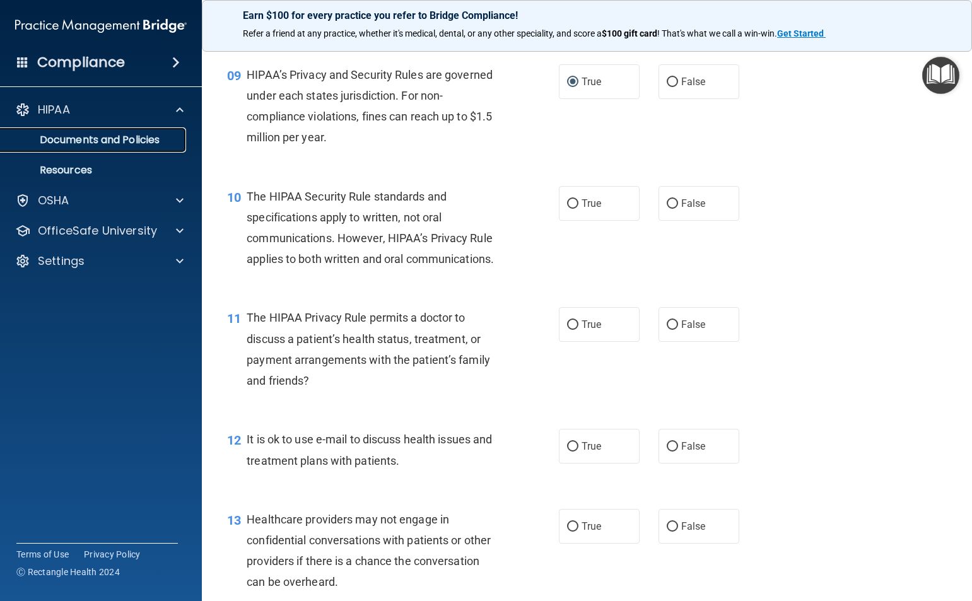
click at [119, 139] on p "Documents and Policies" at bounding box center [94, 140] width 172 height 13
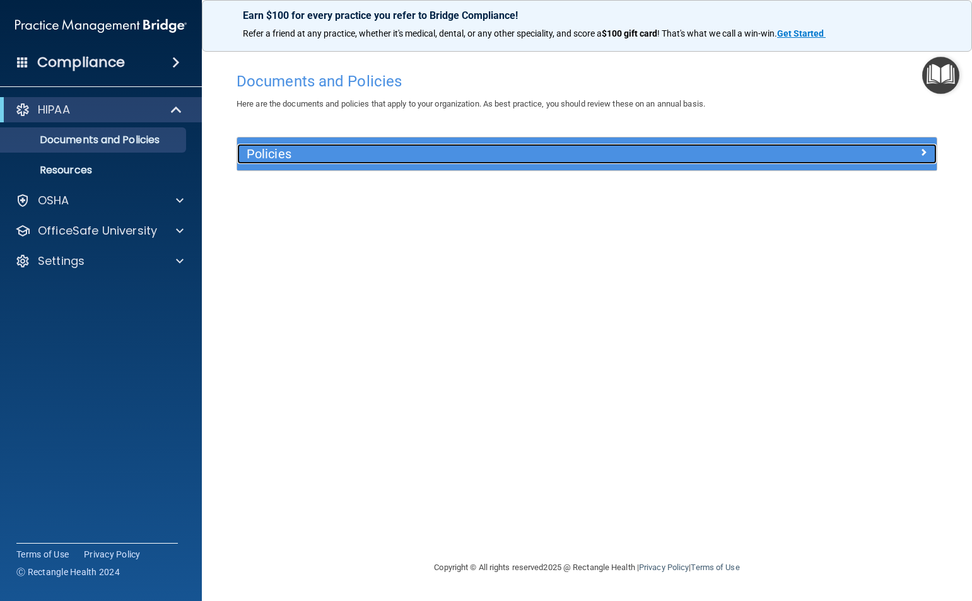
click at [686, 150] on h5 "Policies" at bounding box center [500, 154] width 506 height 14
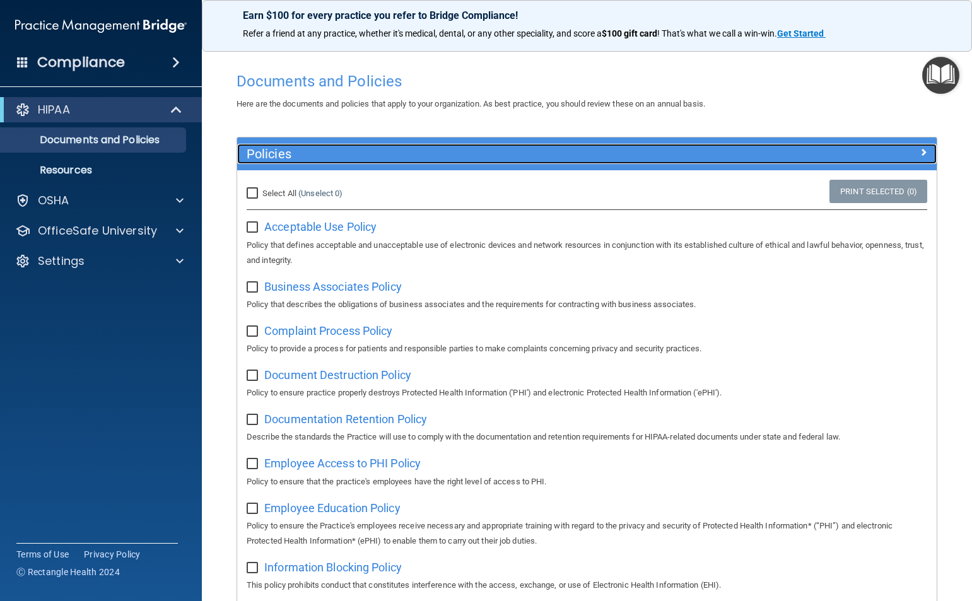
scroll to position [63, 0]
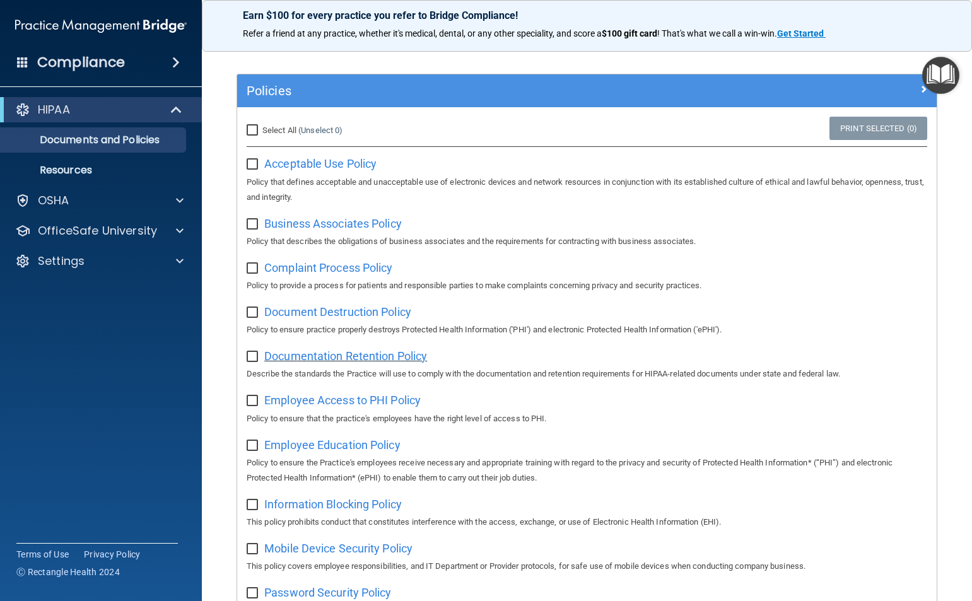
click at [376, 360] on span "Documentation Retention Policy" at bounding box center [345, 356] width 163 height 13
click at [172, 64] on span at bounding box center [176, 62] width 8 height 15
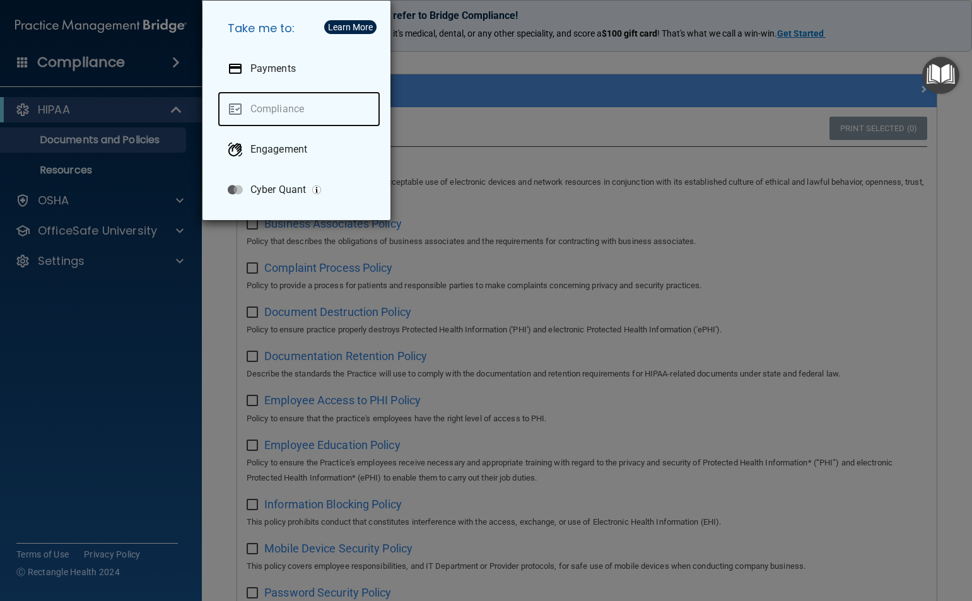
click at [283, 104] on link "Compliance" at bounding box center [299, 108] width 163 height 35
click at [151, 27] on div "Take me to: Payments Compliance Engagement Cyber Quant" at bounding box center [486, 300] width 972 height 601
